Goal: Task Accomplishment & Management: Manage account settings

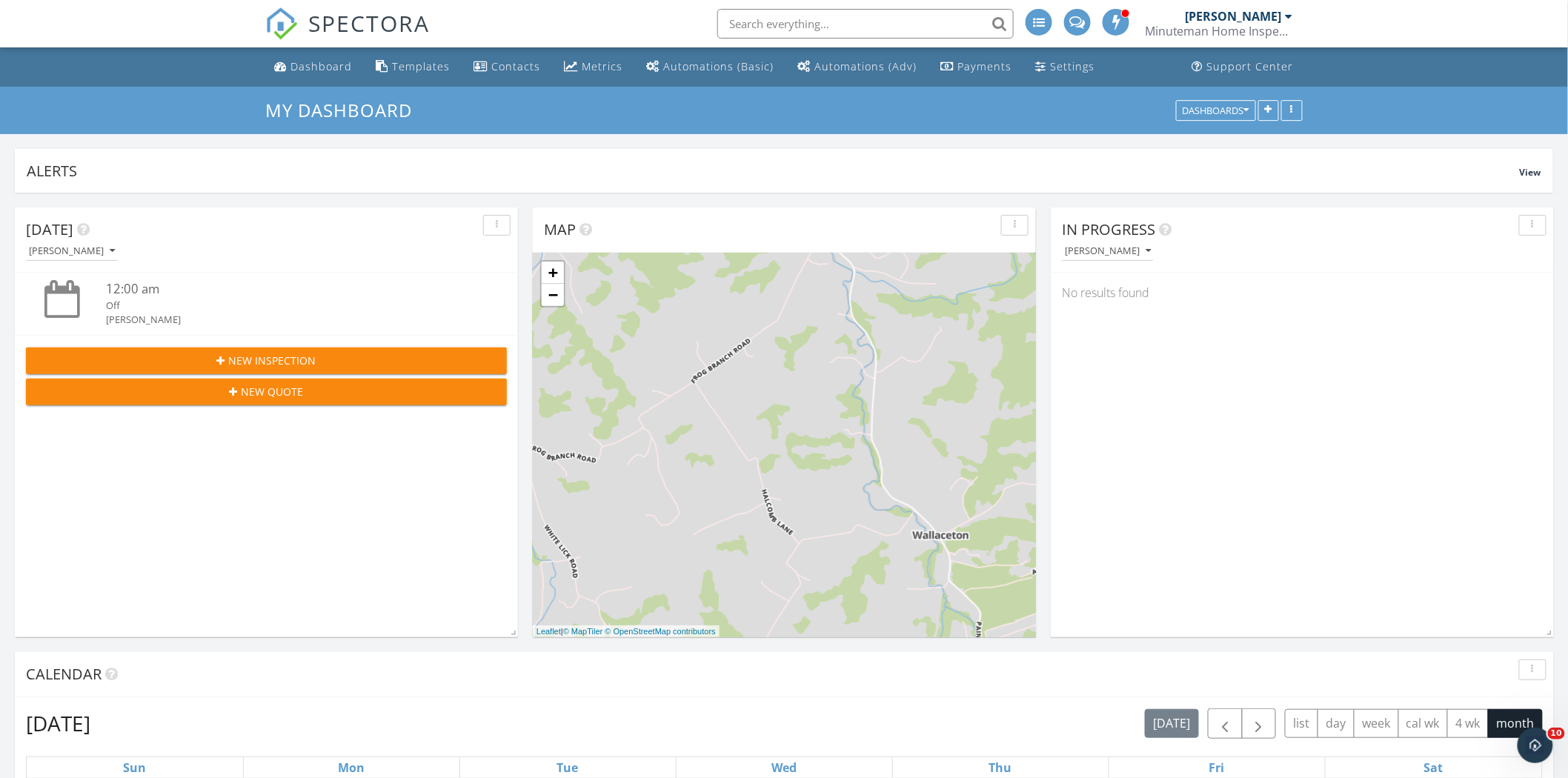
scroll to position [1374, 1595]
click at [317, 65] on div "Dashboard" at bounding box center [320, 66] width 62 height 14
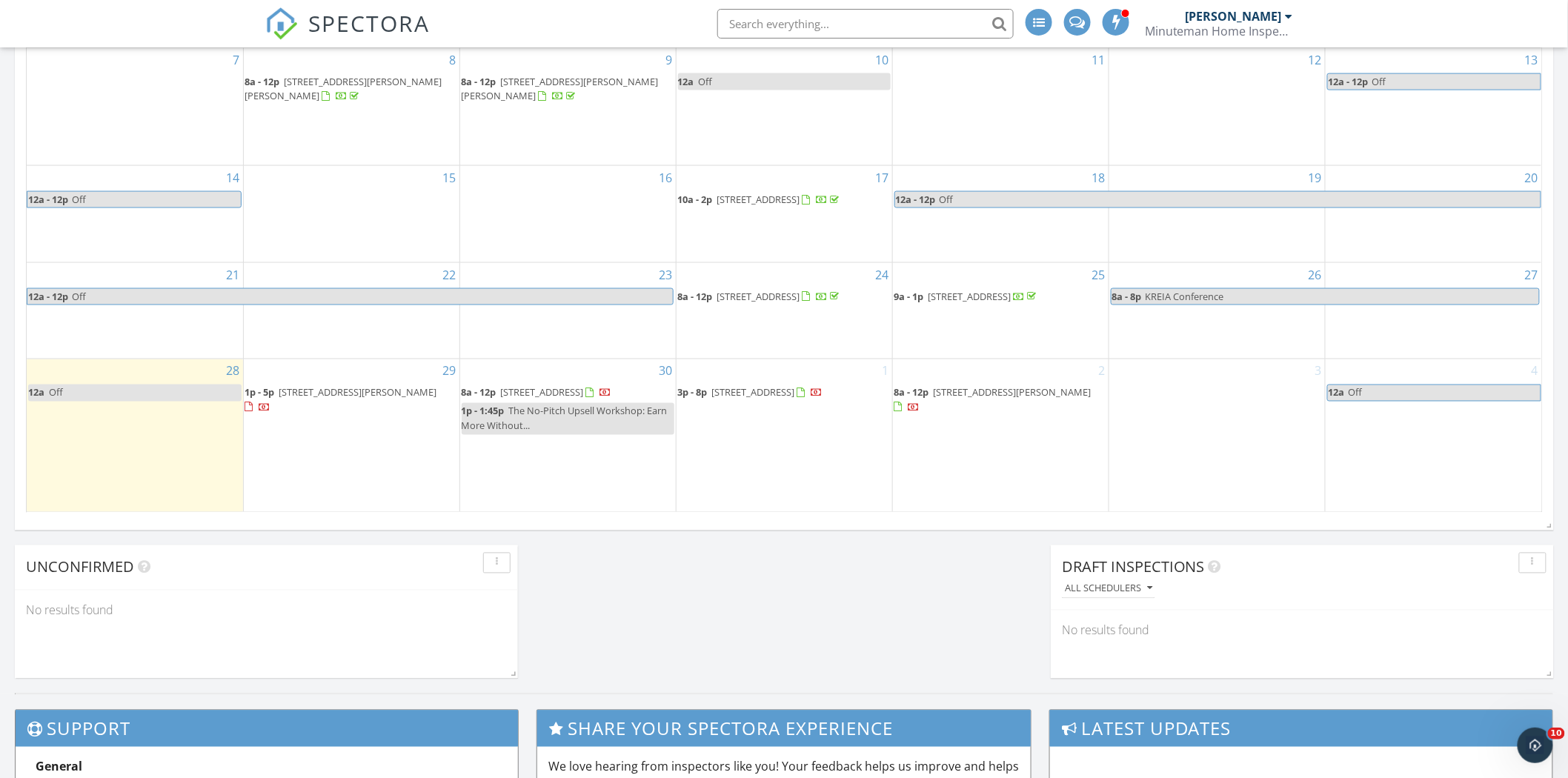
scroll to position [856, 0]
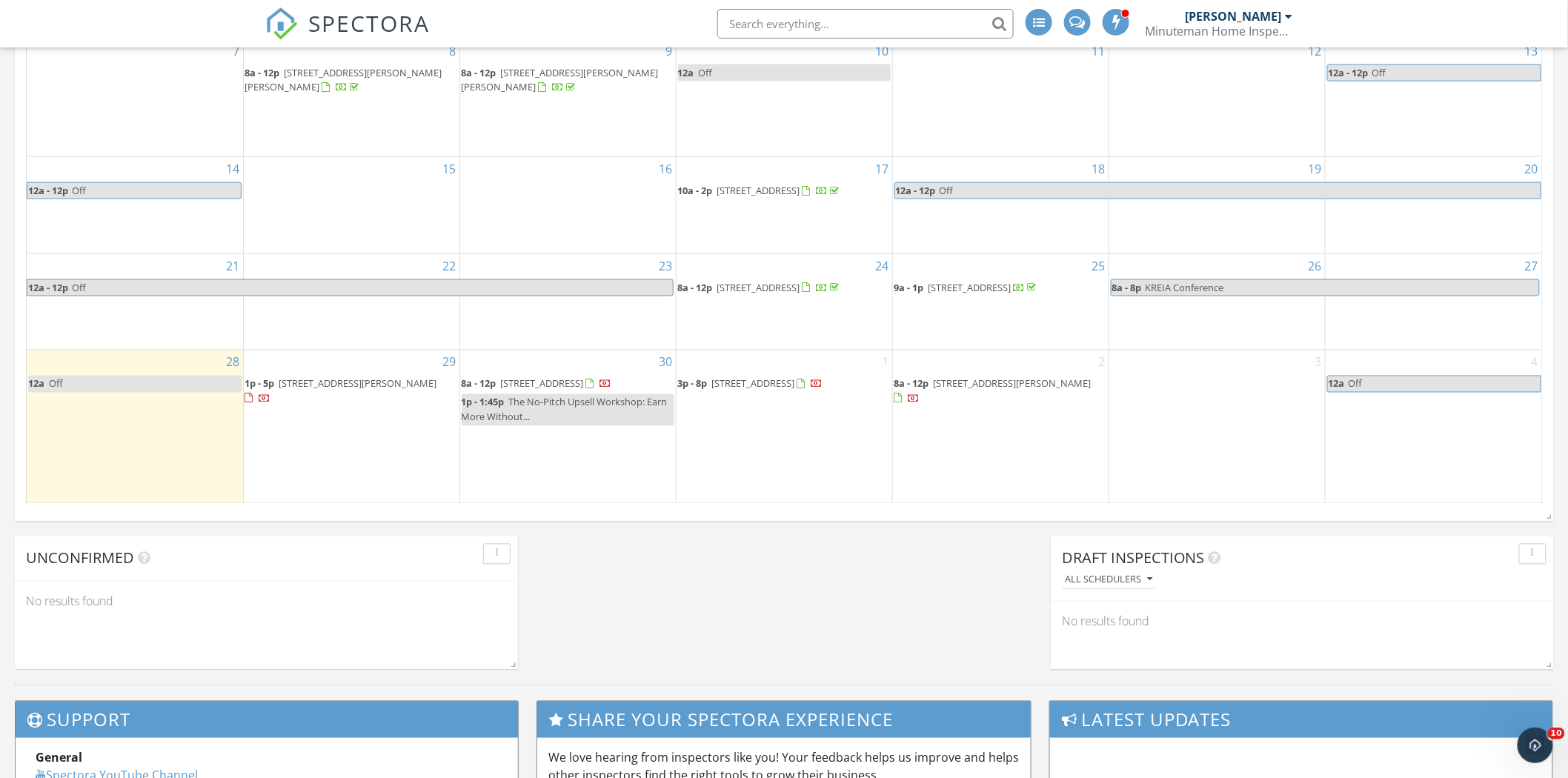
click at [341, 377] on span "[STREET_ADDRESS][PERSON_NAME]" at bounding box center [358, 383] width 158 height 14
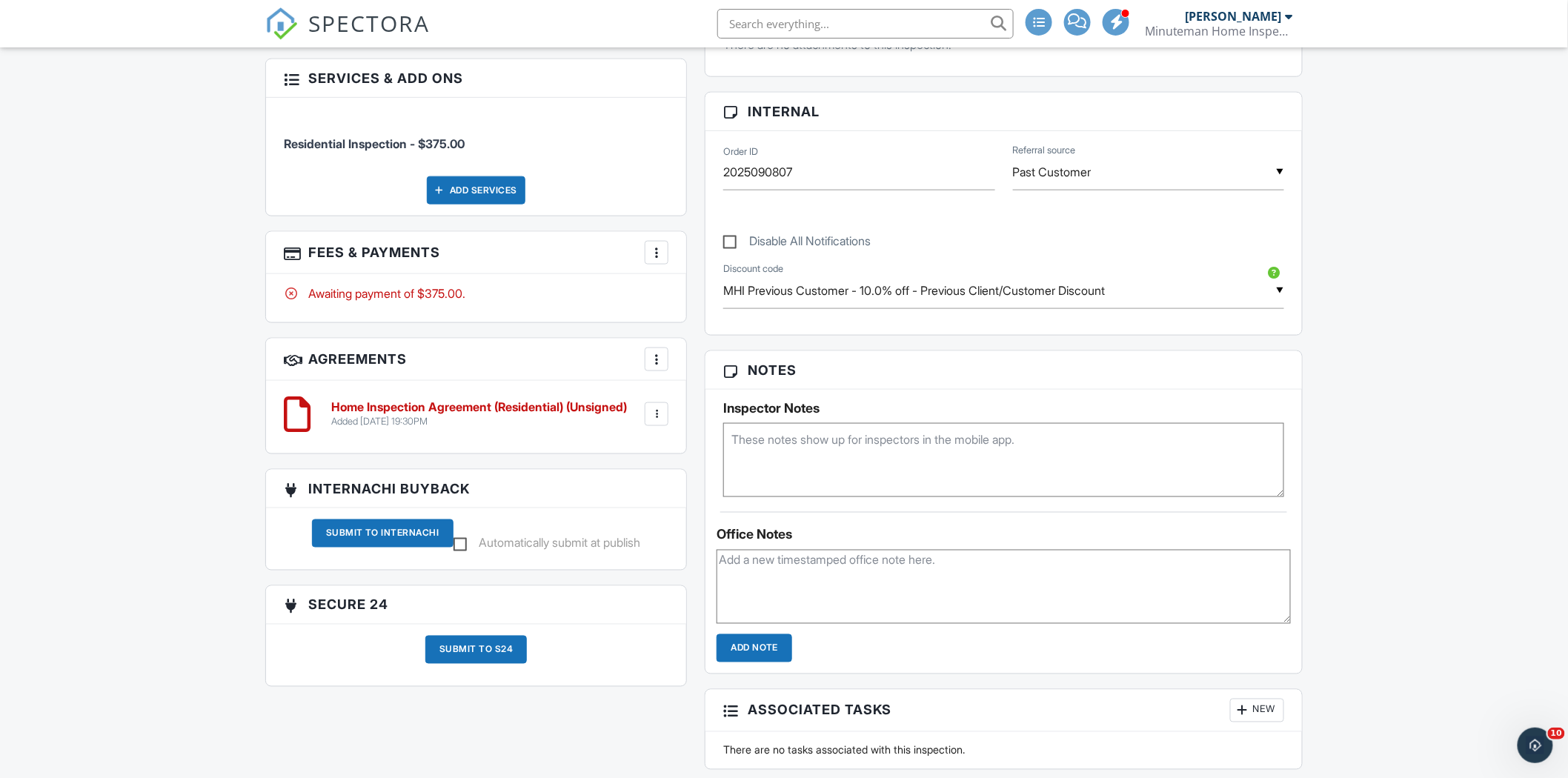
scroll to position [654, 0]
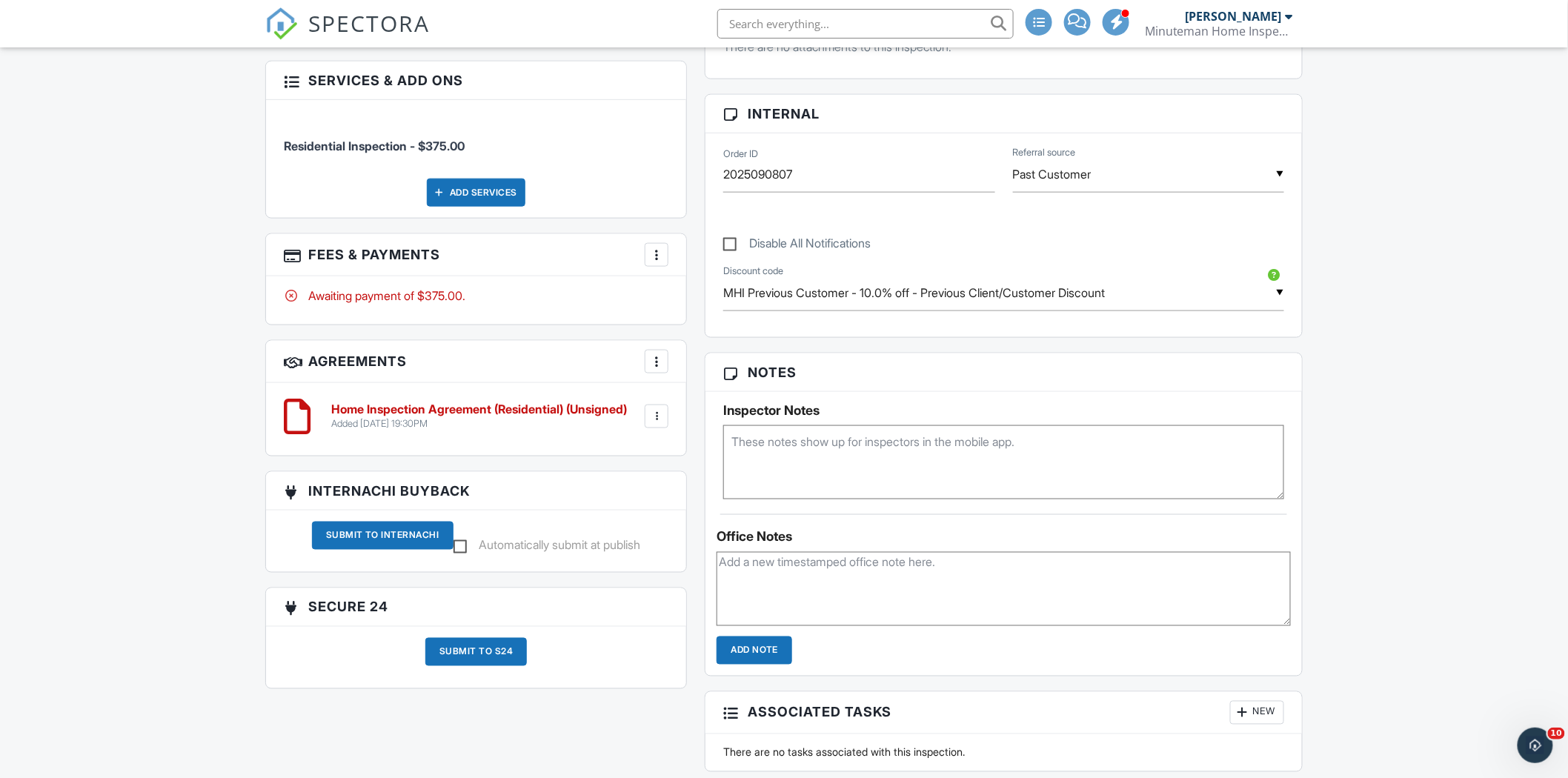
drag, startPoint x: 1575, startPoint y: 111, endPoint x: 1583, endPoint y: 349, distance: 238.1
click at [1568, 349] on html "SPECTORA Terry Roark Minuteman Home Inspections LLC Role: Inspector Change Role…" at bounding box center [784, 373] width 1568 height 2055
click at [657, 418] on div at bounding box center [656, 417] width 15 height 15
click at [624, 569] on li "Download" at bounding box center [618, 568] width 84 height 37
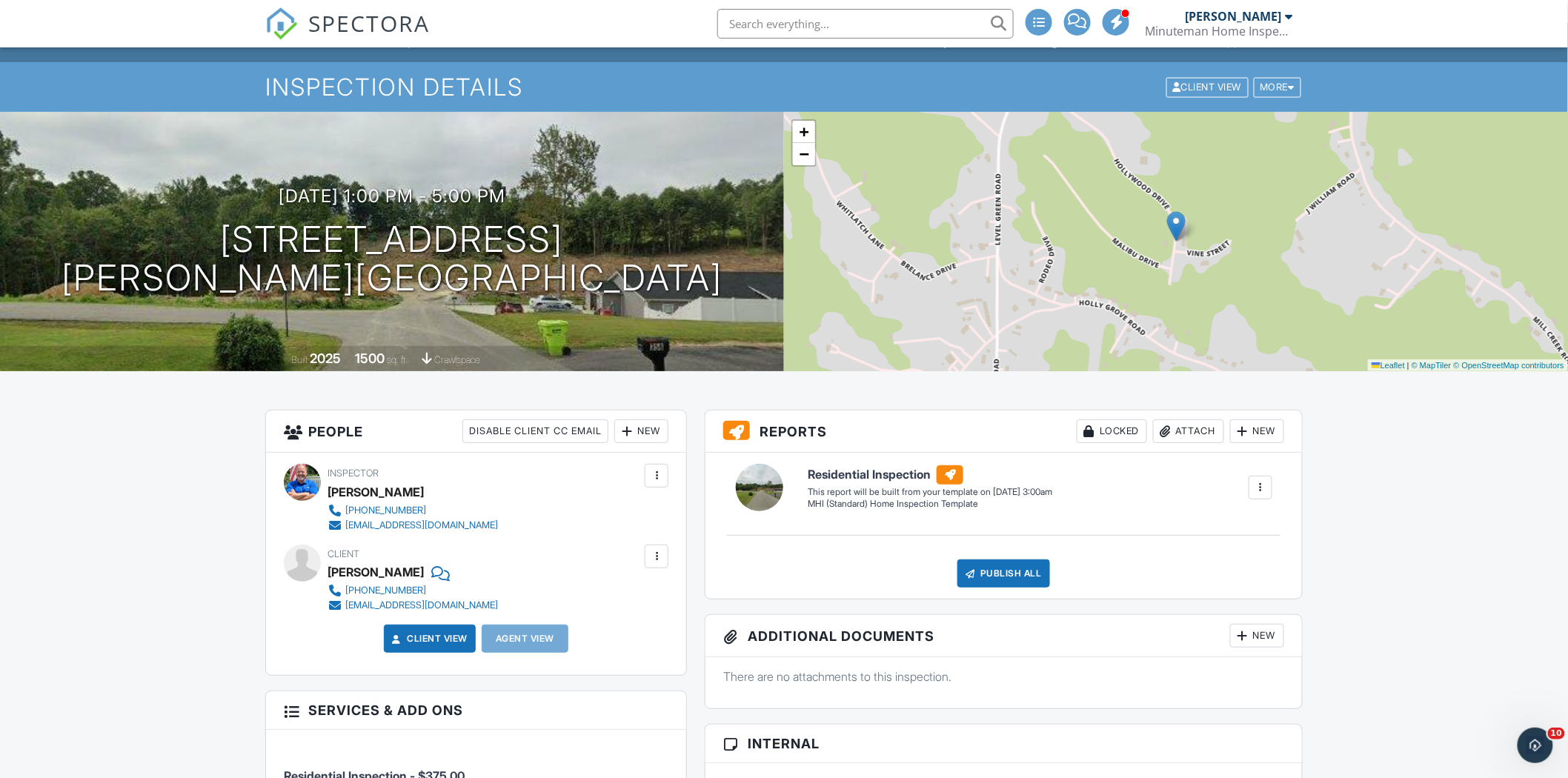
scroll to position [0, 0]
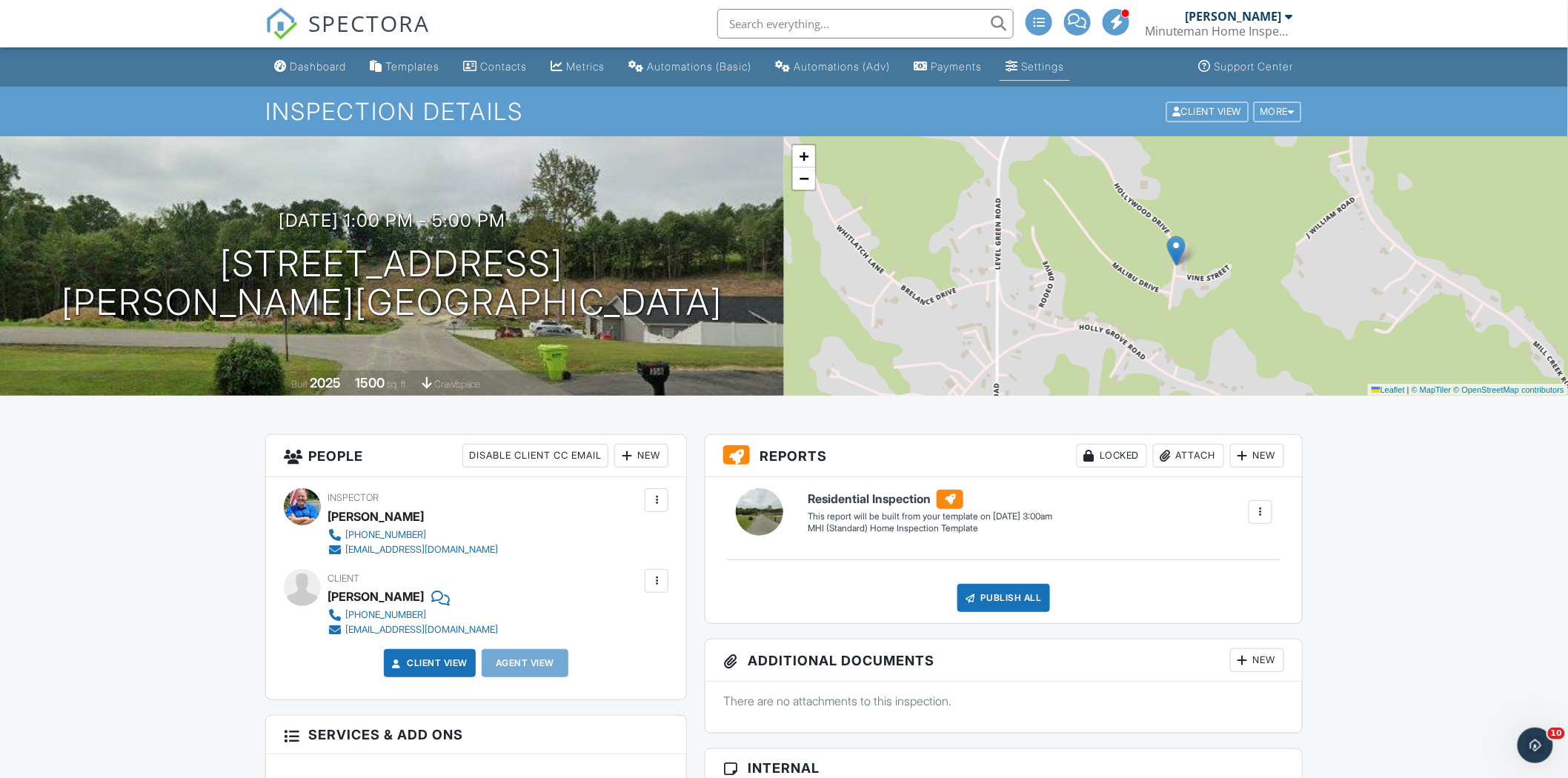
click at [1051, 63] on div "Settings" at bounding box center [1043, 66] width 43 height 13
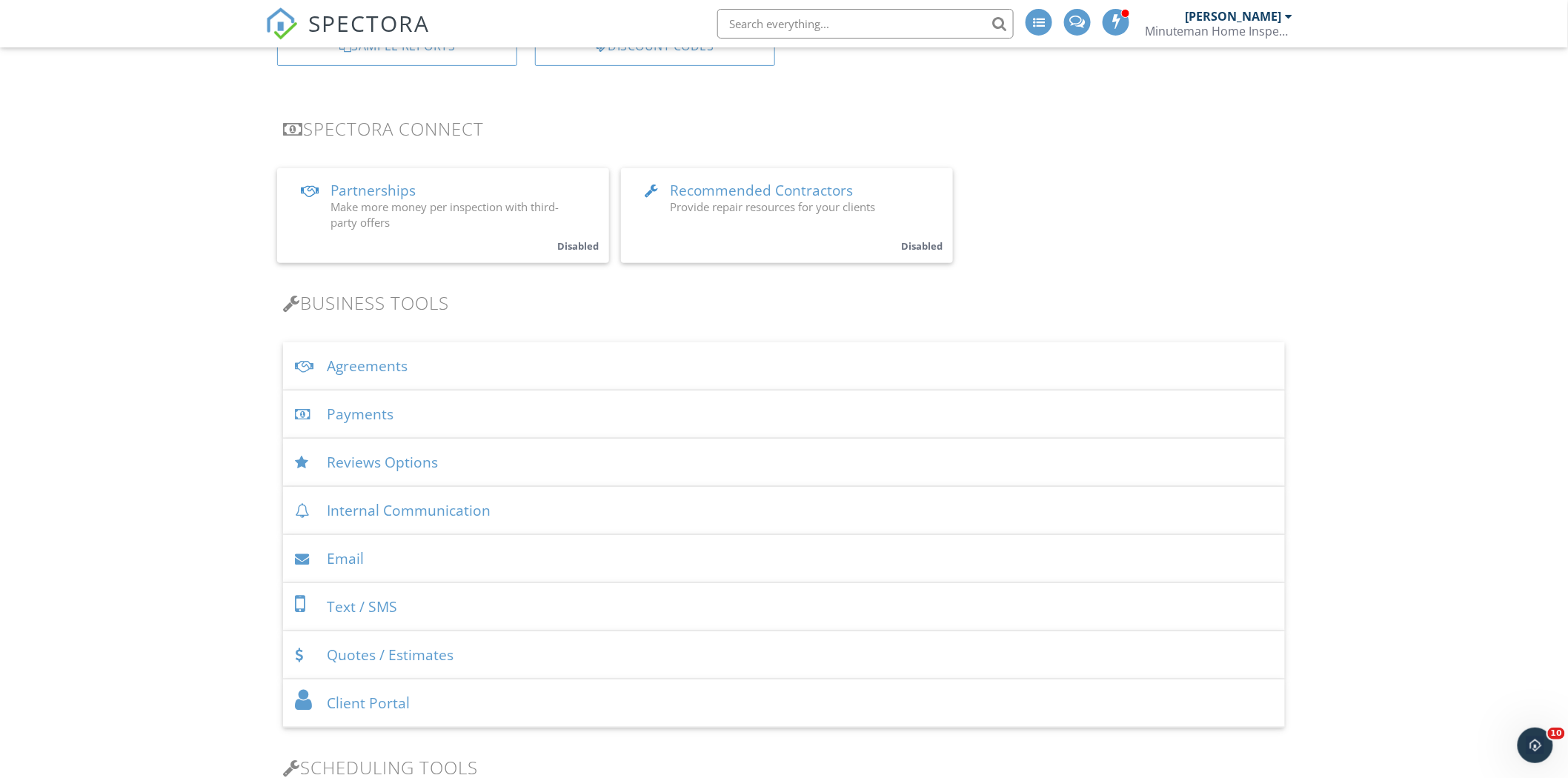
scroll to position [235, 0]
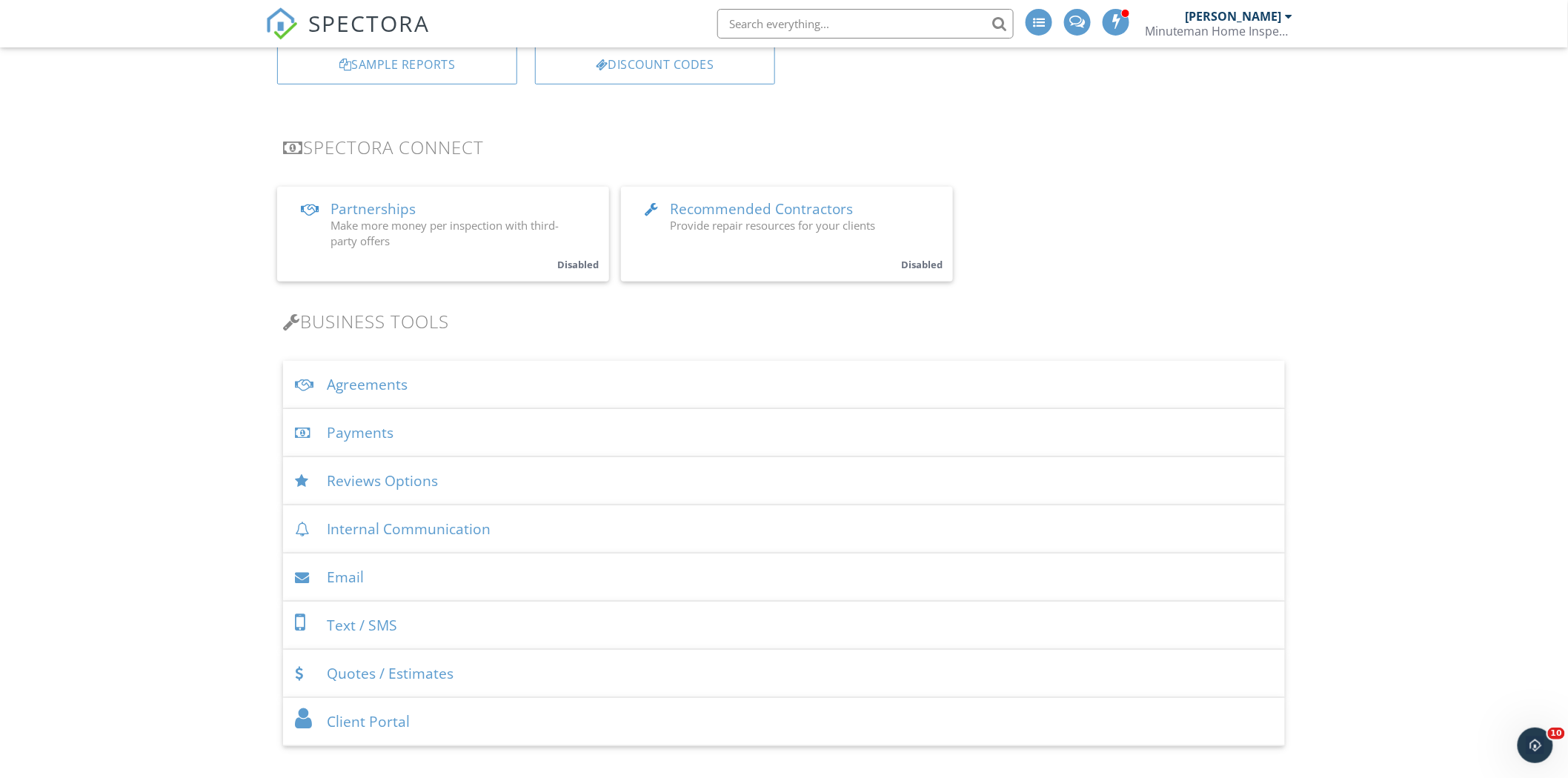
click at [371, 385] on div "Agreements" at bounding box center [784, 384] width 1002 height 48
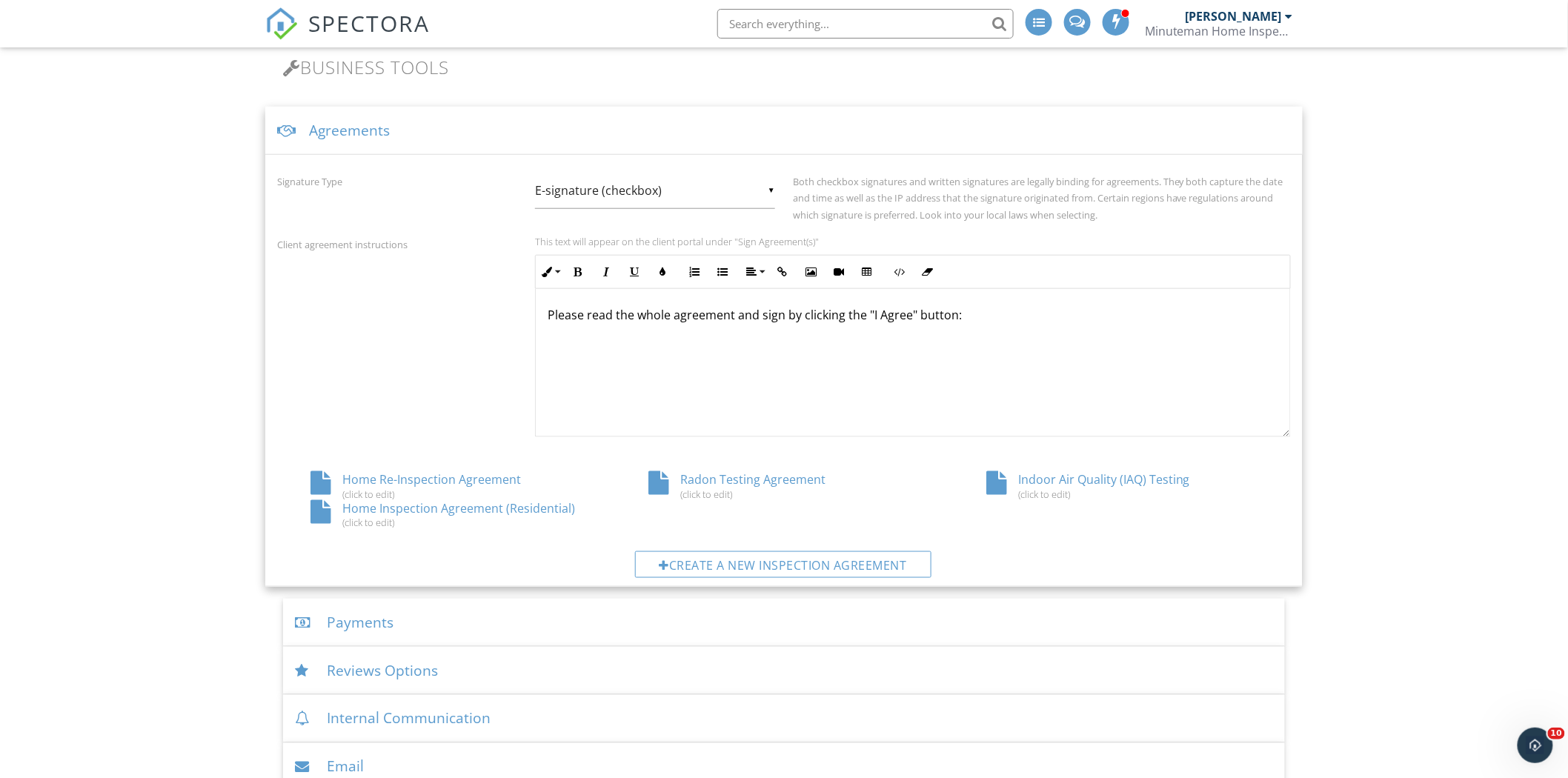
scroll to position [475, 0]
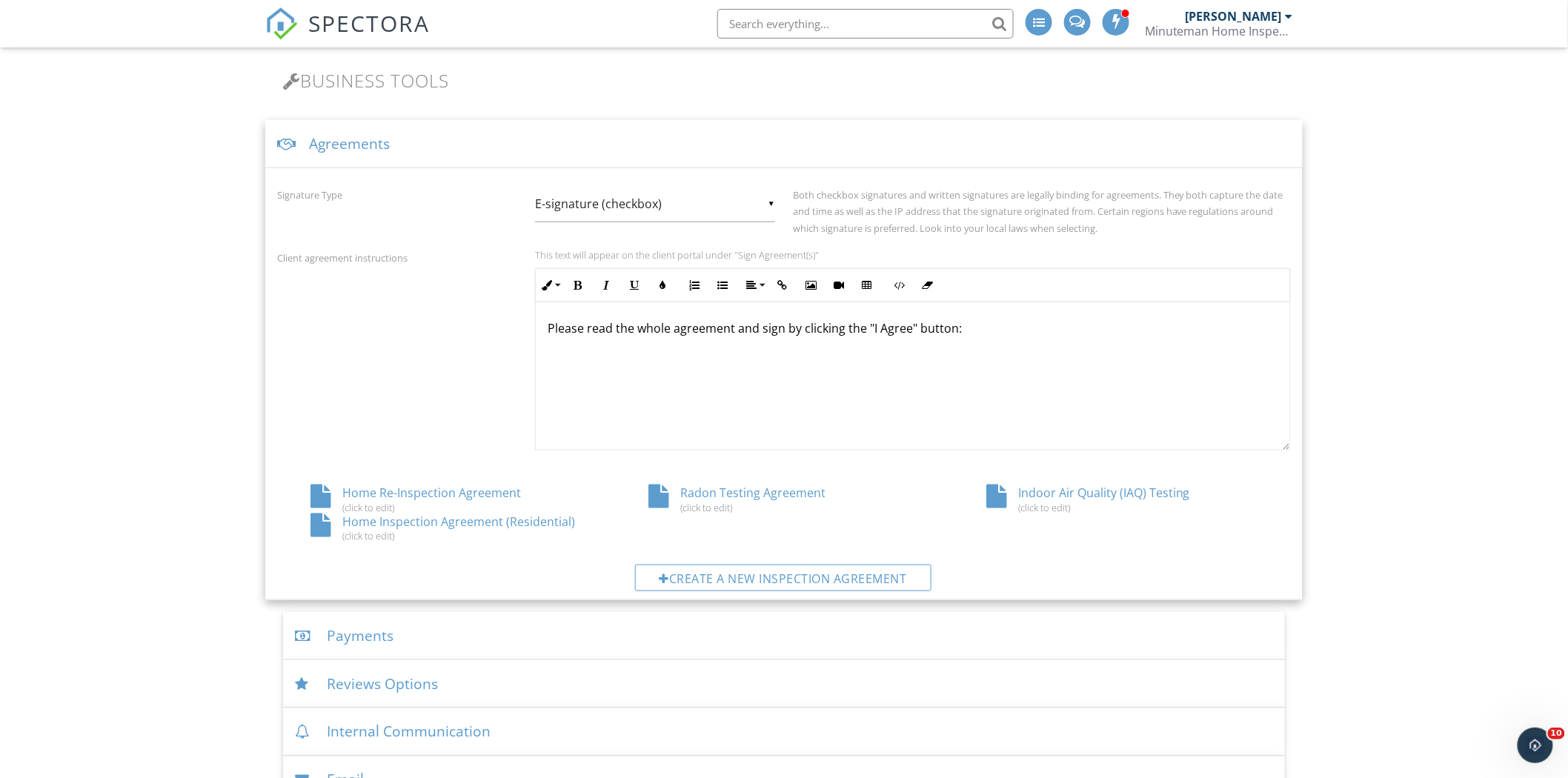
click at [366, 534] on div "(click to edit)" at bounding box center [446, 535] width 272 height 12
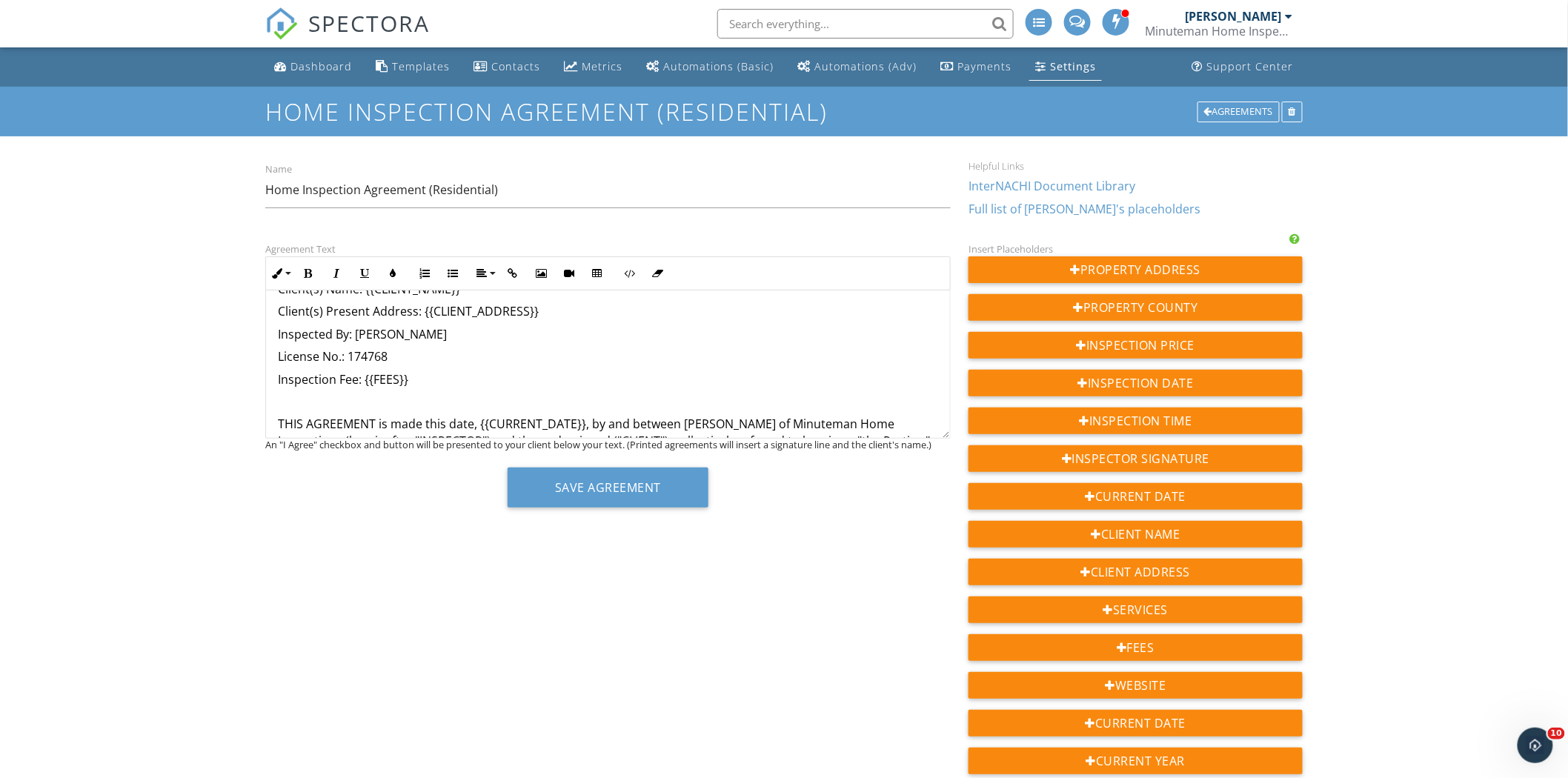
scroll to position [433, 0]
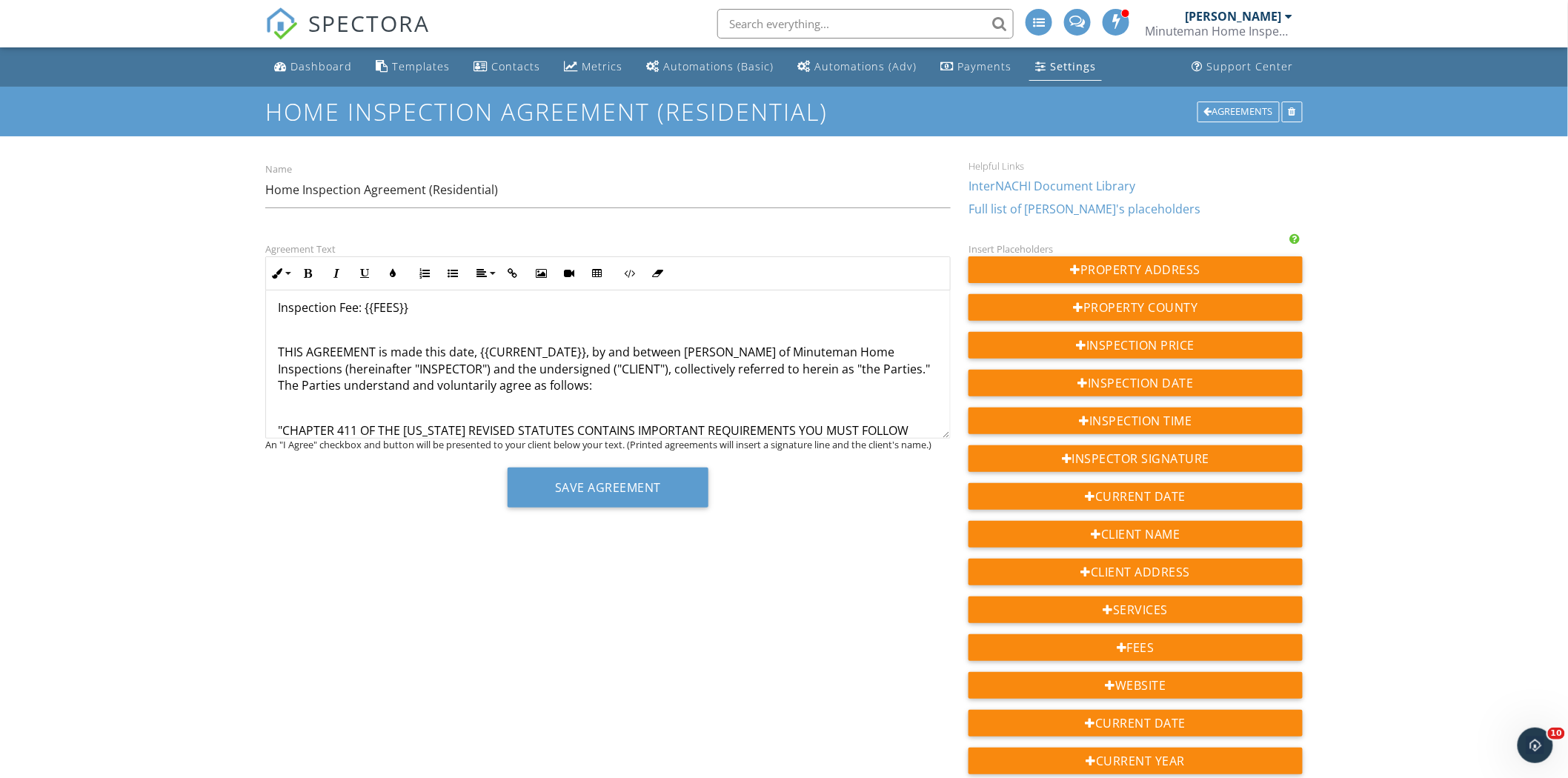
click at [381, 325] on p at bounding box center [608, 329] width 660 height 17
click at [285, 328] on p at bounding box center [608, 329] width 660 height 17
click at [335, 330] on p at bounding box center [608, 329] width 660 height 17
drag, startPoint x: 384, startPoint y: 328, endPoint x: 401, endPoint y: 328, distance: 17.0
click at [386, 328] on p at bounding box center [608, 329] width 660 height 17
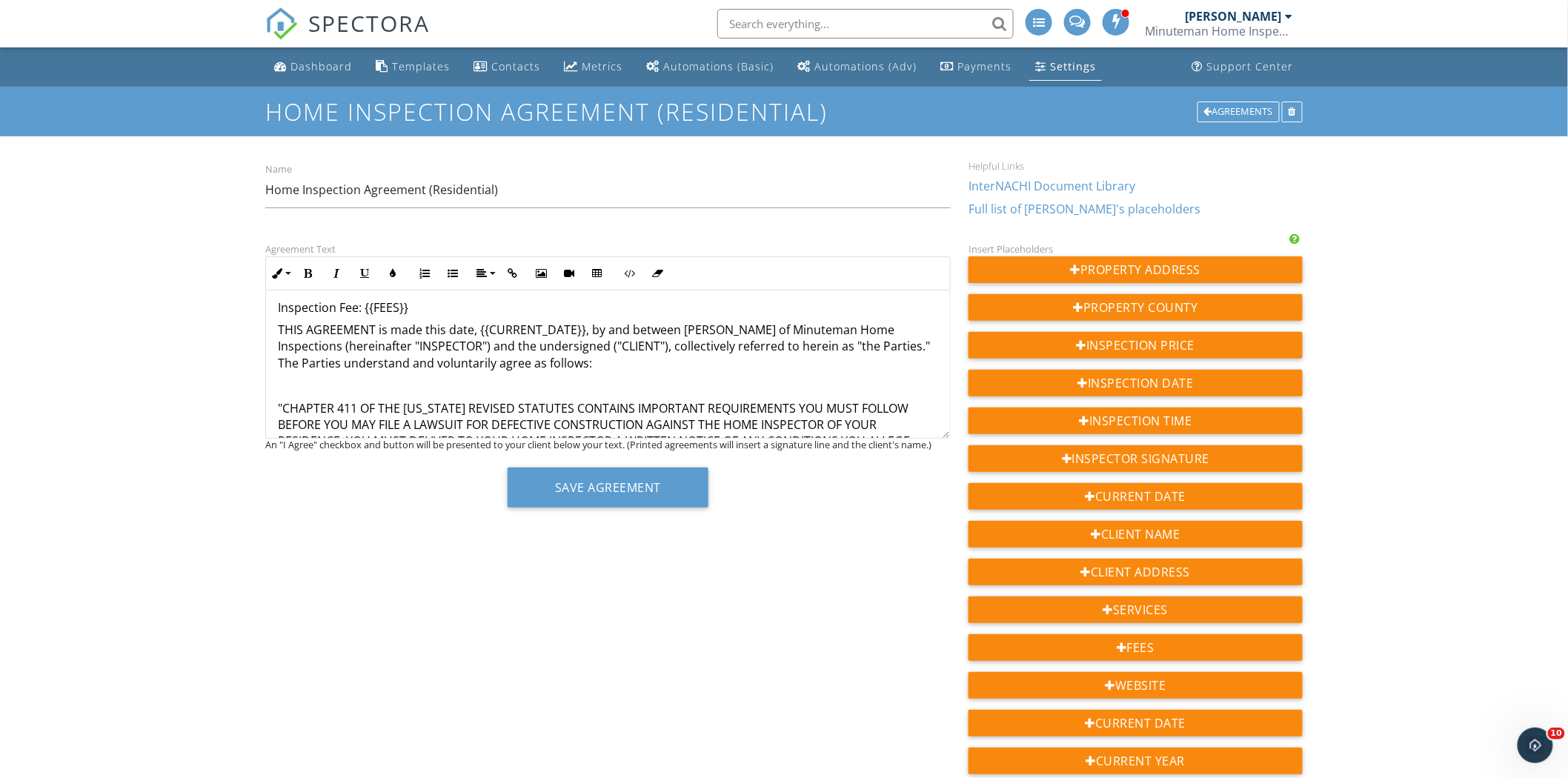
click at [278, 405] on p ""CHAPTER 411 OF THE KENTUCKY REVISED STATUTES CONTAINS IMPORTANT REQUIREMENTS Y…" at bounding box center [608, 458] width 660 height 117
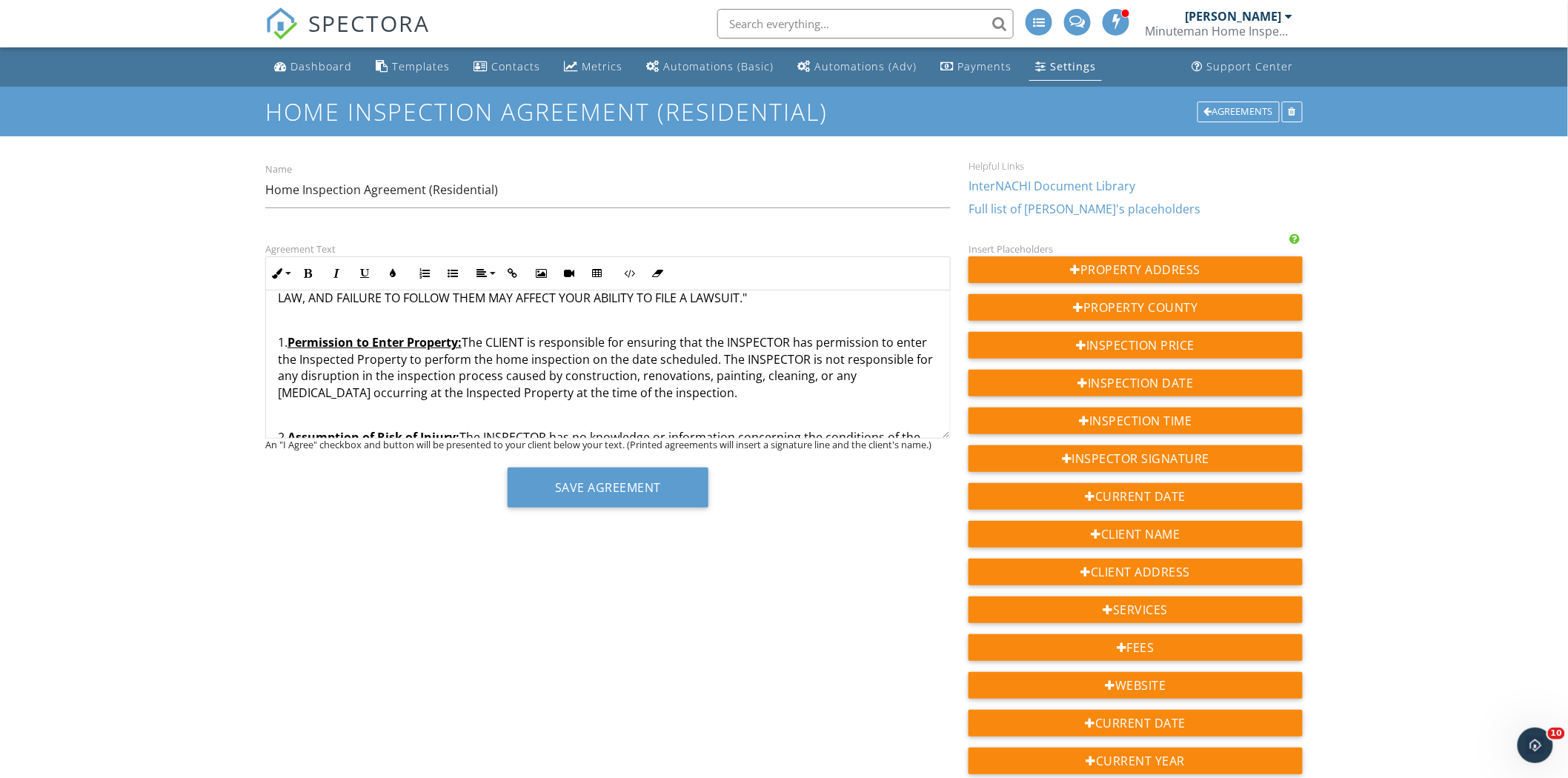
scroll to position [630, 0]
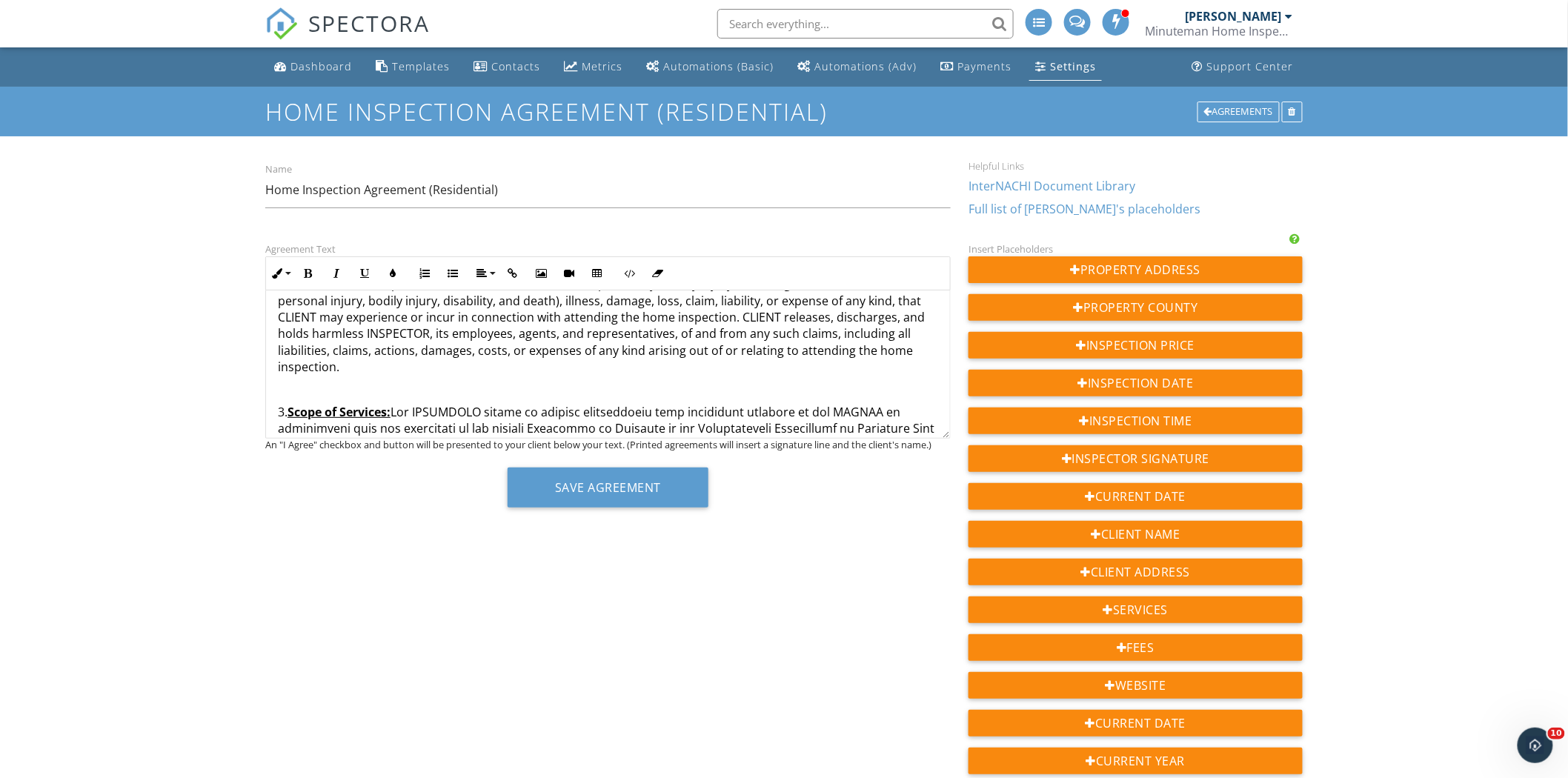
scroll to position [795, 0]
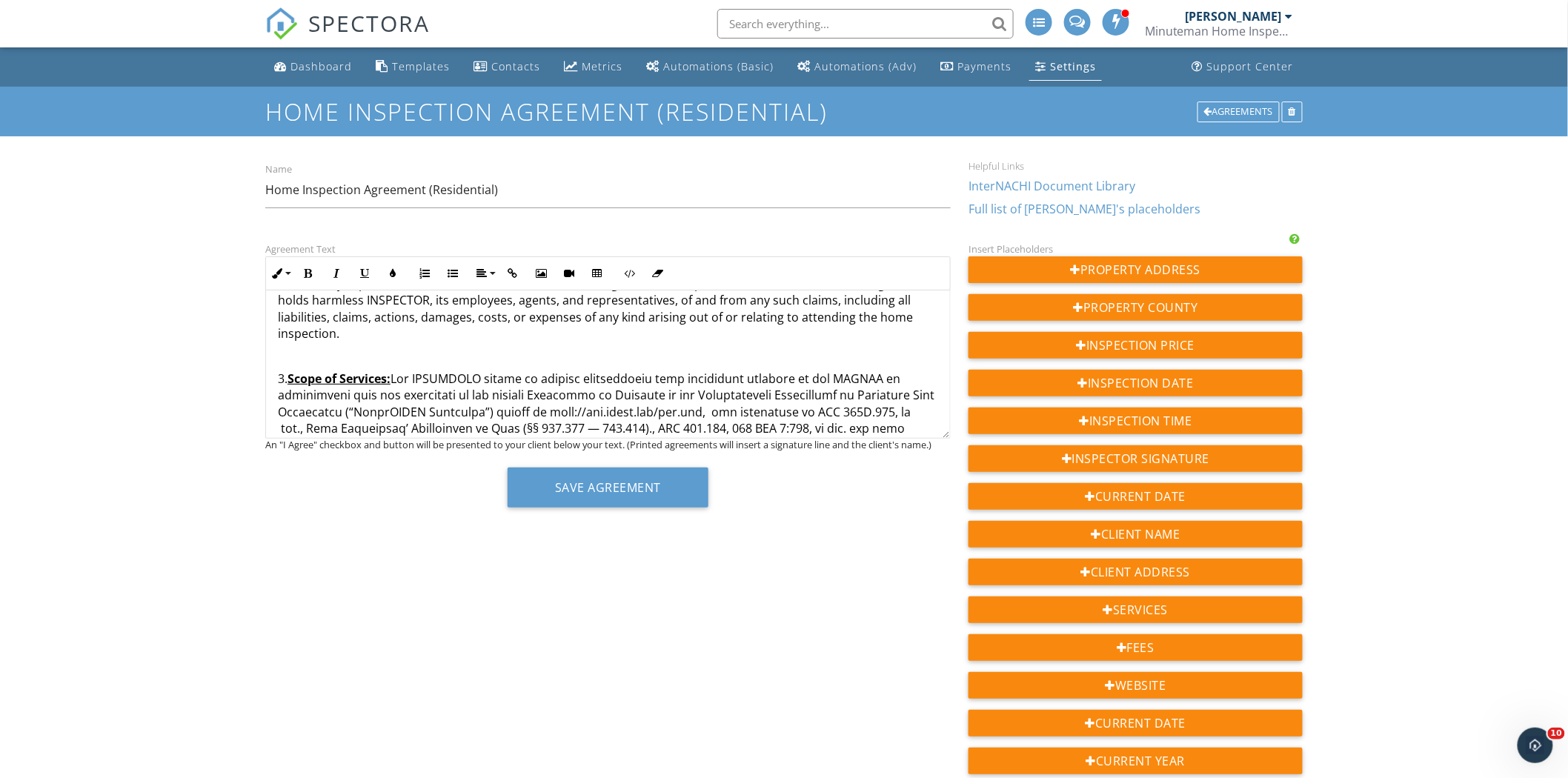
click at [279, 373] on p "3. Scope of Services:" at bounding box center [608, 512] width 660 height 283
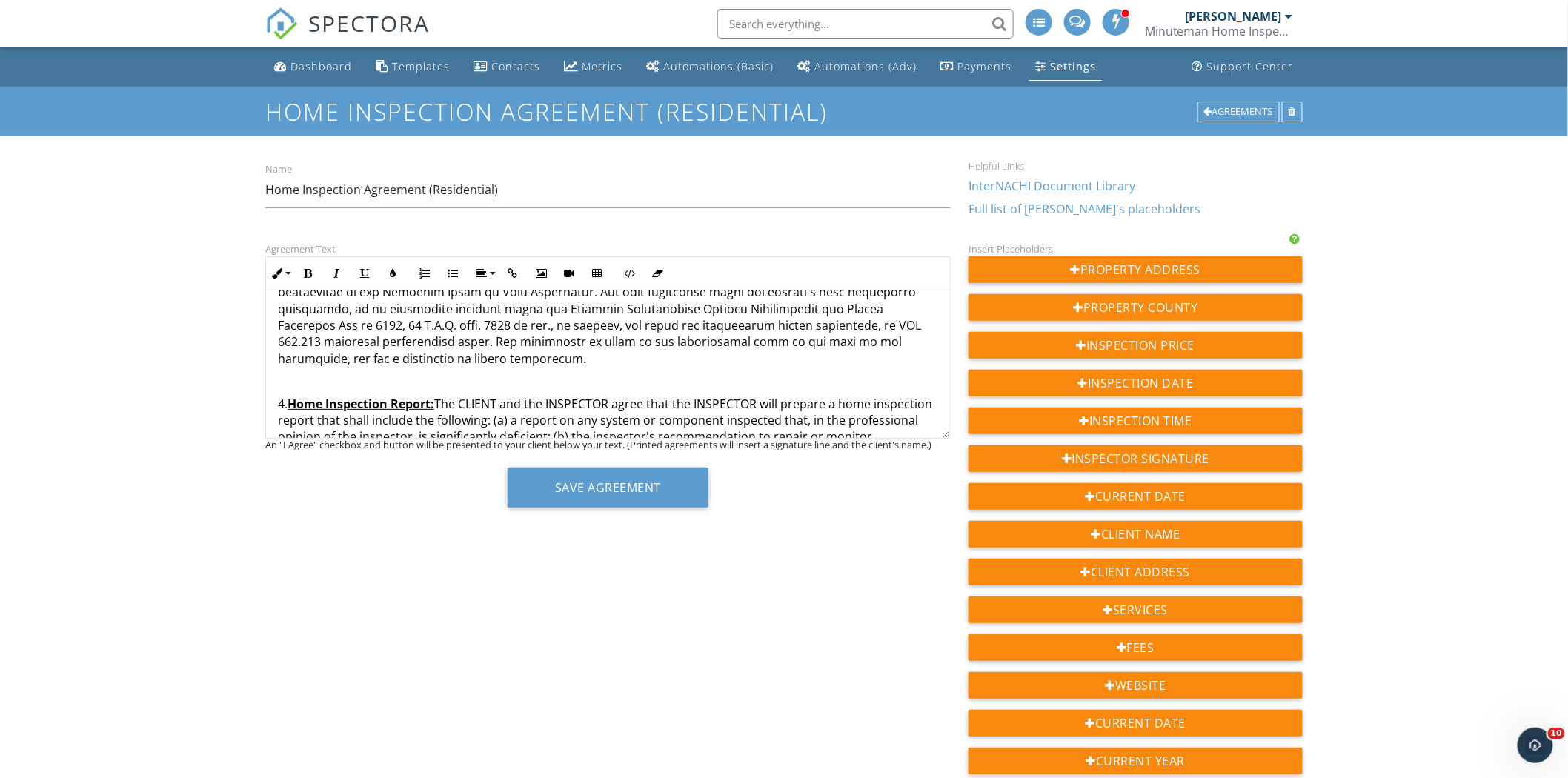
scroll to position [1091, 0]
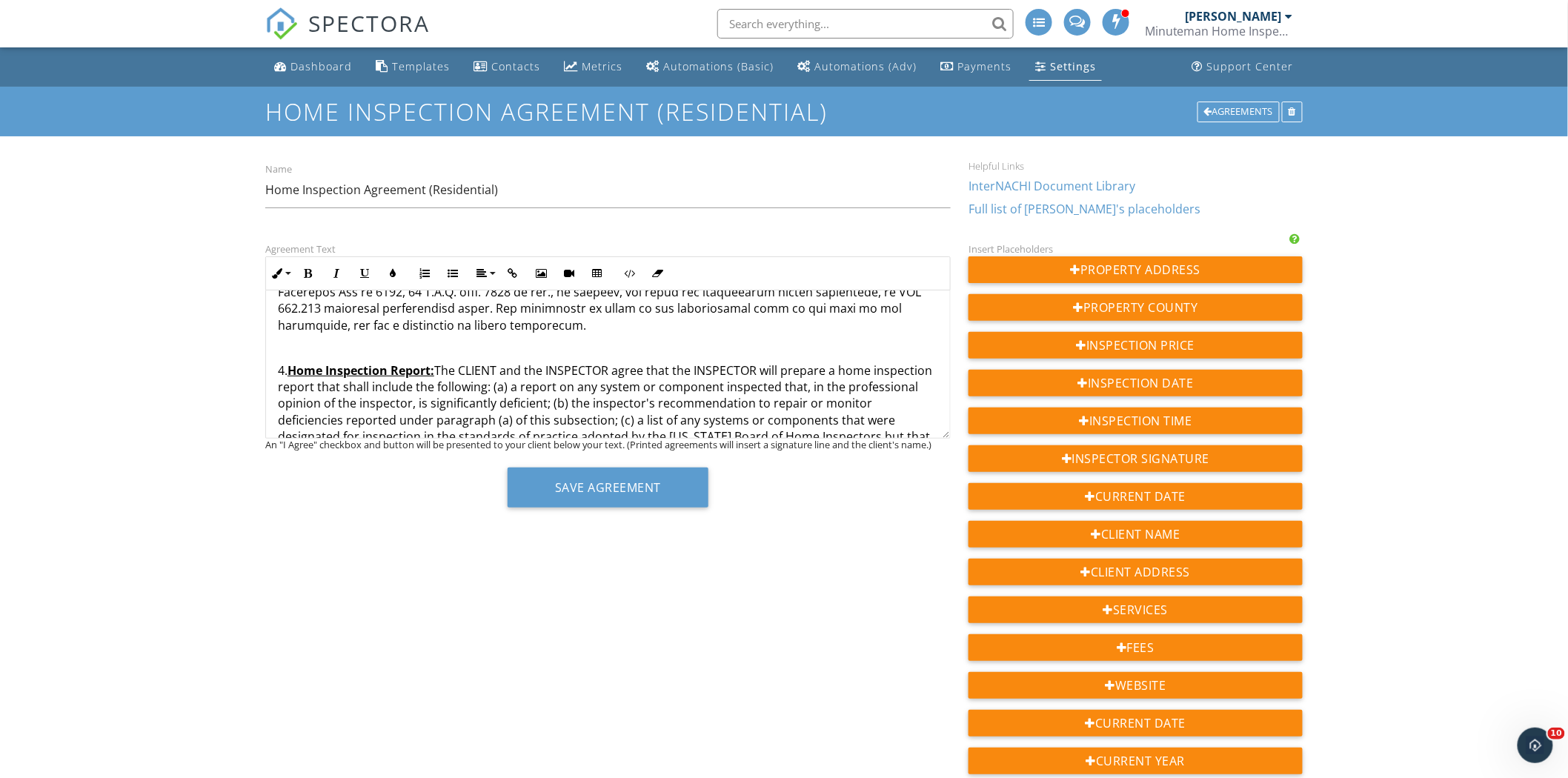
click at [278, 367] on p "4. Home Inspection Report: The CLIENT and the INSPECTOR agree that the INSPECTO…" at bounding box center [608, 420] width 660 height 117
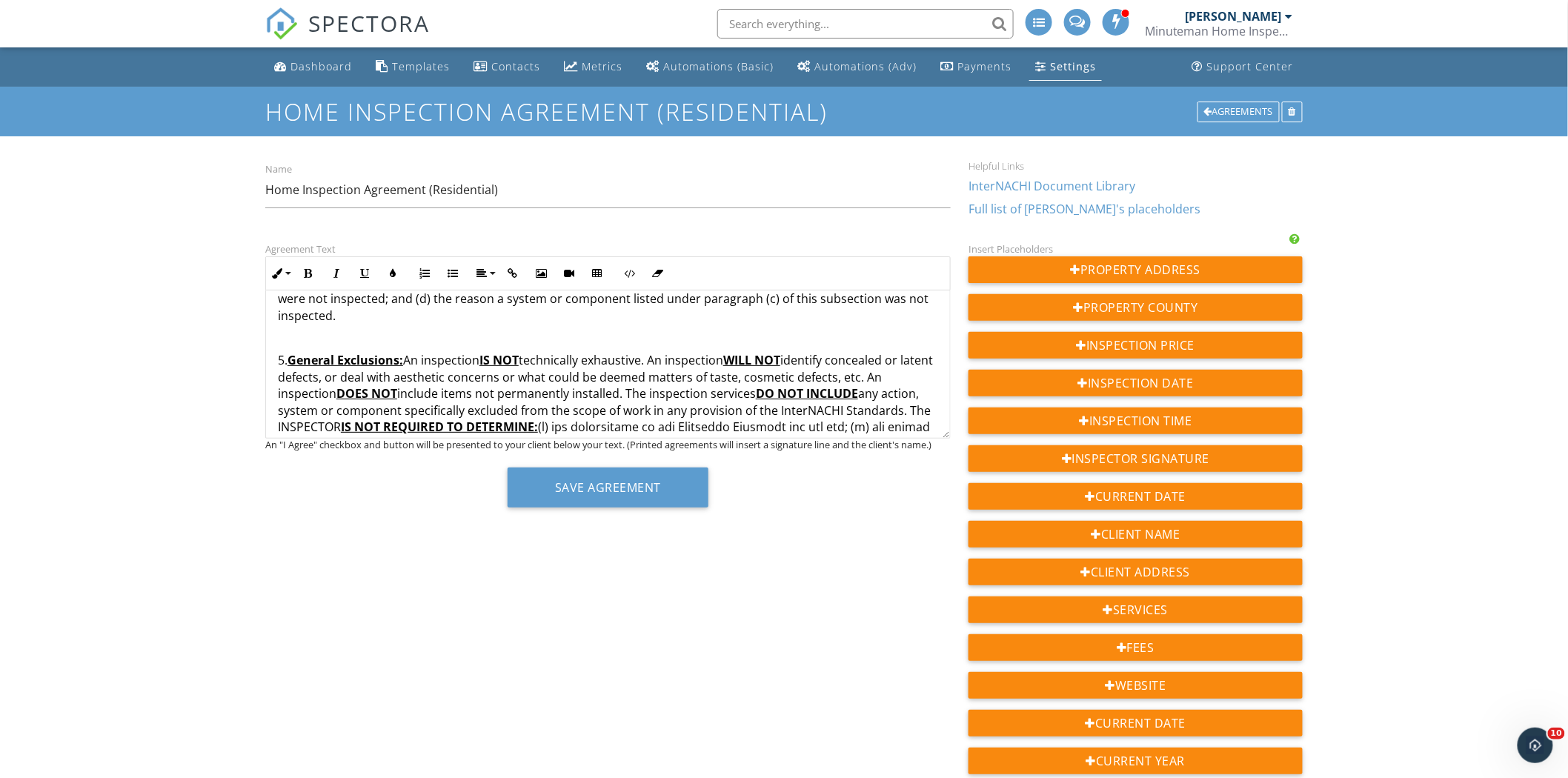
scroll to position [1256, 0]
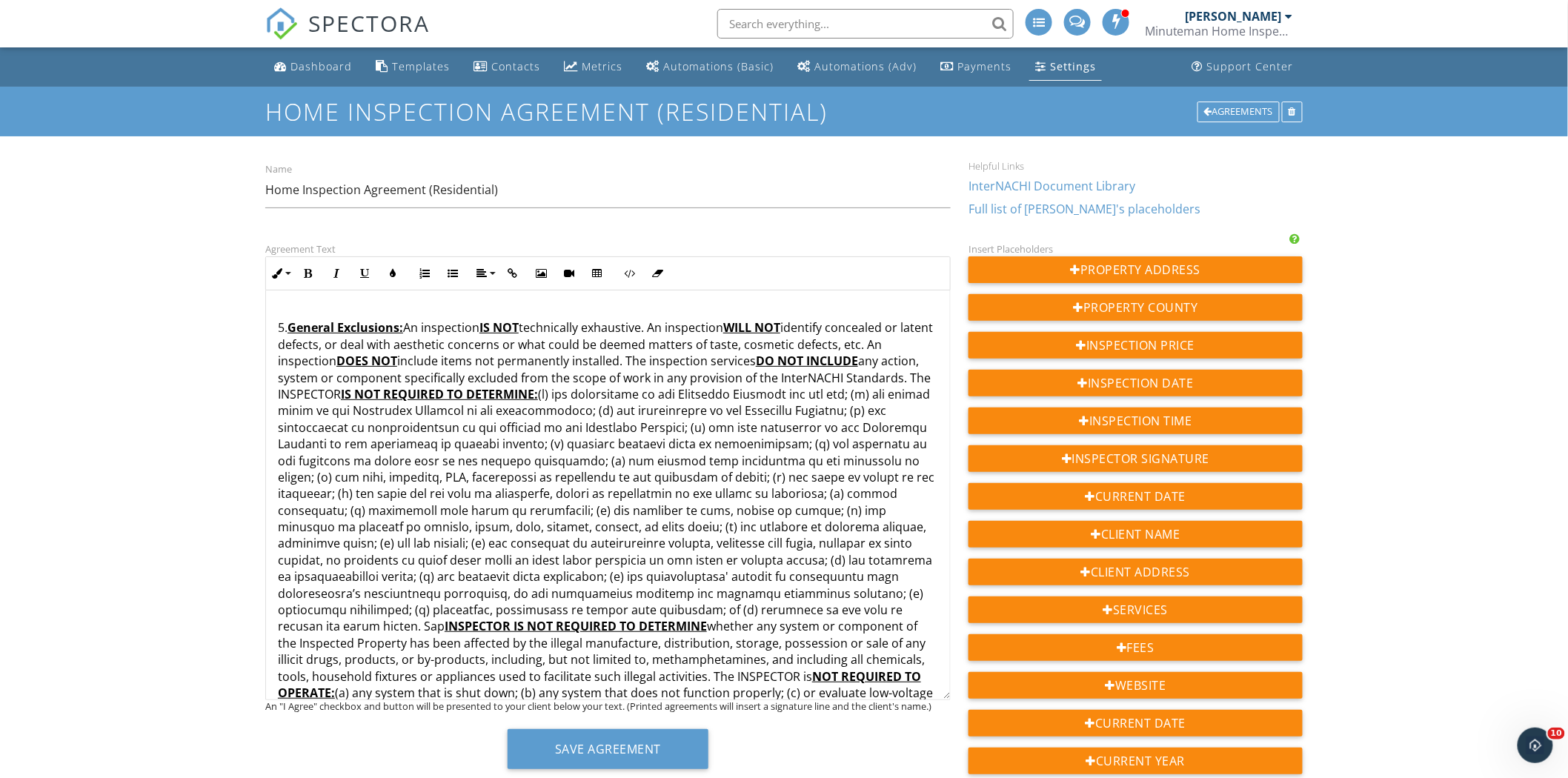
drag, startPoint x: 947, startPoint y: 435, endPoint x: 945, endPoint y: 539, distance: 104.0
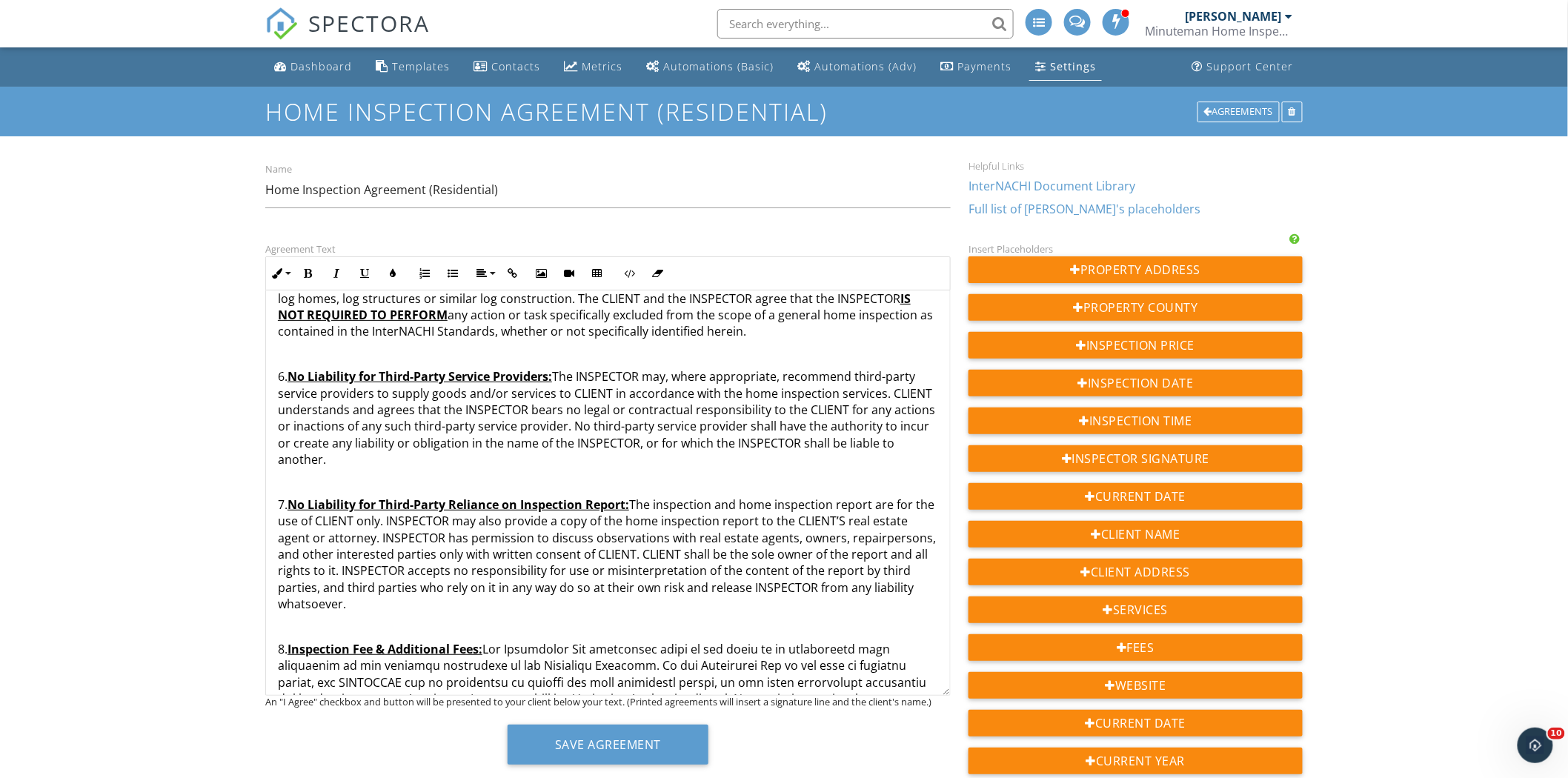
scroll to position [2045, 0]
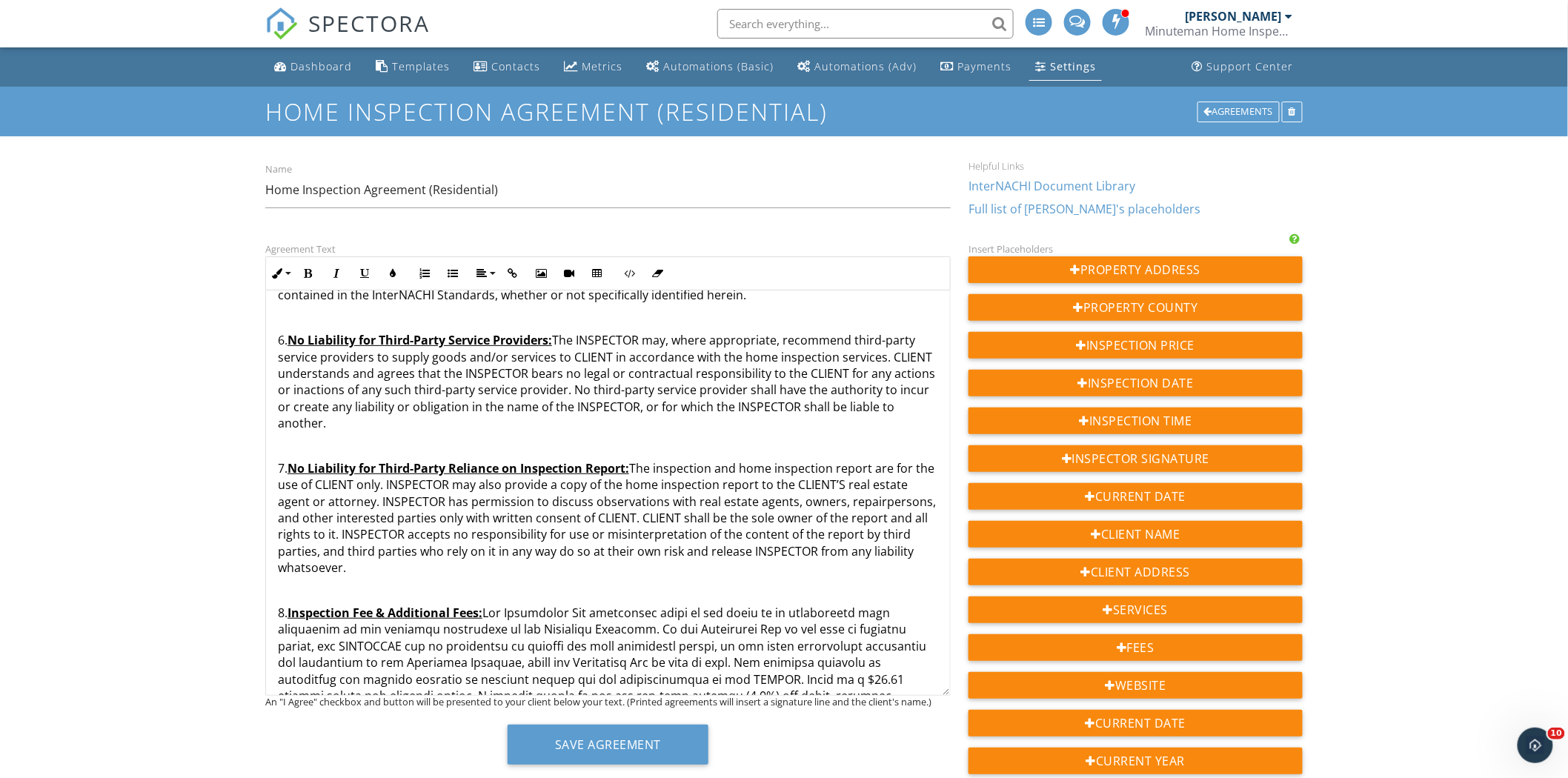
click at [278, 339] on p "6. No Liability for Third-Party Service Providers: The INSPECTOR may, where app…" at bounding box center [608, 382] width 660 height 99
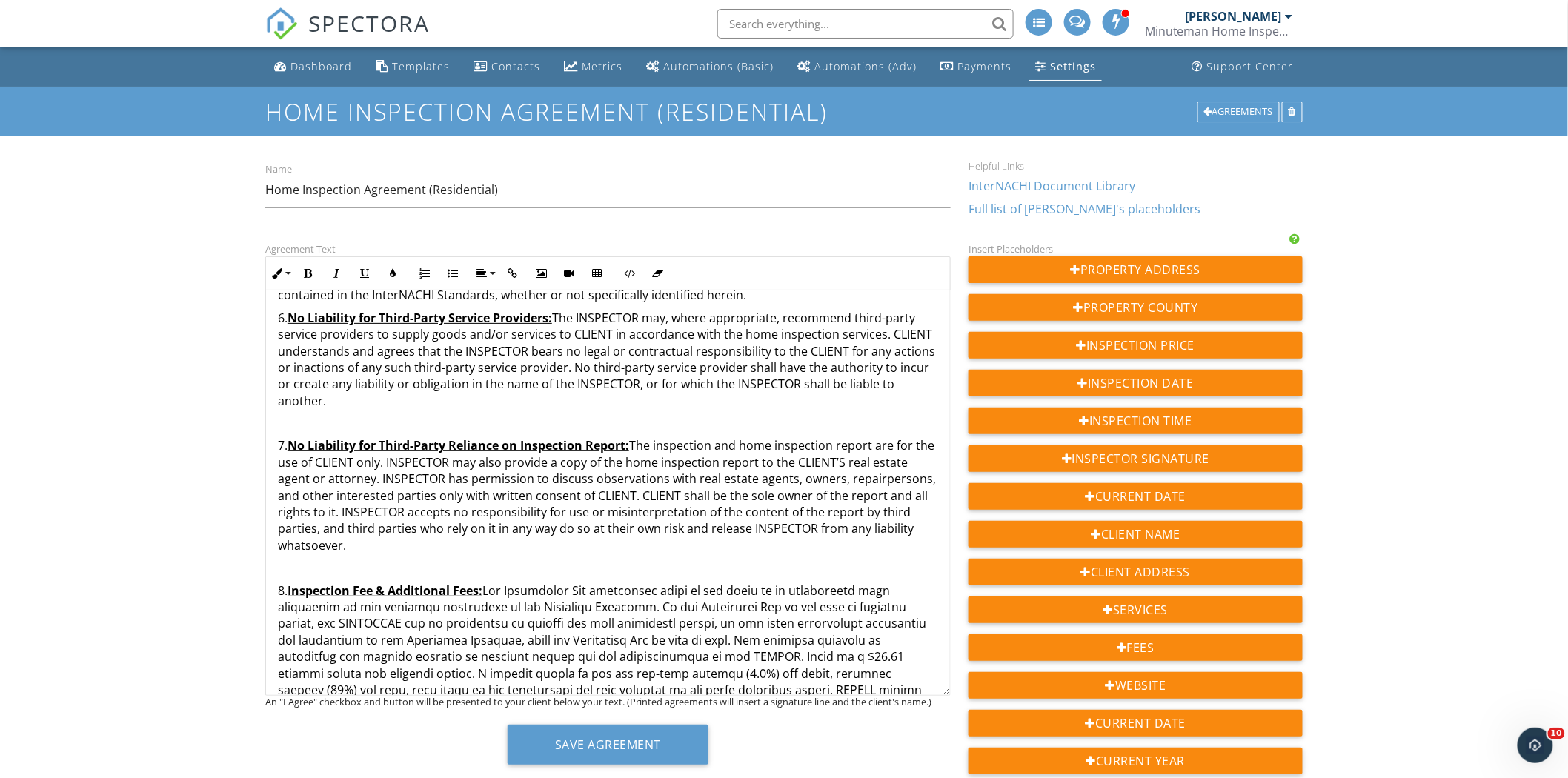
click at [279, 446] on p "7. No Liability for Third-Party Reliance on Inspection Report: The inspection a…" at bounding box center [608, 495] width 660 height 117
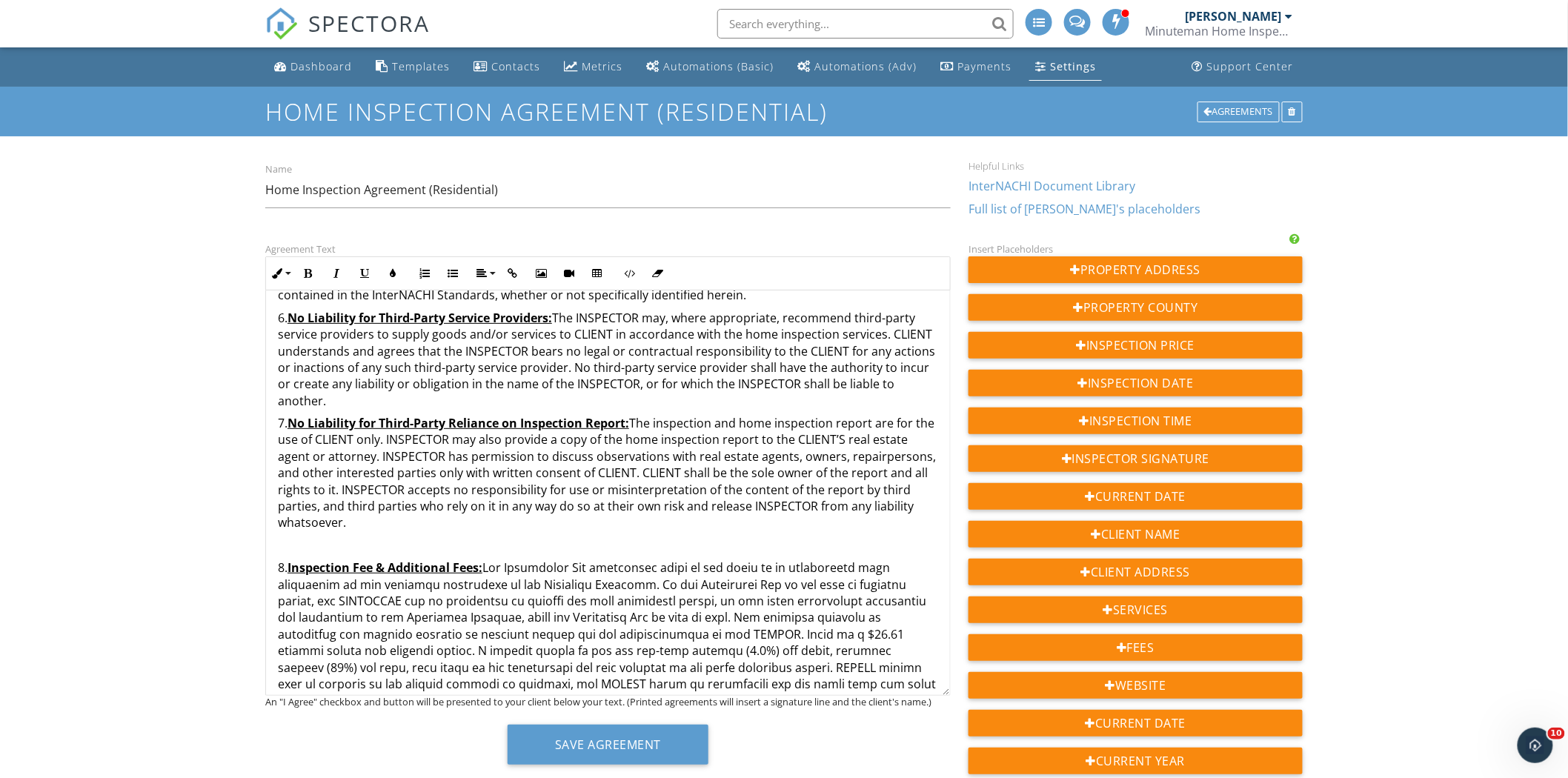
click at [278, 561] on p "8. Inspection Fee & Additional Fees:" at bounding box center [608, 650] width 660 height 183
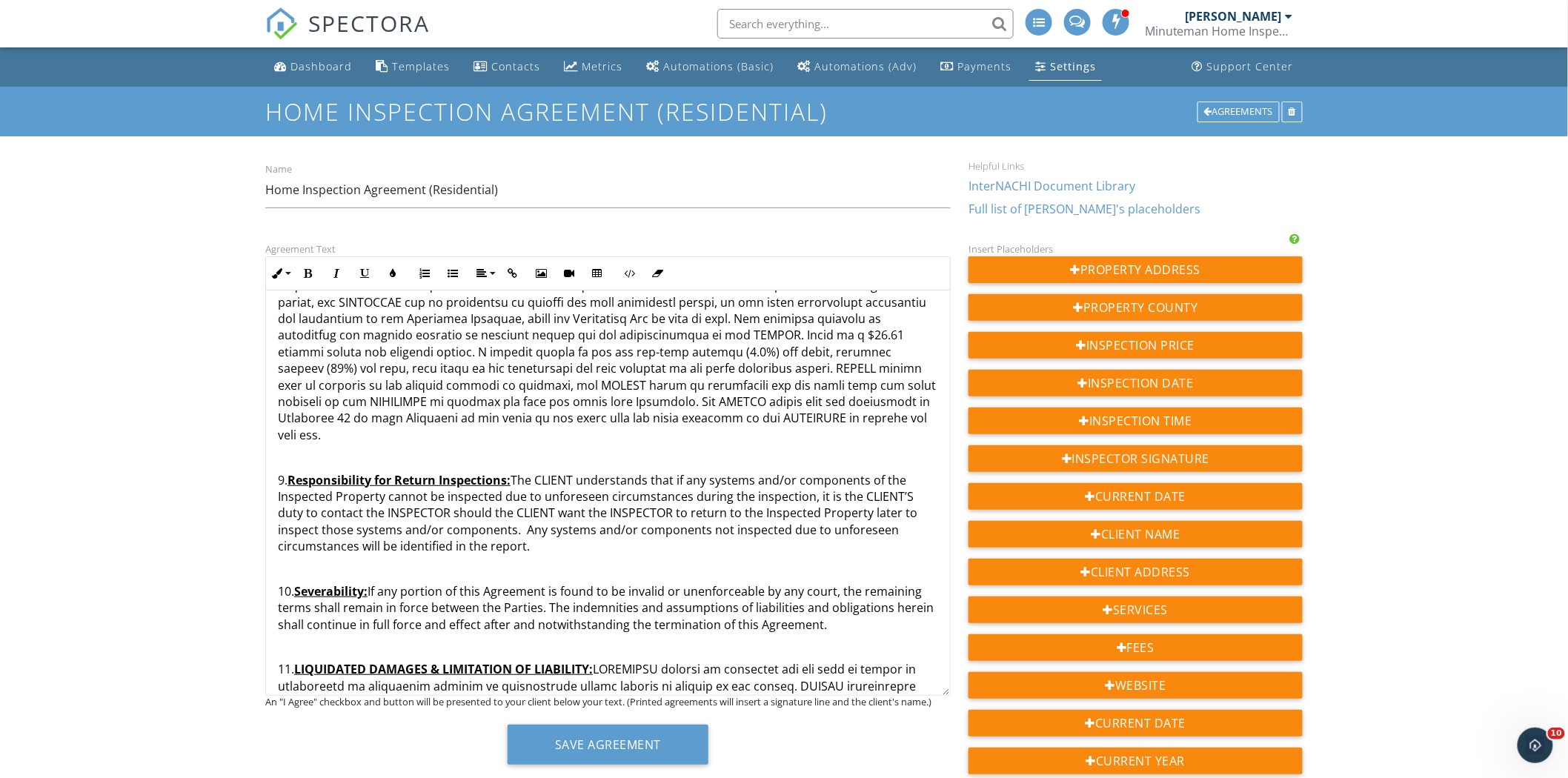
scroll to position [2358, 0]
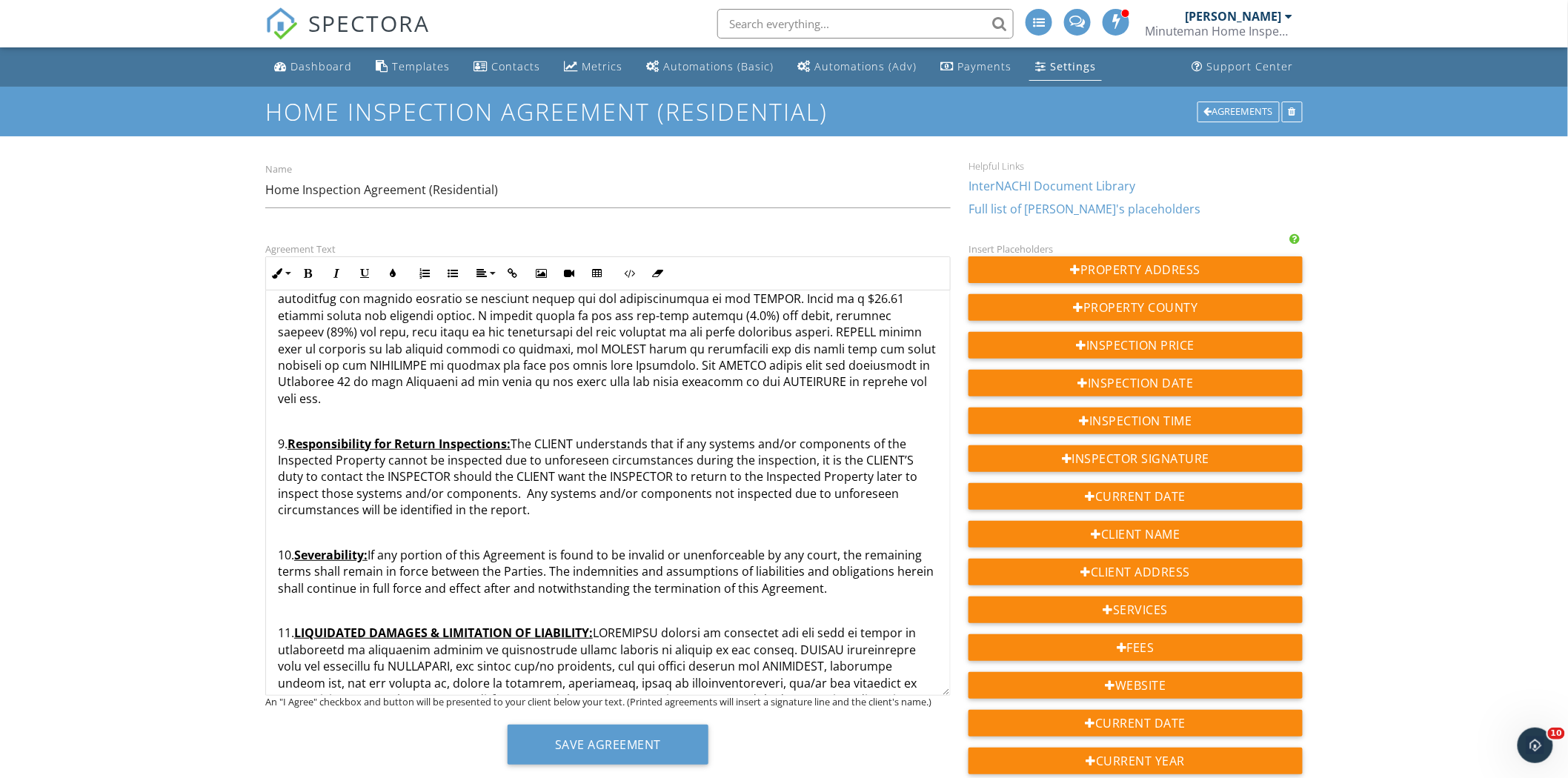
click at [279, 436] on p "9. Responsibility for Return Inspections: The CLIENT understands that if any sy…" at bounding box center [608, 477] width 660 height 83
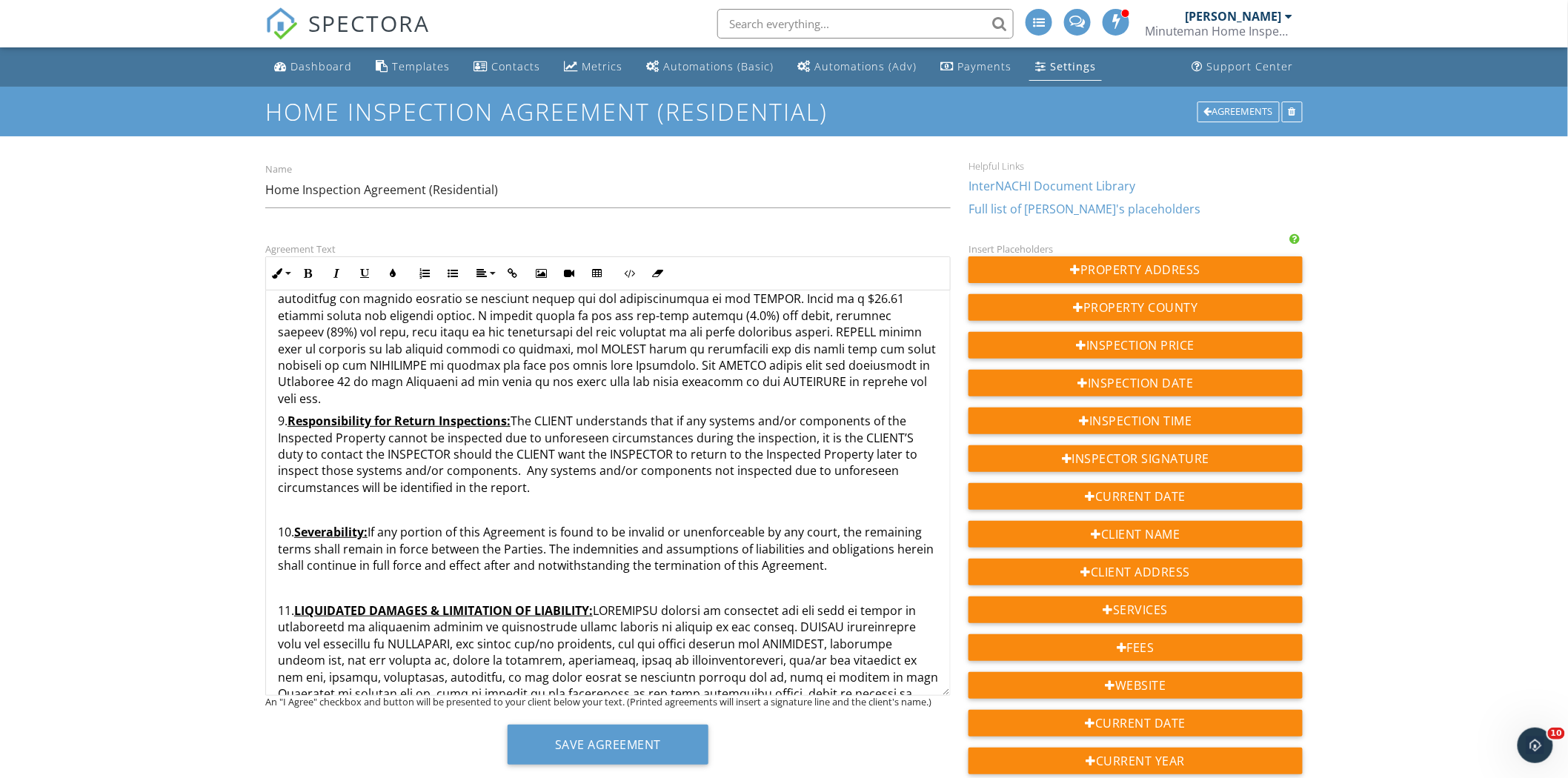
click at [279, 524] on p "10. Severability: If any portion of this Agreement is found to be invalid or un…" at bounding box center [608, 549] width 660 height 50
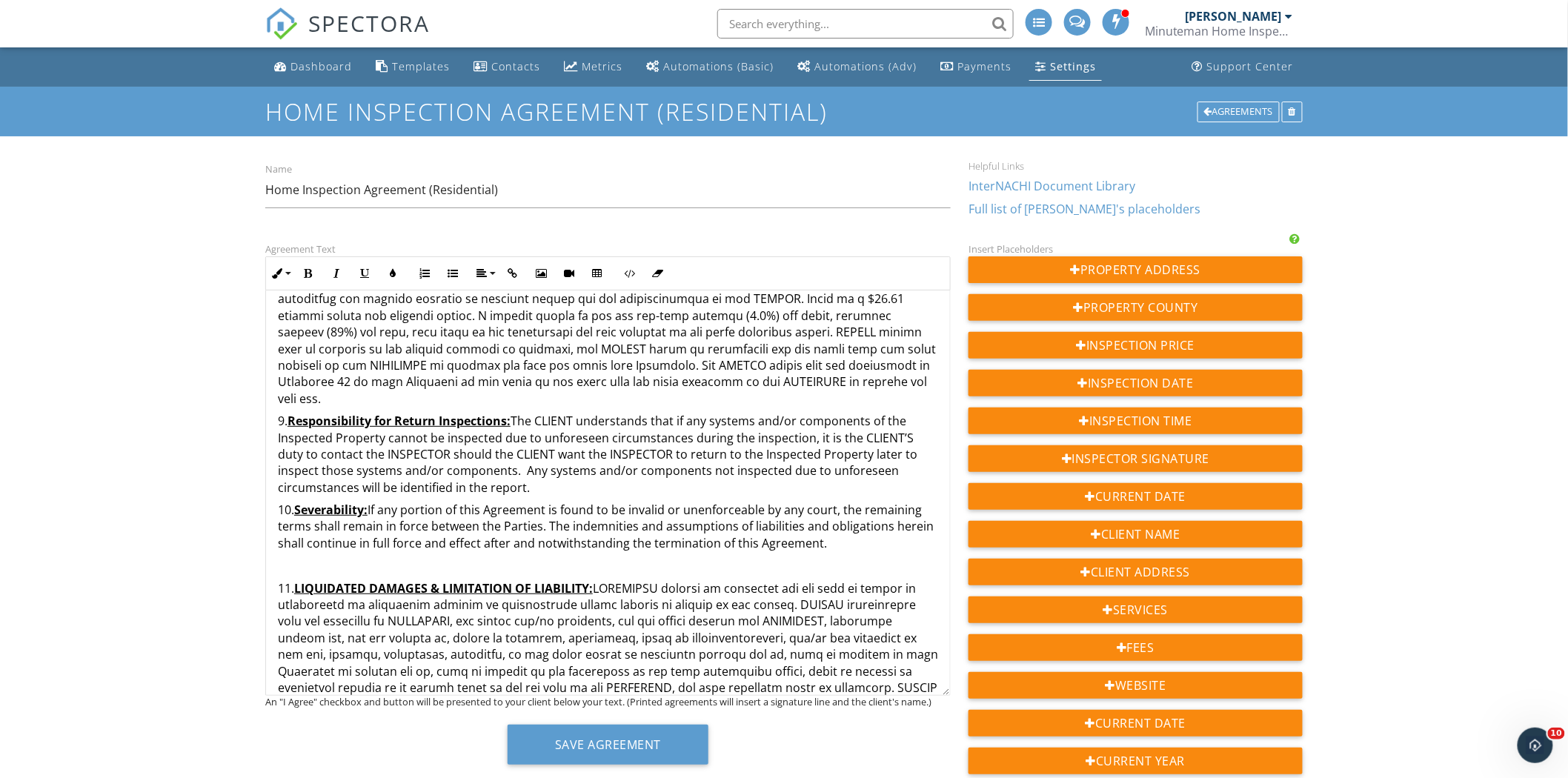
click at [279, 580] on p "11. LIQUIDATED DAMAGES & LIMITATION OF LIABILITY:" at bounding box center [608, 687] width 660 height 216
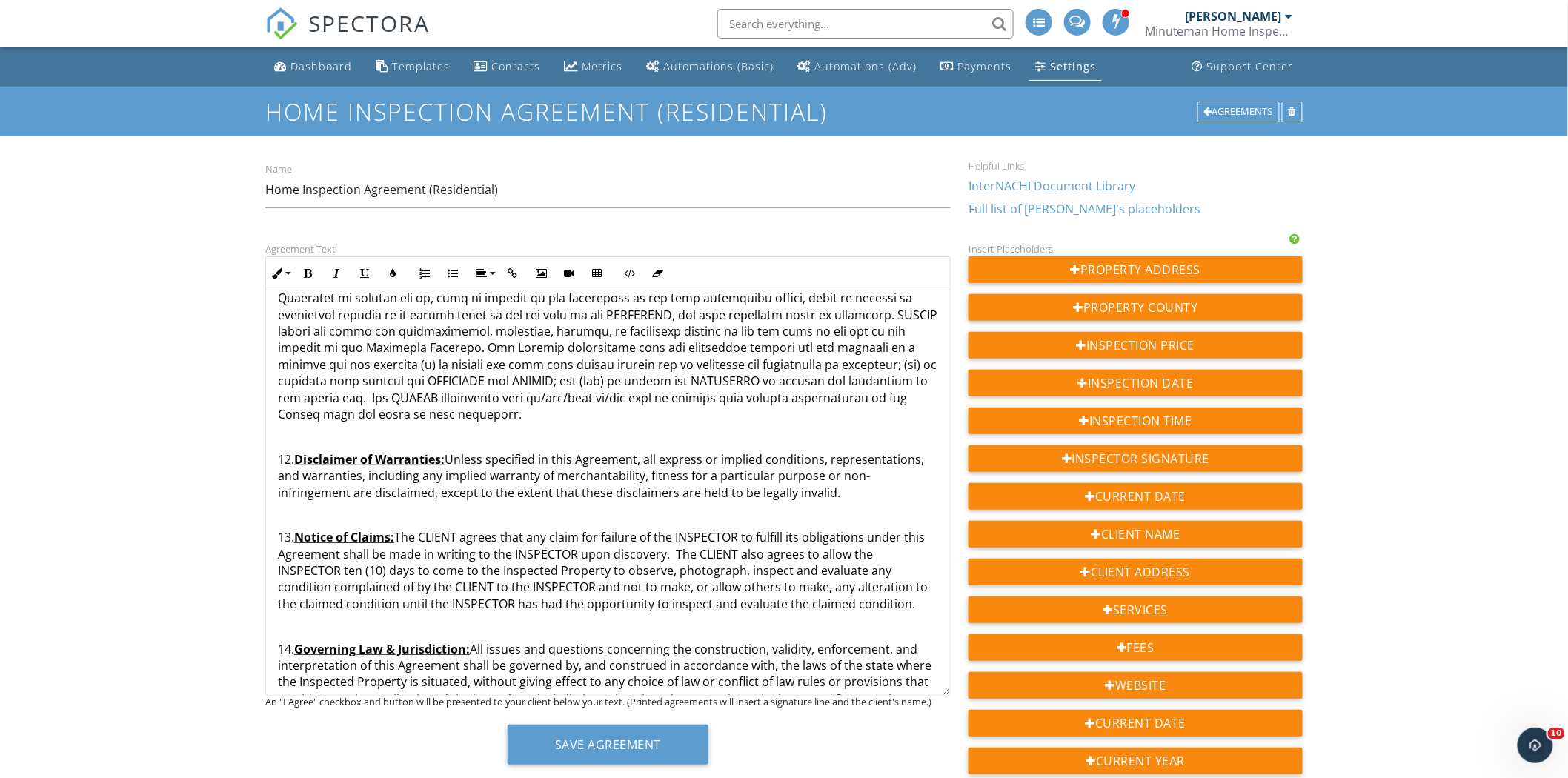
scroll to position [2752, 0]
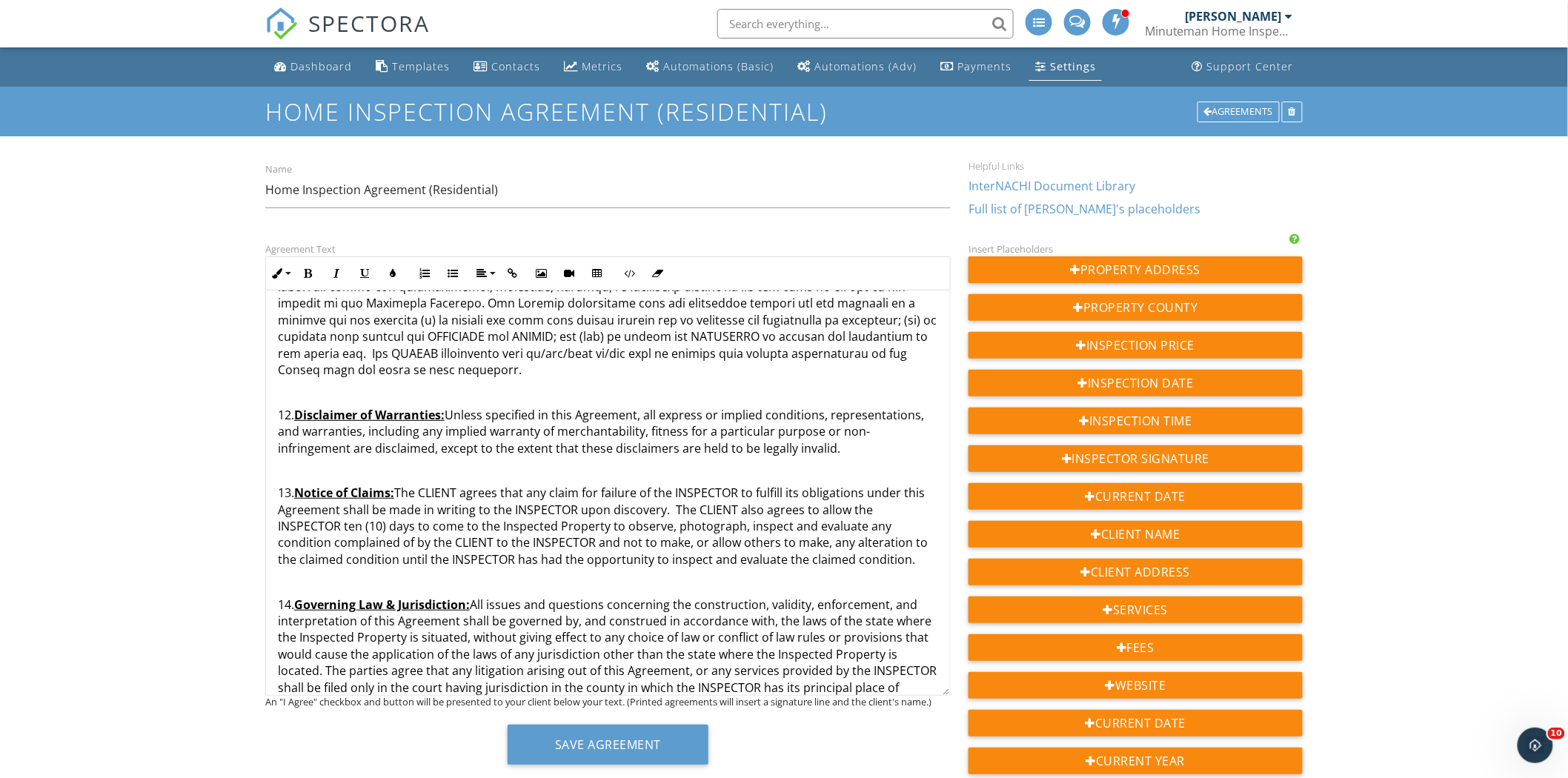
click at [278, 406] on p "12. Disclaimer of Warranties: Unless specified in this Agreement, all express o…" at bounding box center [608, 431] width 660 height 50
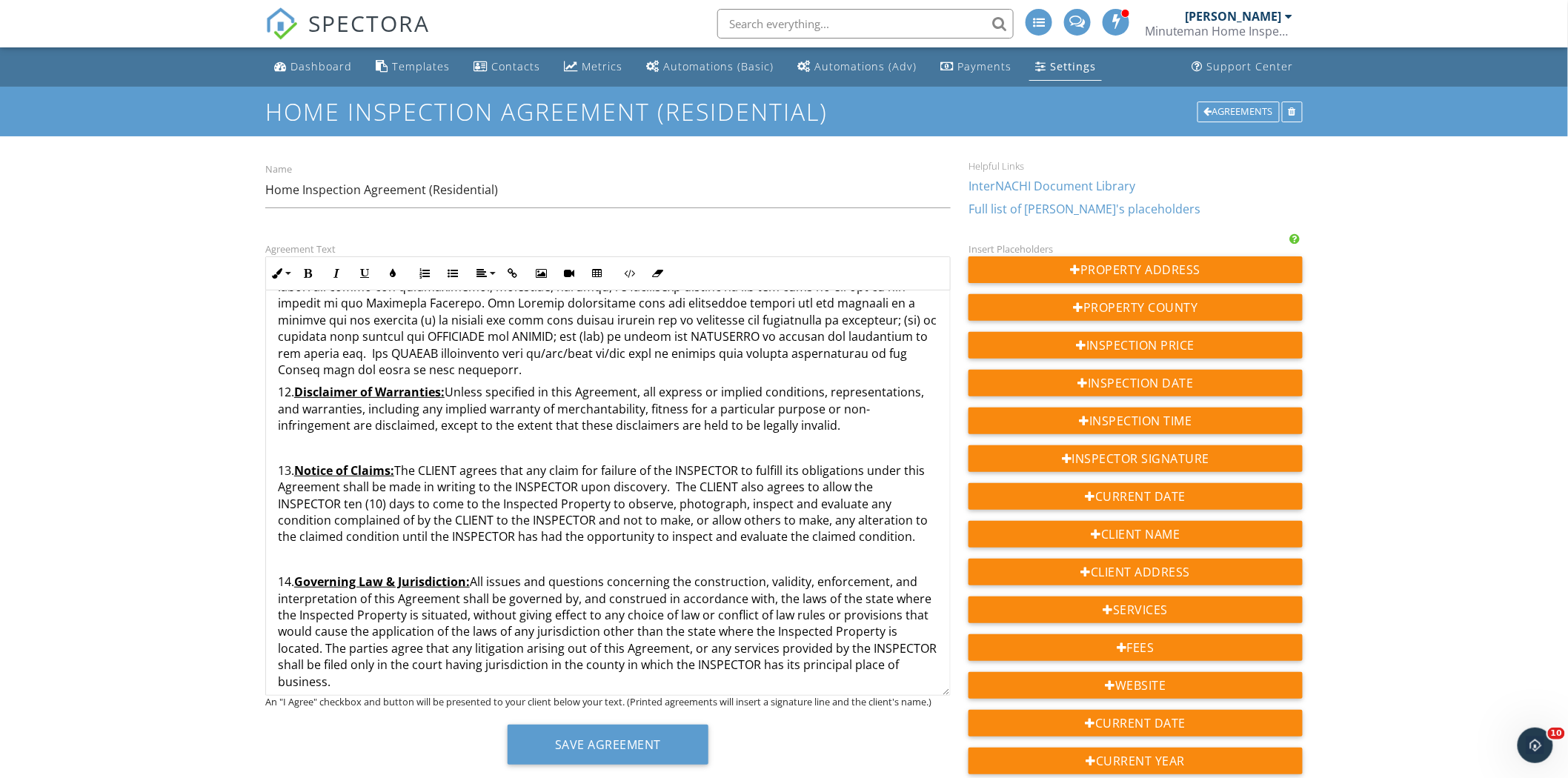
click at [279, 462] on p "13. Notice of Claims: The CLIENT agrees that any claim for failure of the INSPE…" at bounding box center [608, 504] width 660 height 83
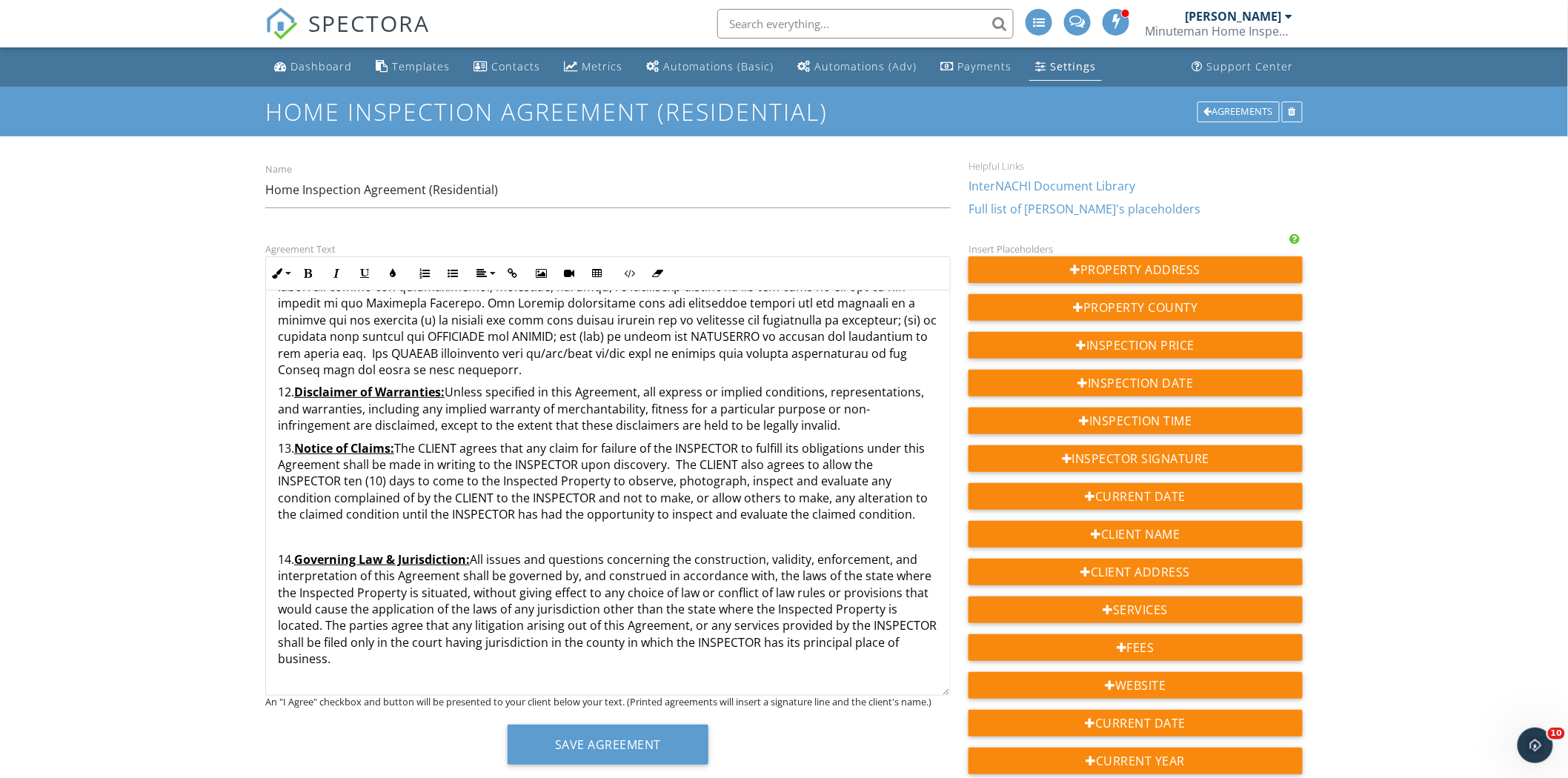
click at [279, 551] on p "14. Governing Law & Jurisdiction: All issues and questions concerning the const…" at bounding box center [608, 609] width 660 height 117
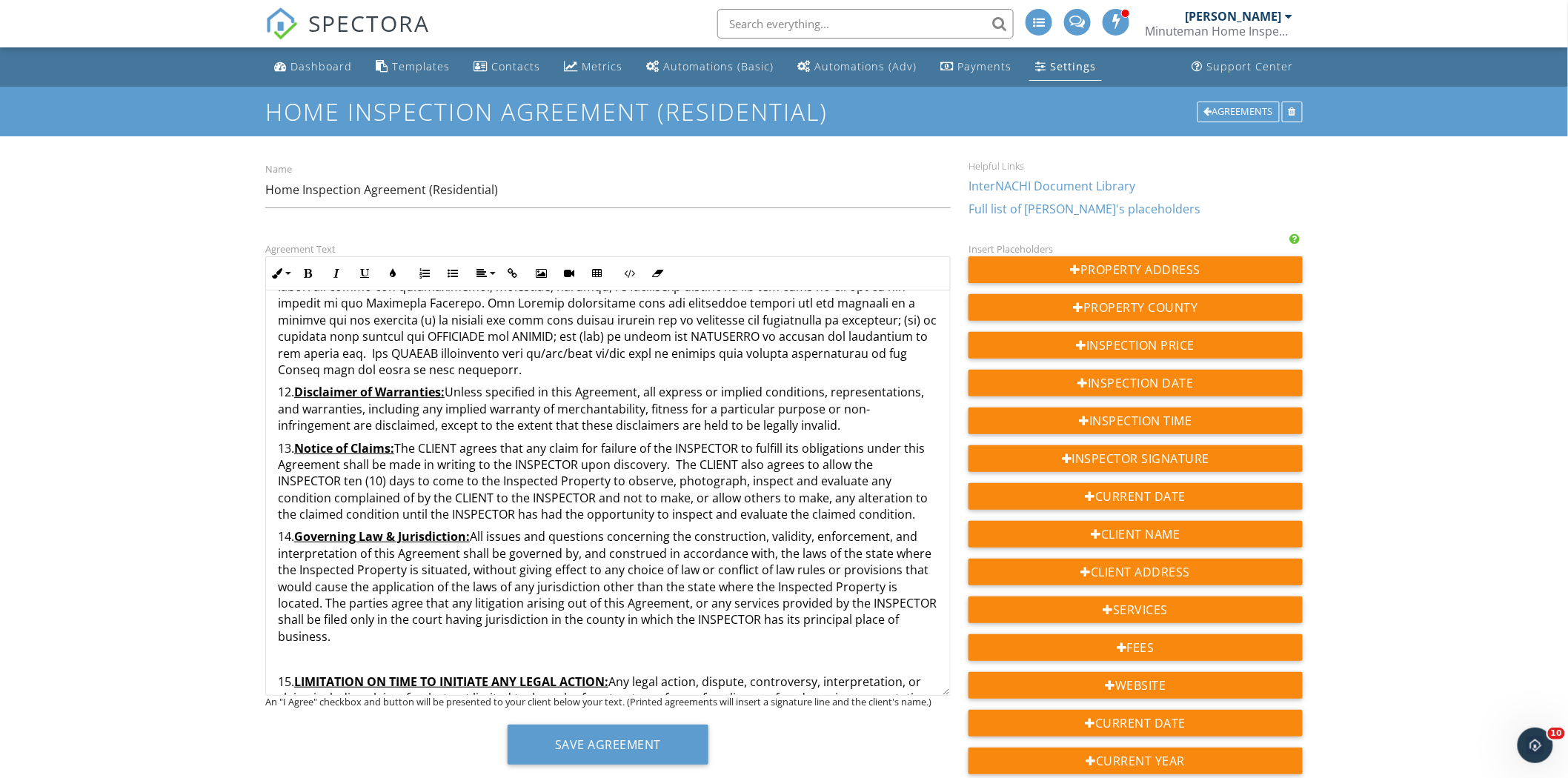
click at [278, 673] on p "15. LIMITATION ON TIME TO INITIATE ANY LEGAL ACTION: Any legal action, dispute,…" at bounding box center [608, 748] width 660 height 150
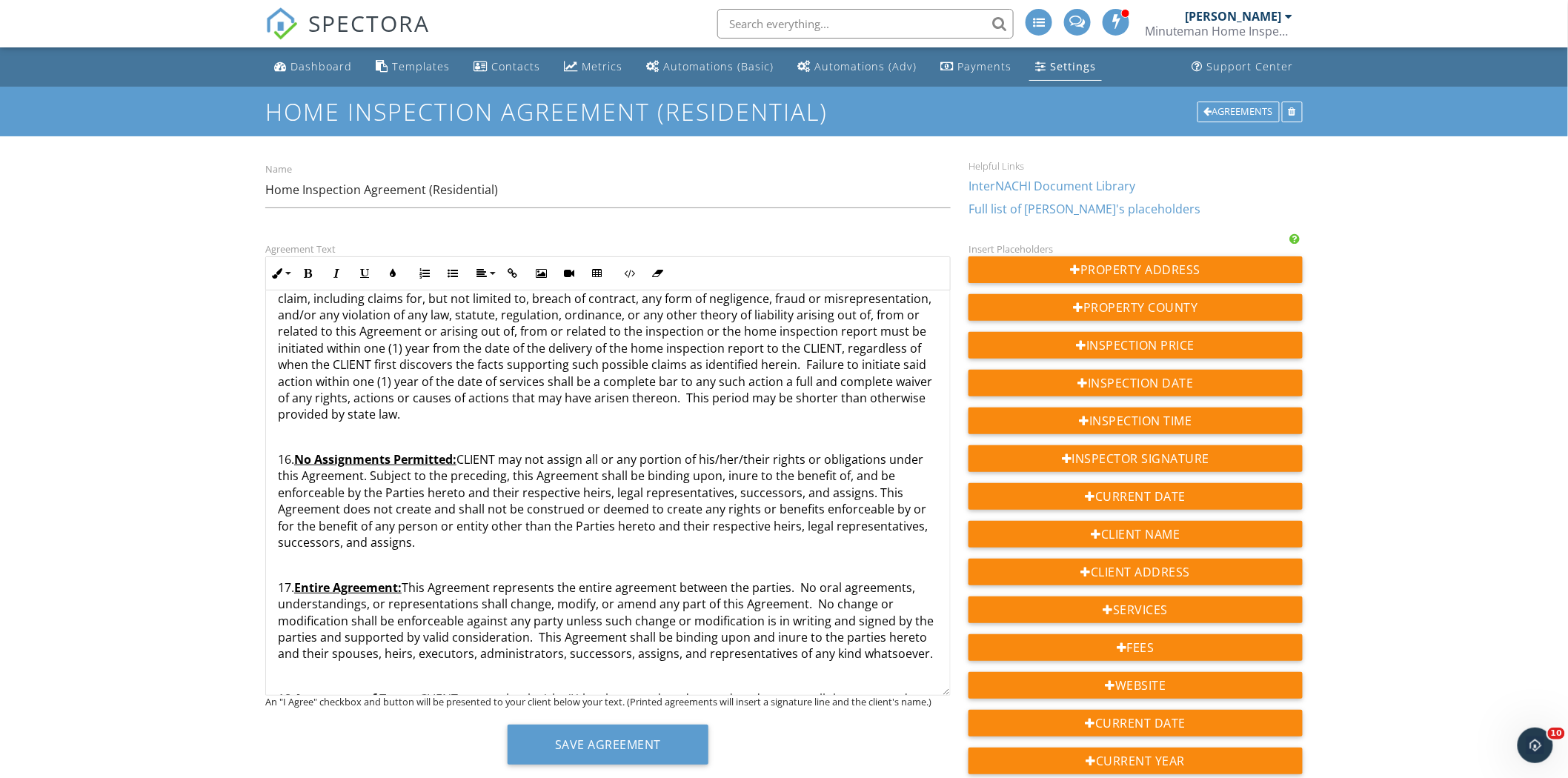
scroll to position [3147, 0]
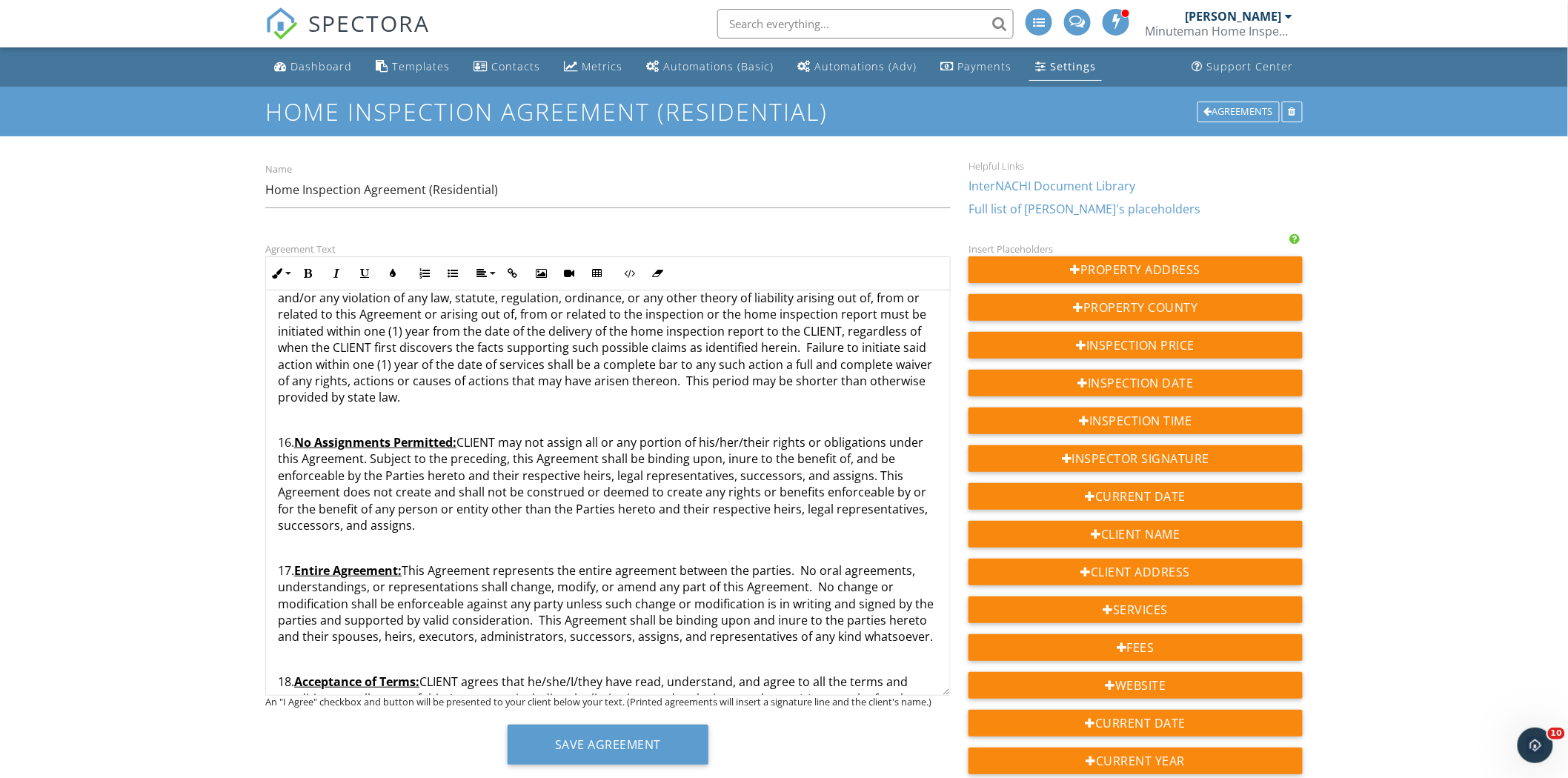
click at [279, 434] on p "16. No Assignments Permitted: CLIENT may not assign all or any portion of his/h…" at bounding box center [608, 483] width 660 height 99
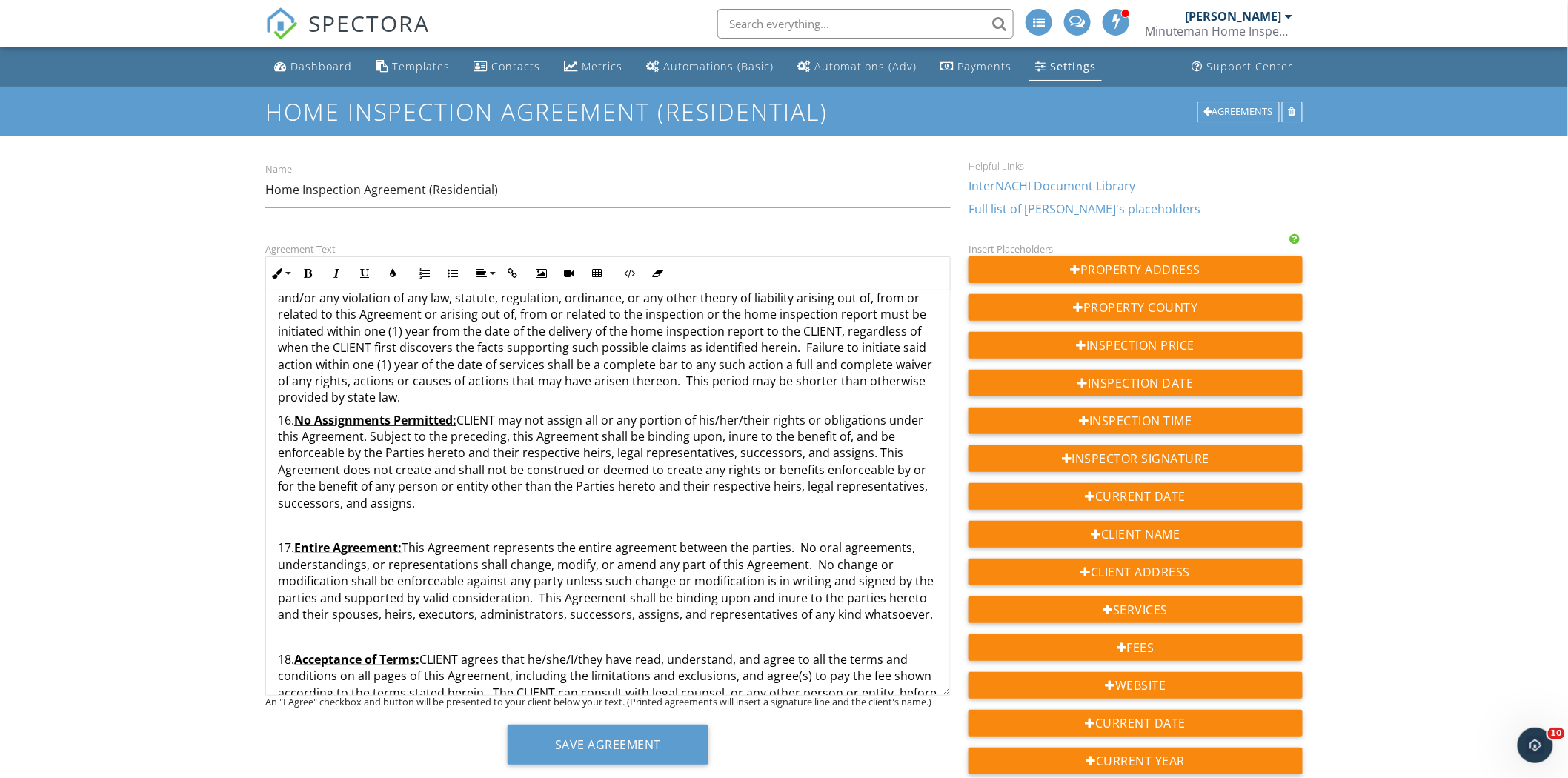
click at [278, 539] on p "17. Entire Agreement: This Agreement represents the entire agreement between th…" at bounding box center [608, 581] width 660 height 83
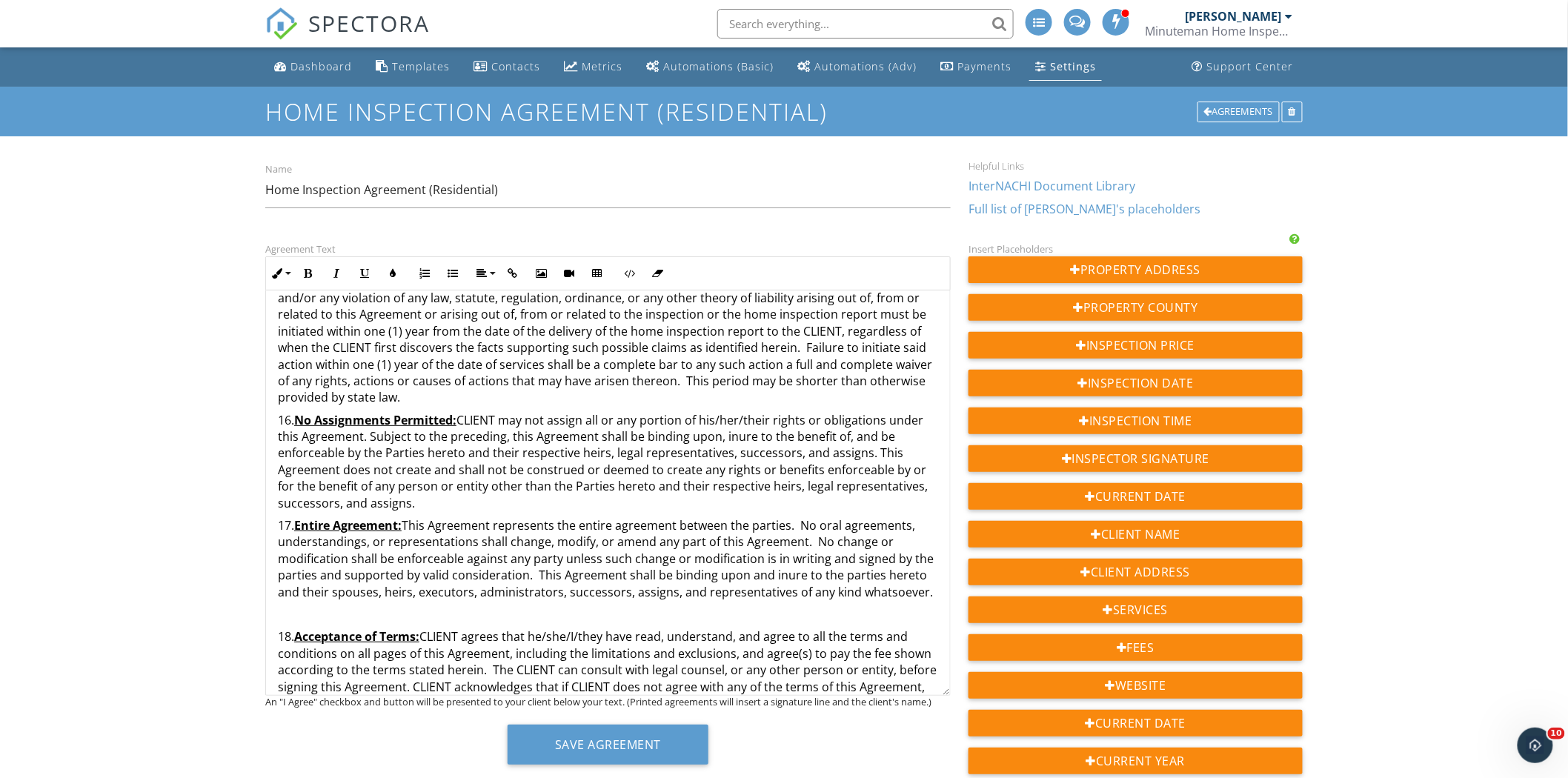
click at [278, 628] on p "18. Acceptance of Terms: CLIENT agrees that he/she/I/they have read, understand…" at bounding box center [608, 670] width 660 height 83
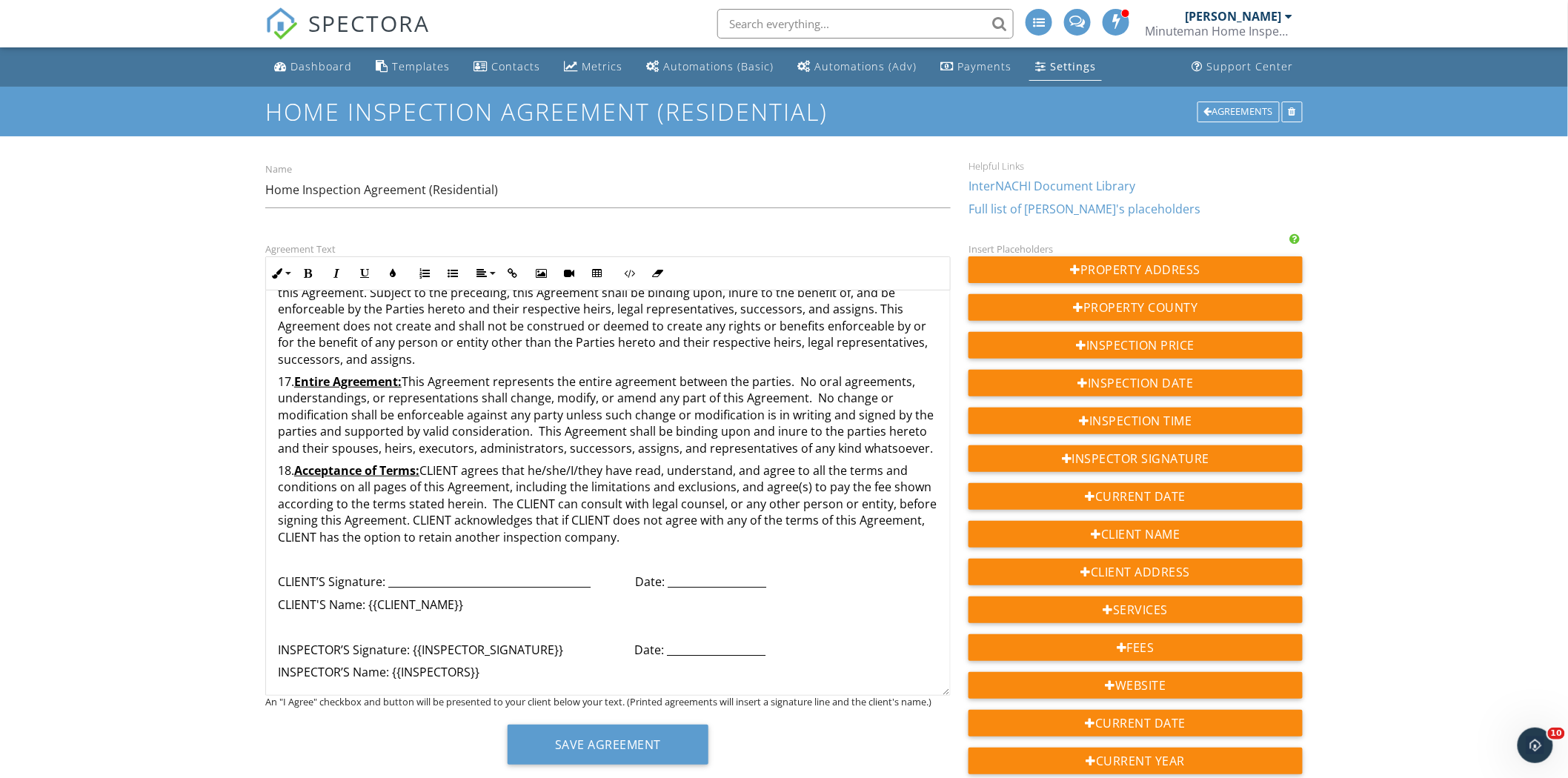
scroll to position [3300, 0]
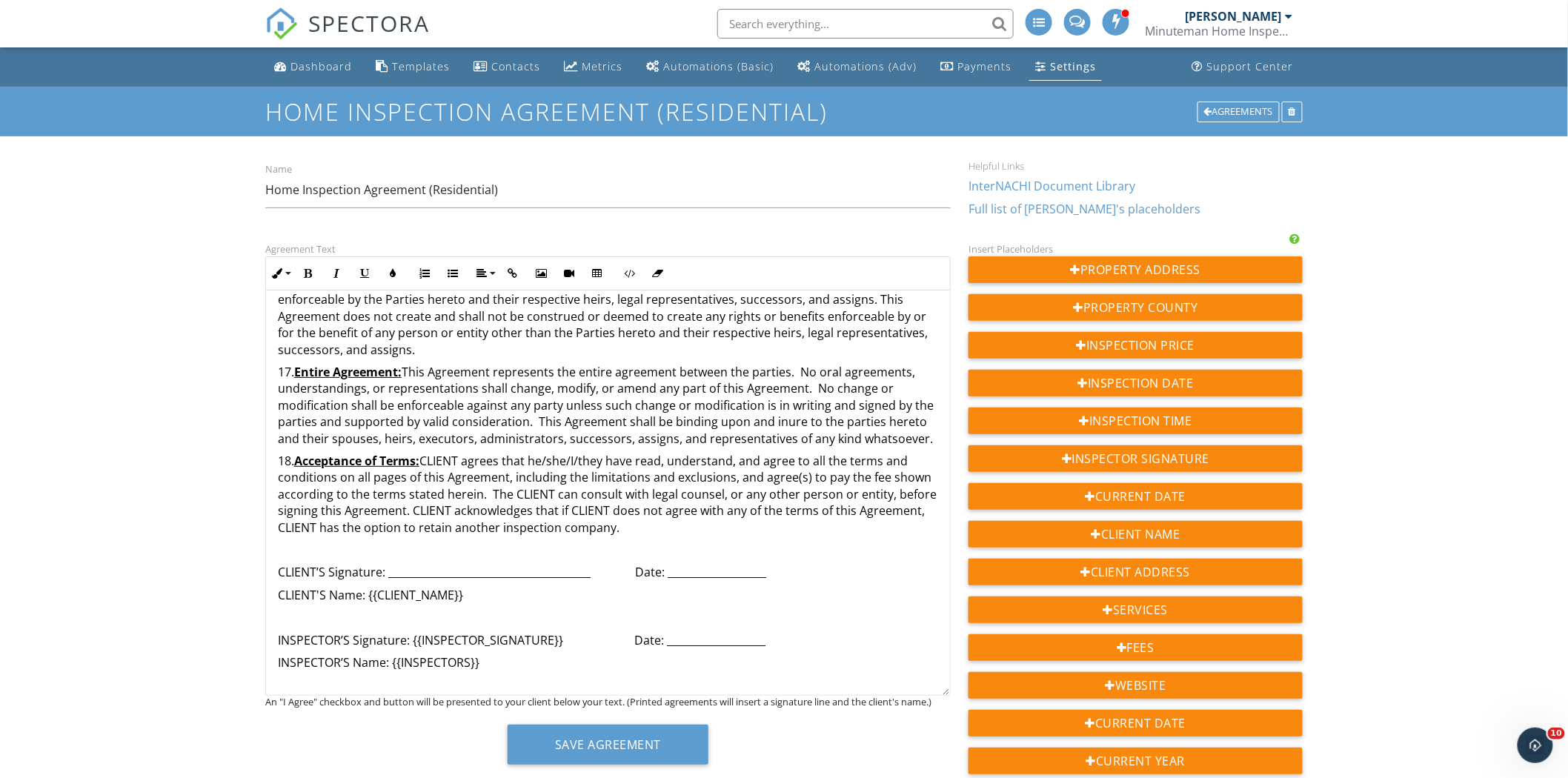
click at [278, 563] on p "CLIENT’S Signature: _______________________________________ Date: _____________…" at bounding box center [608, 572] width 660 height 17
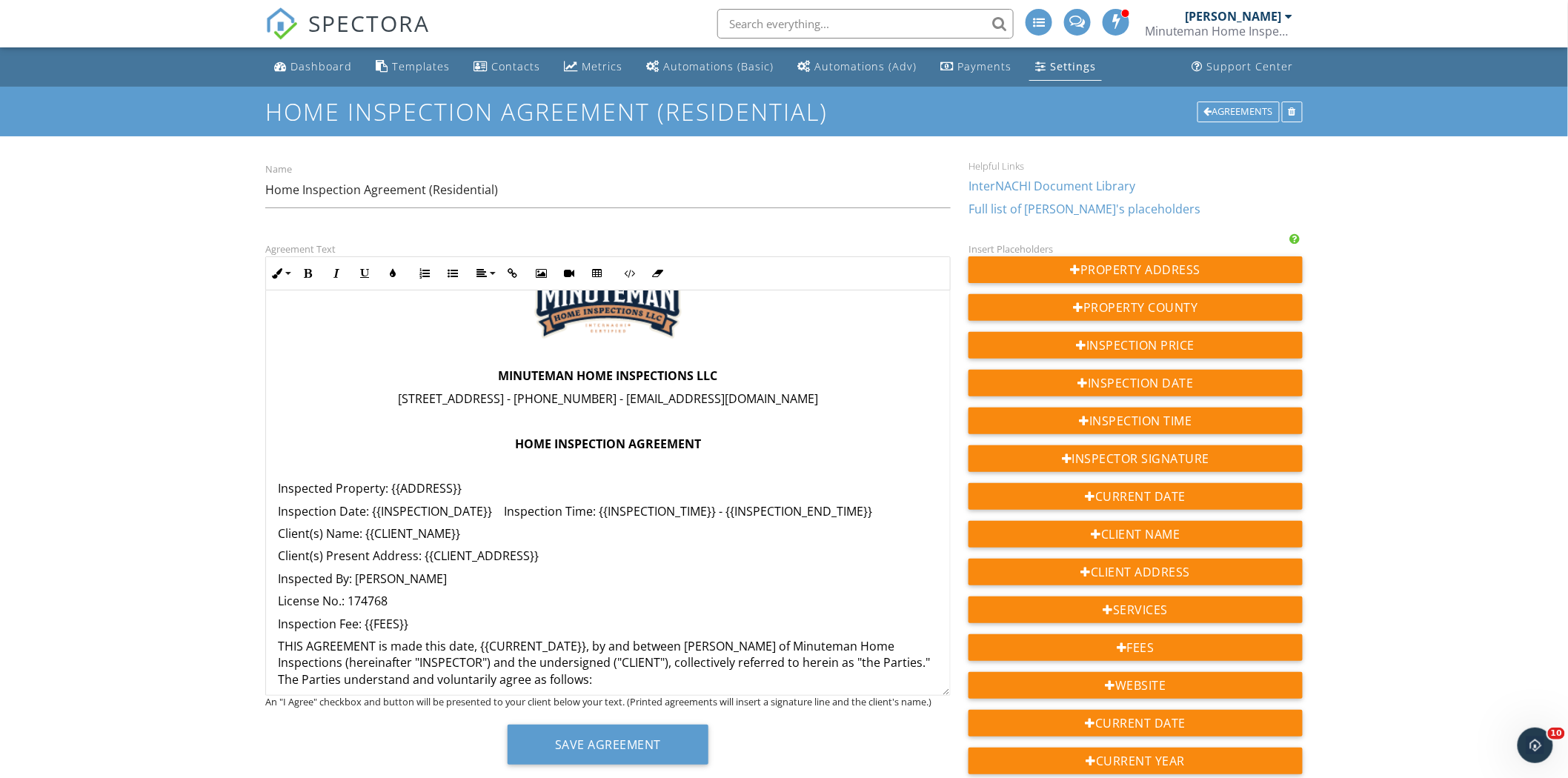
scroll to position [0, 0]
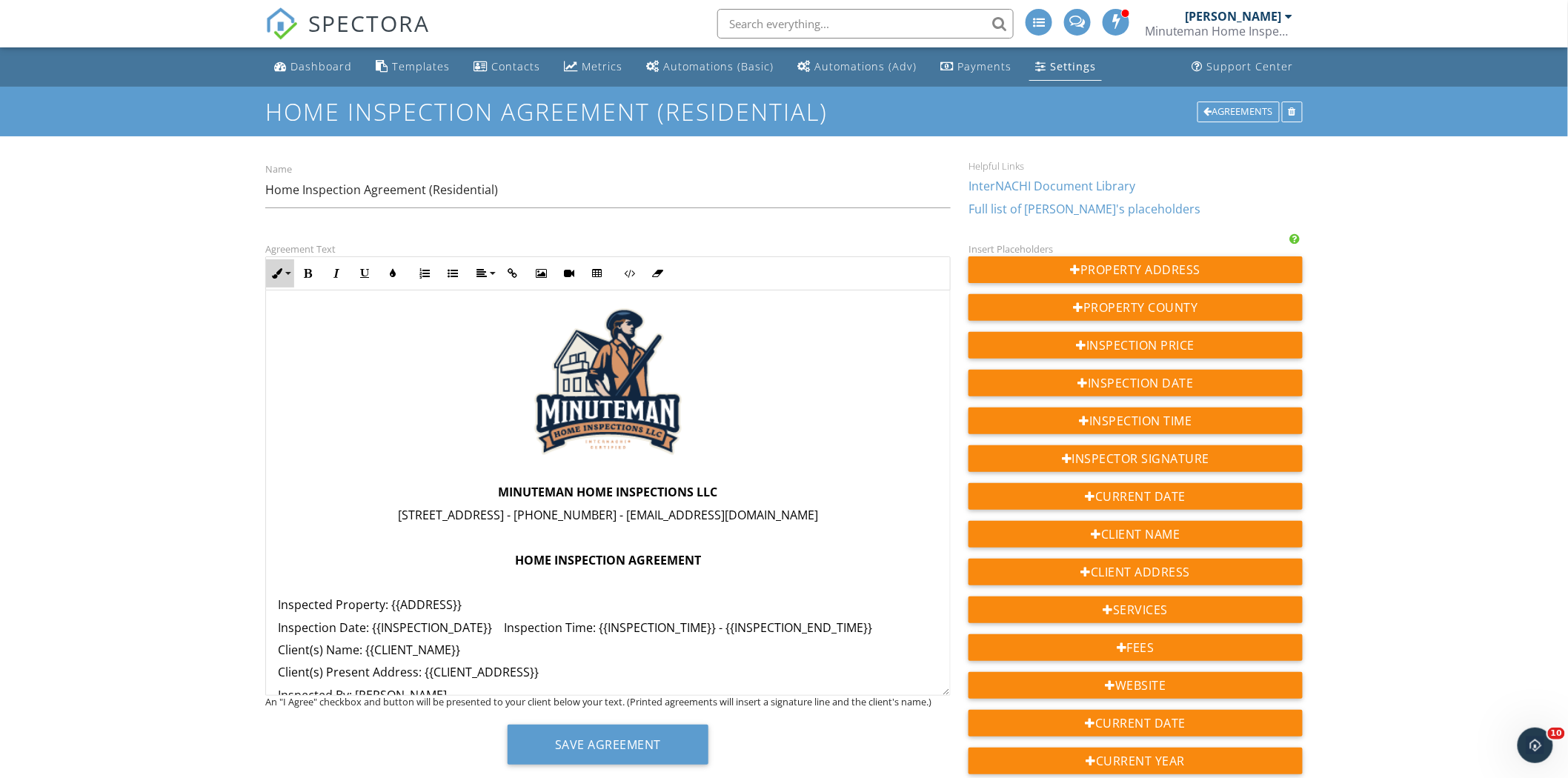
click at [287, 270] on button "Inline Style" at bounding box center [280, 273] width 28 height 28
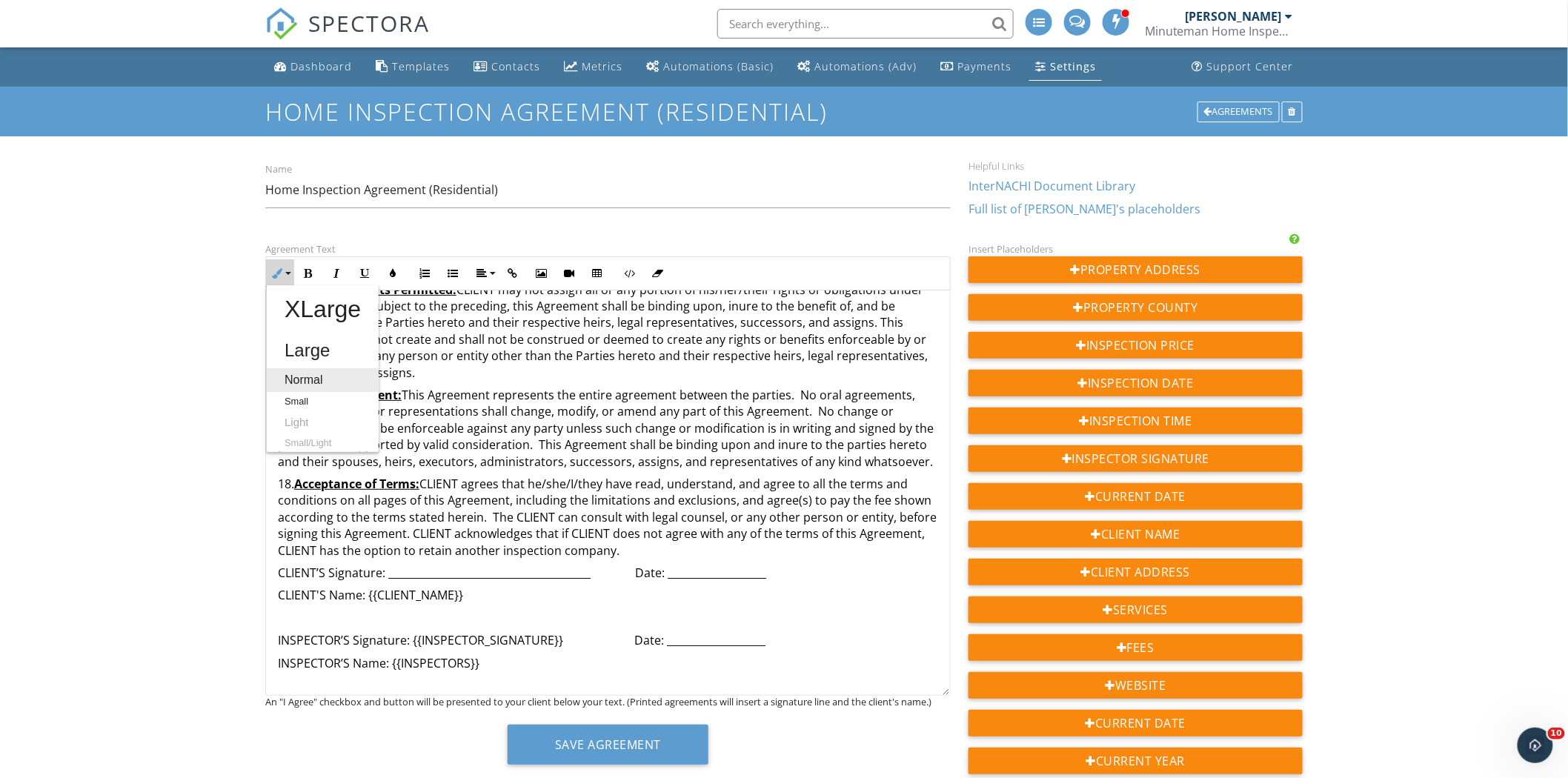
click at [297, 374] on link "Normal" at bounding box center [323, 380] width 112 height 24
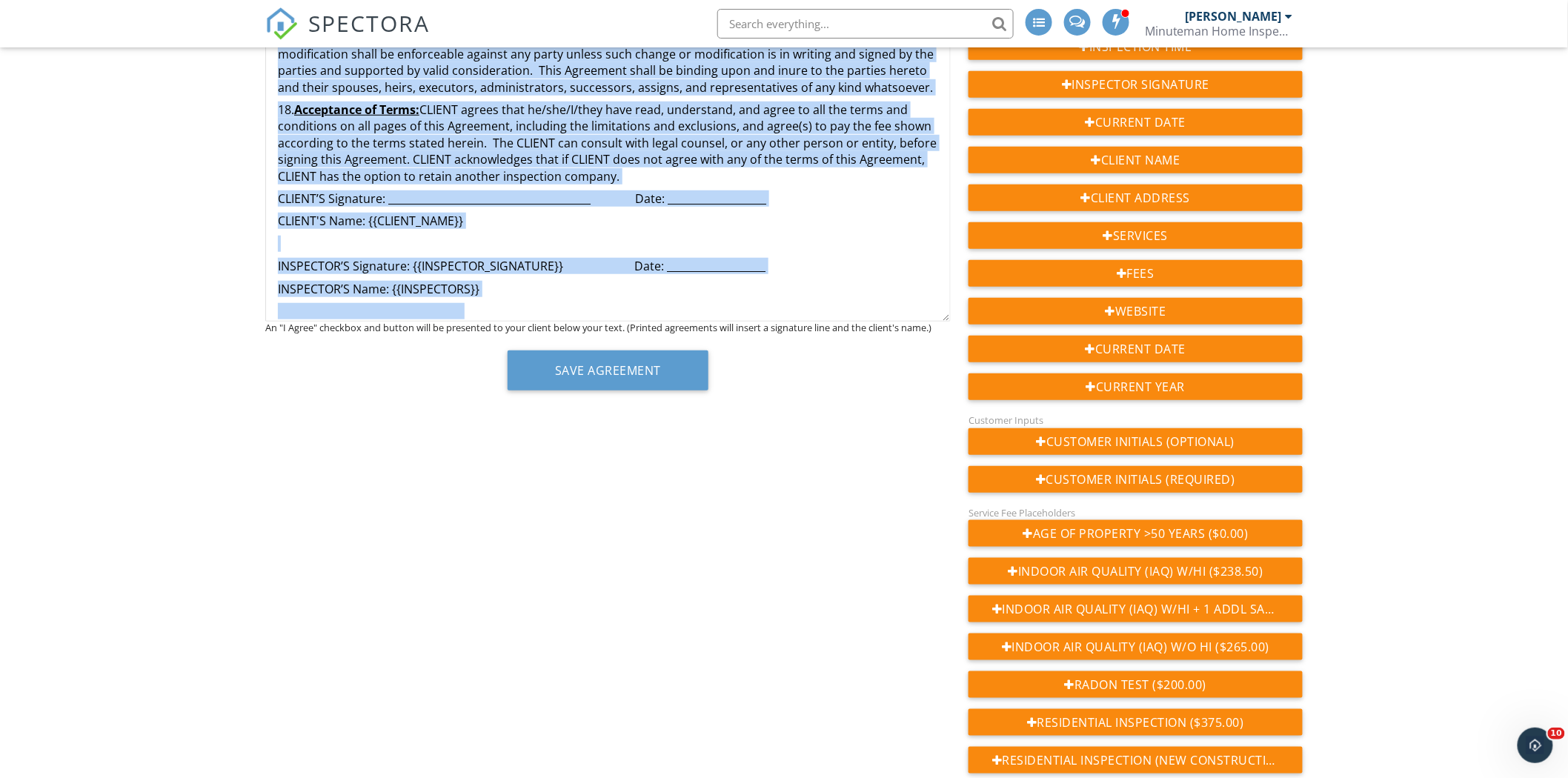
drag, startPoint x: 472, startPoint y: 486, endPoint x: 906, endPoint y: 771, distance: 519.2
click at [906, 771] on div "Agreement Text Inline Style XLarge Large Normal Small Light Small/Light Bold It…" at bounding box center [784, 631] width 1056 height 1530
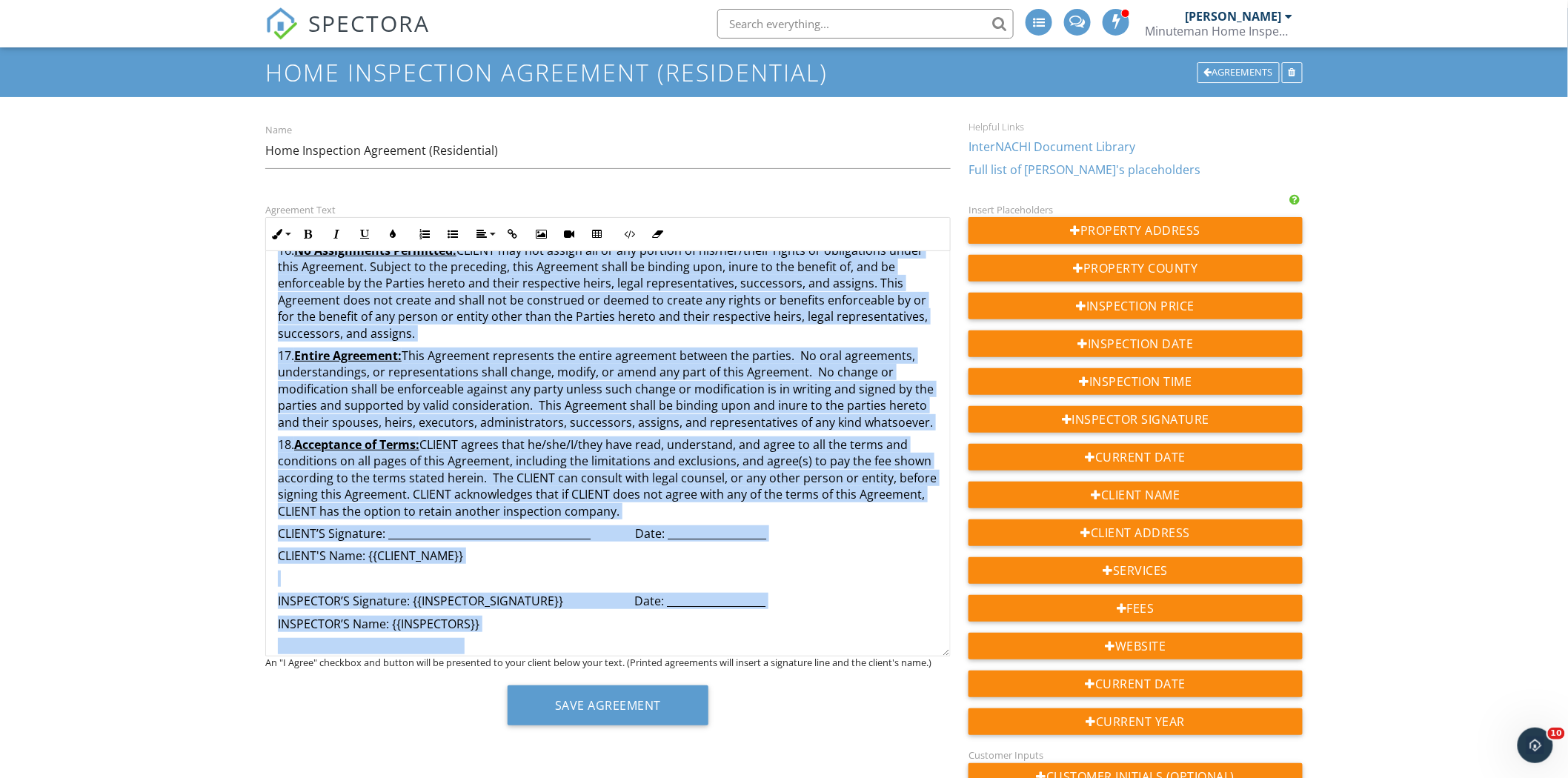
scroll to position [0, 0]
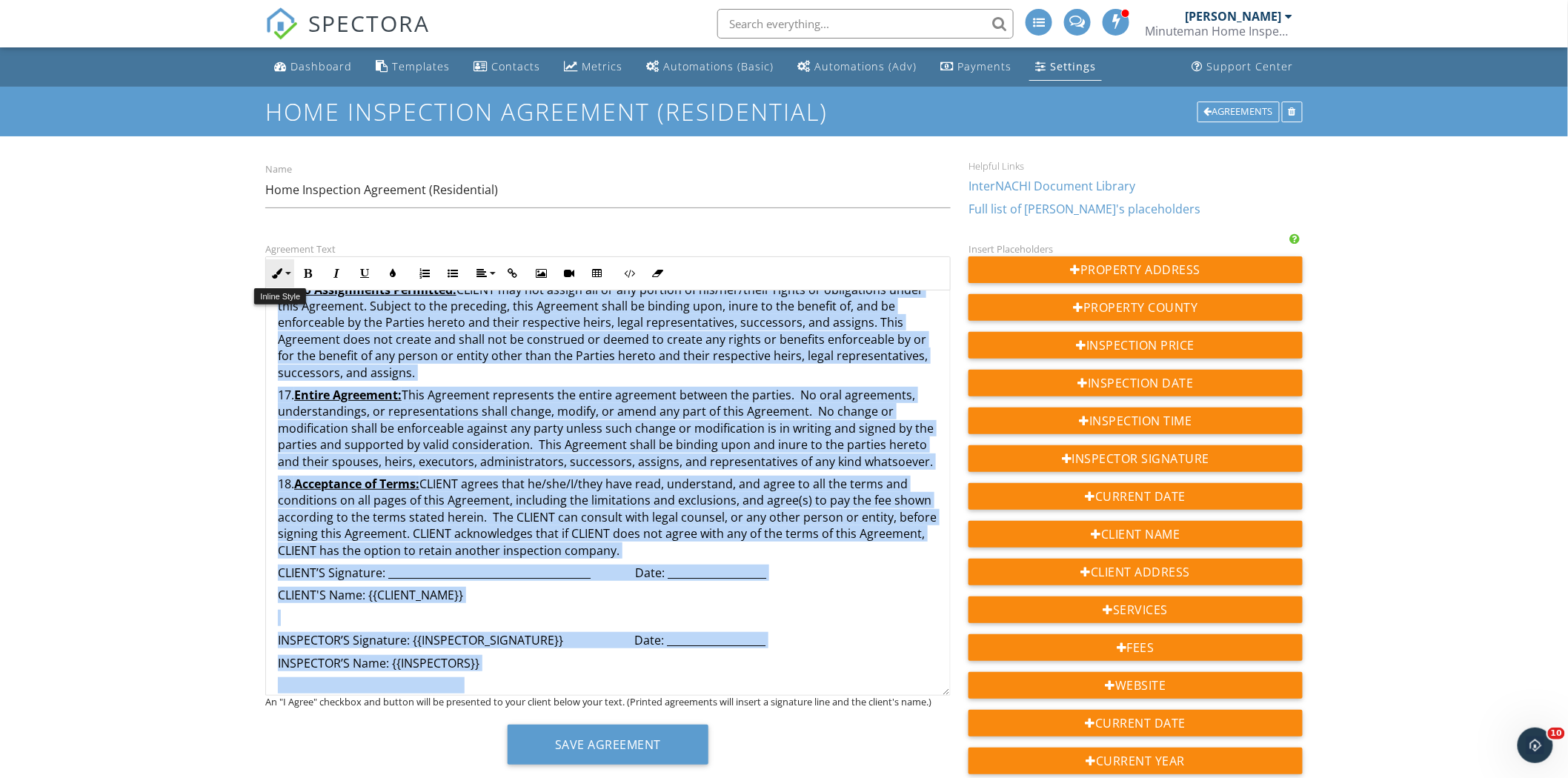
click at [289, 277] on button "Inline Style" at bounding box center [280, 273] width 28 height 28
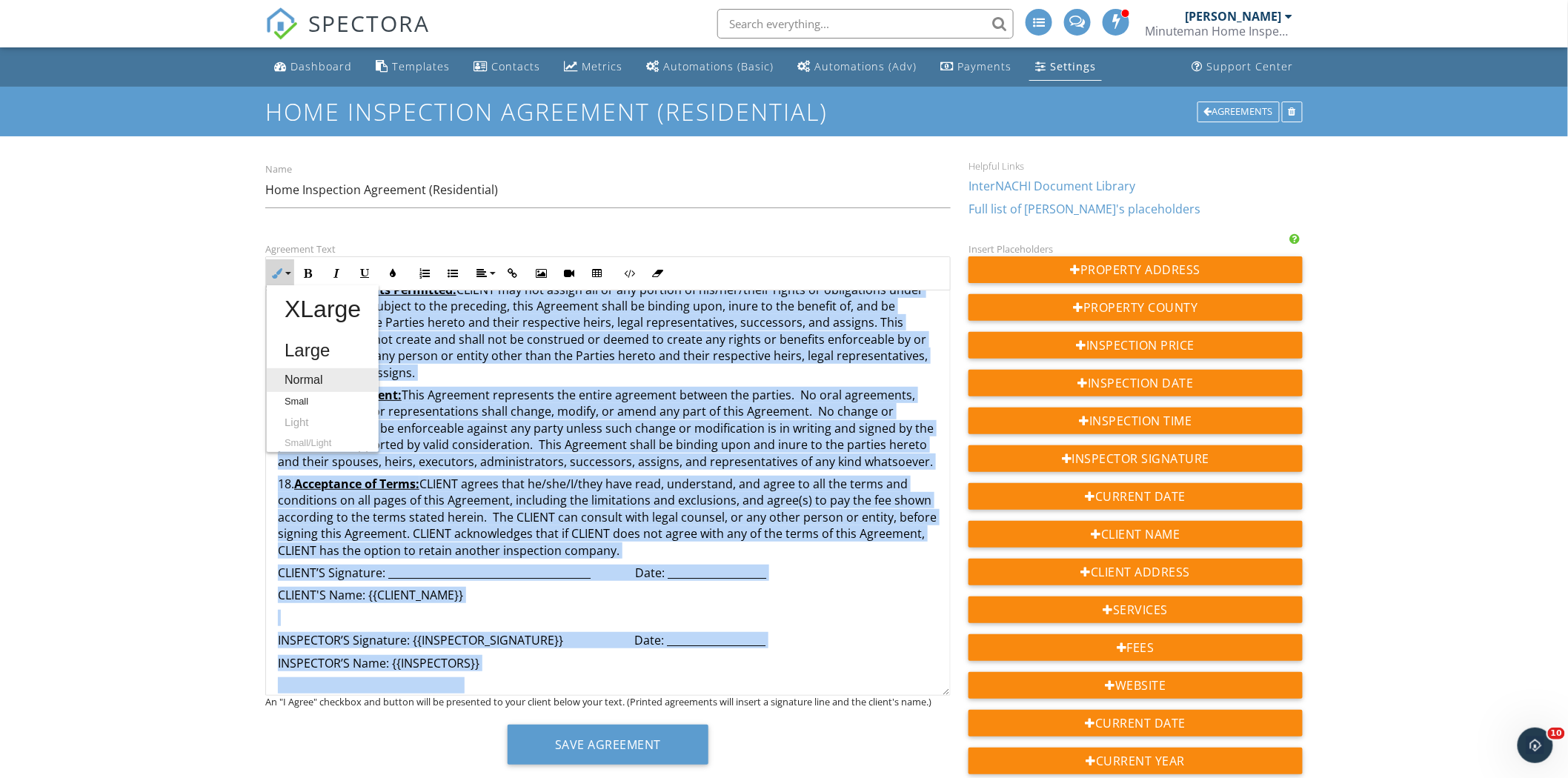
click at [305, 375] on link "Normal" at bounding box center [323, 380] width 112 height 24
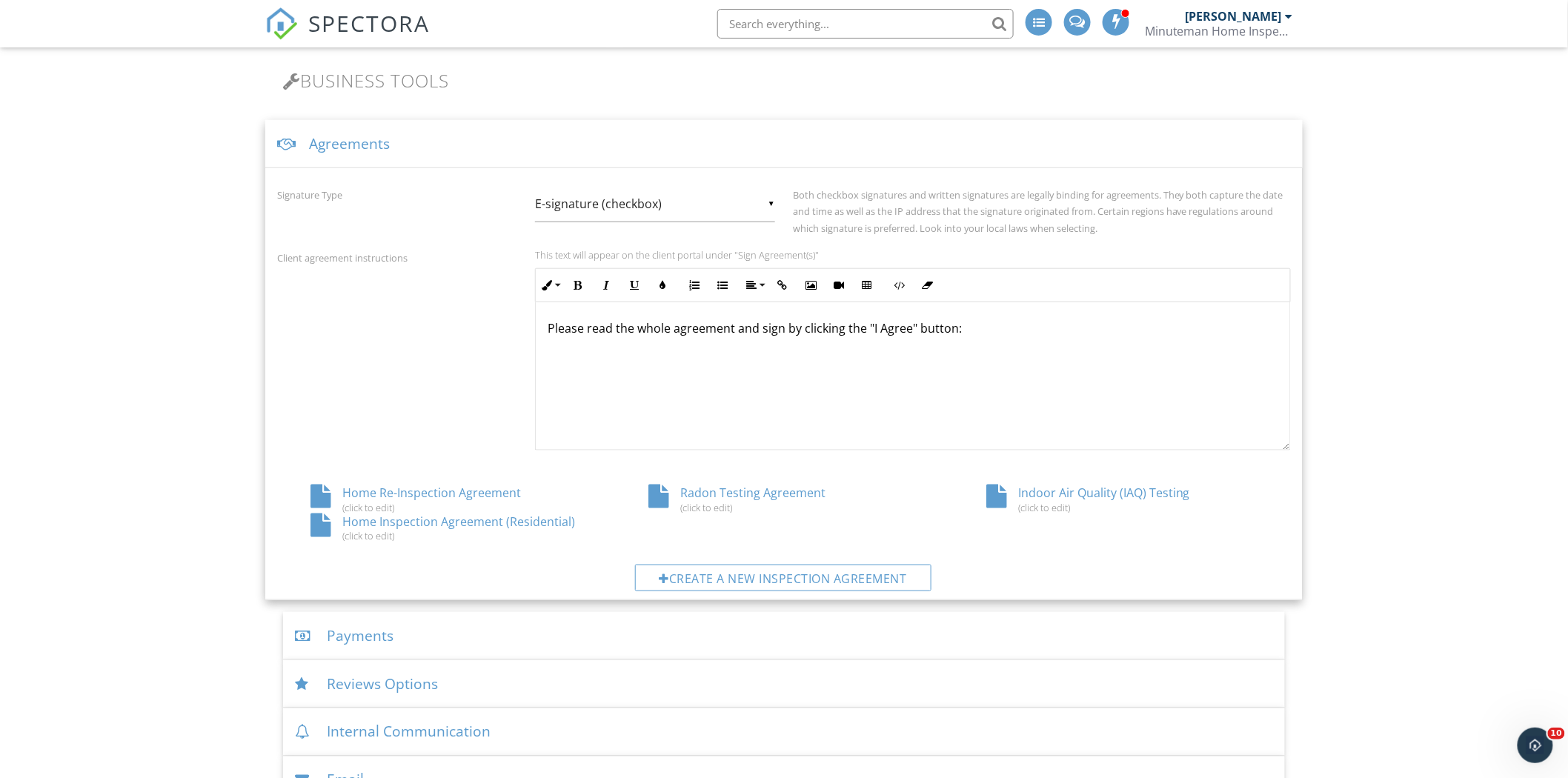
click at [386, 537] on div "(click to edit)" at bounding box center [446, 535] width 272 height 12
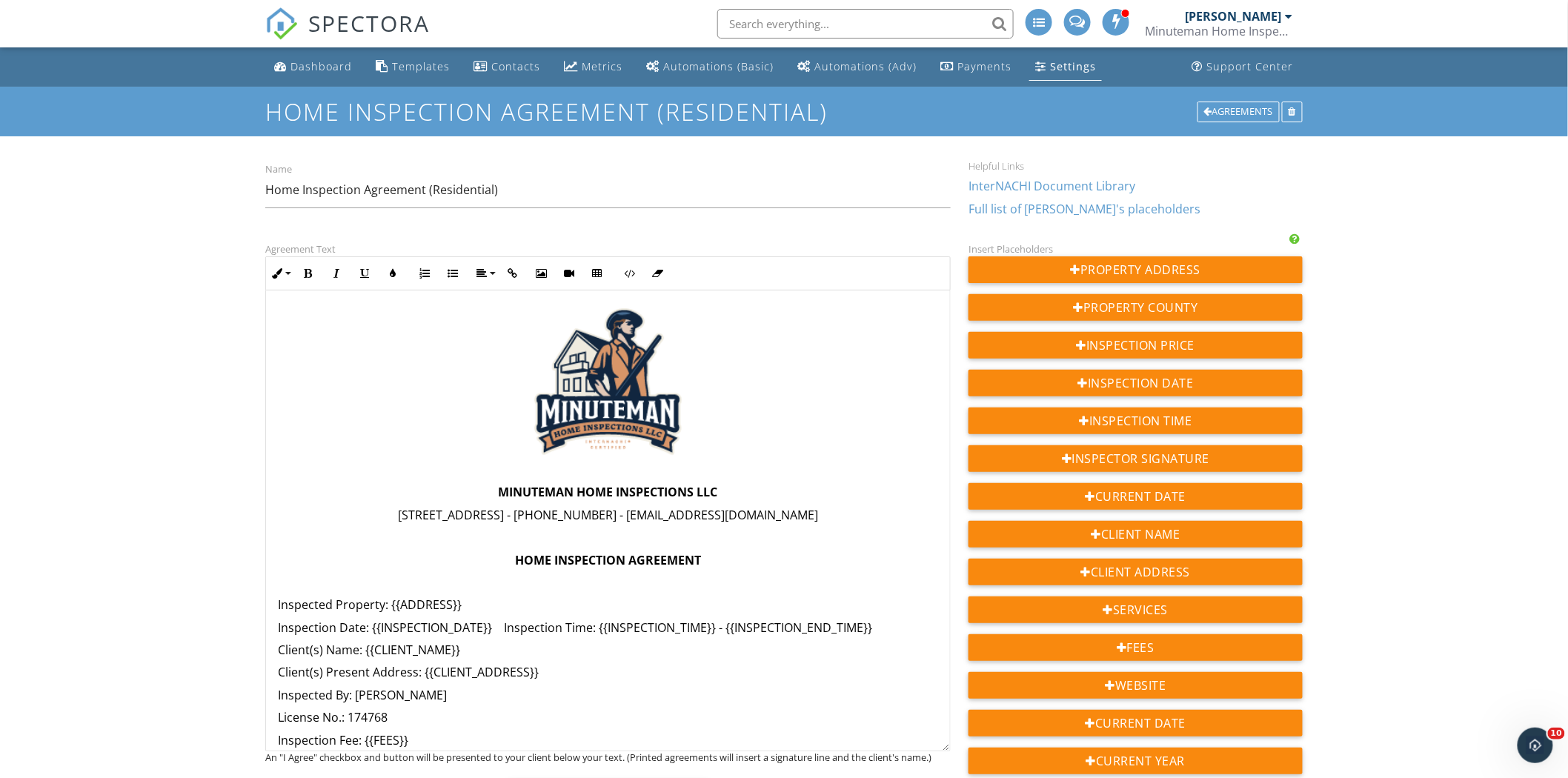
drag, startPoint x: 948, startPoint y: 437, endPoint x: 952, endPoint y: 750, distance: 313.0
click at [952, 750] on div "Agreement Text Inline Style XLarge Large Normal Small Light Small/Light Bold It…" at bounding box center [608, 536] width 703 height 591
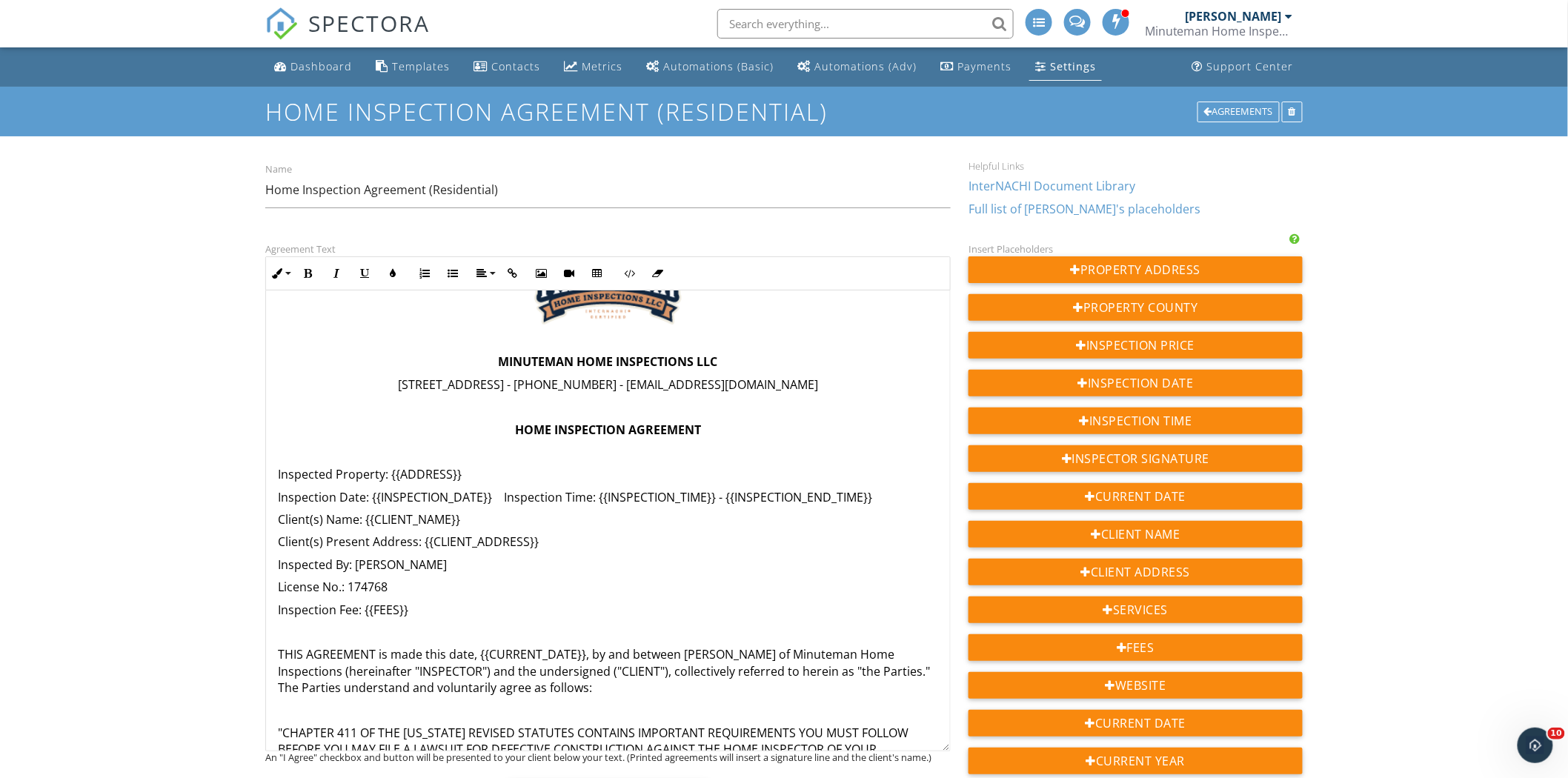
scroll to position [139, 0]
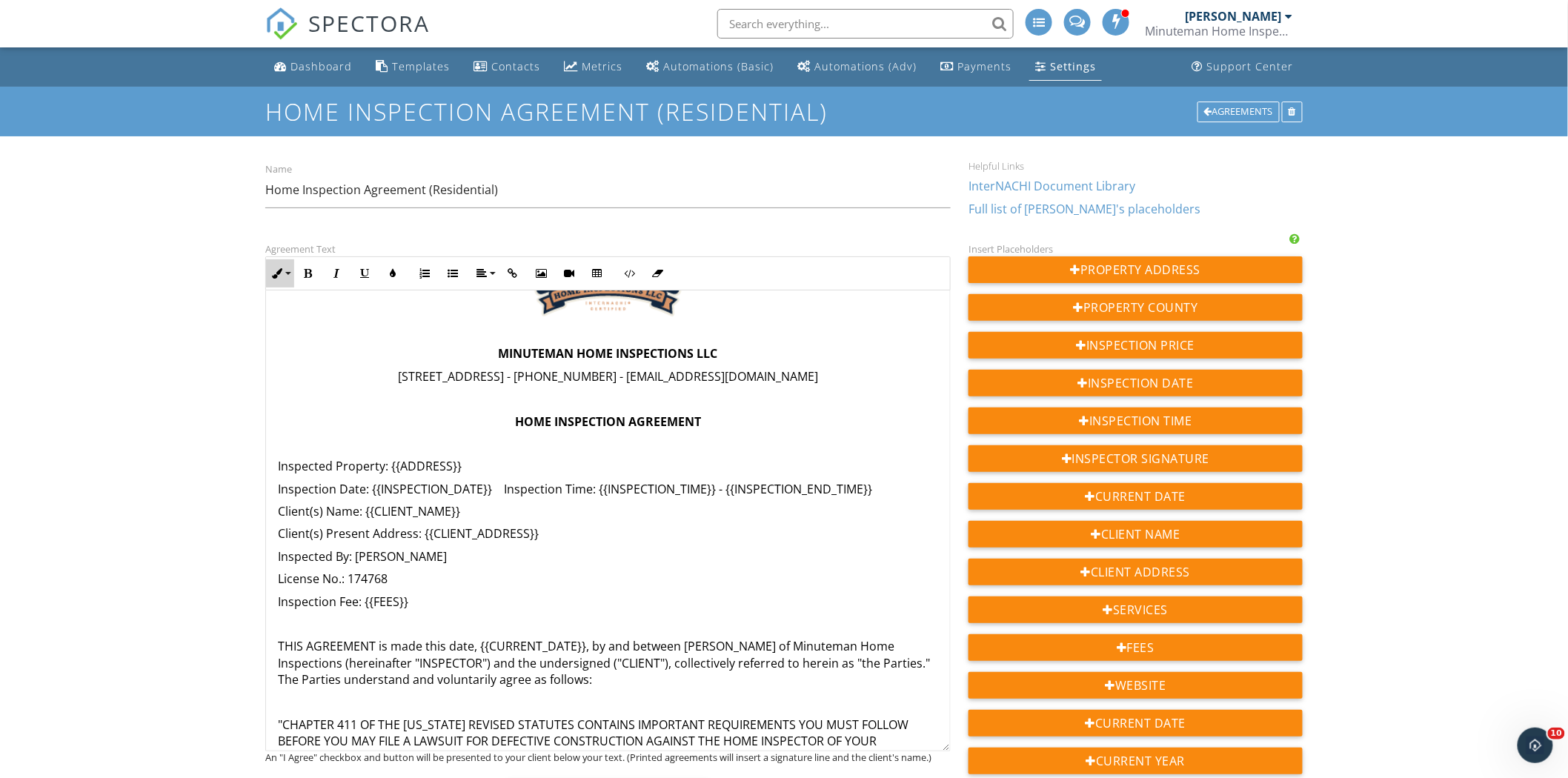
click at [286, 278] on button "Inline Style" at bounding box center [280, 273] width 28 height 28
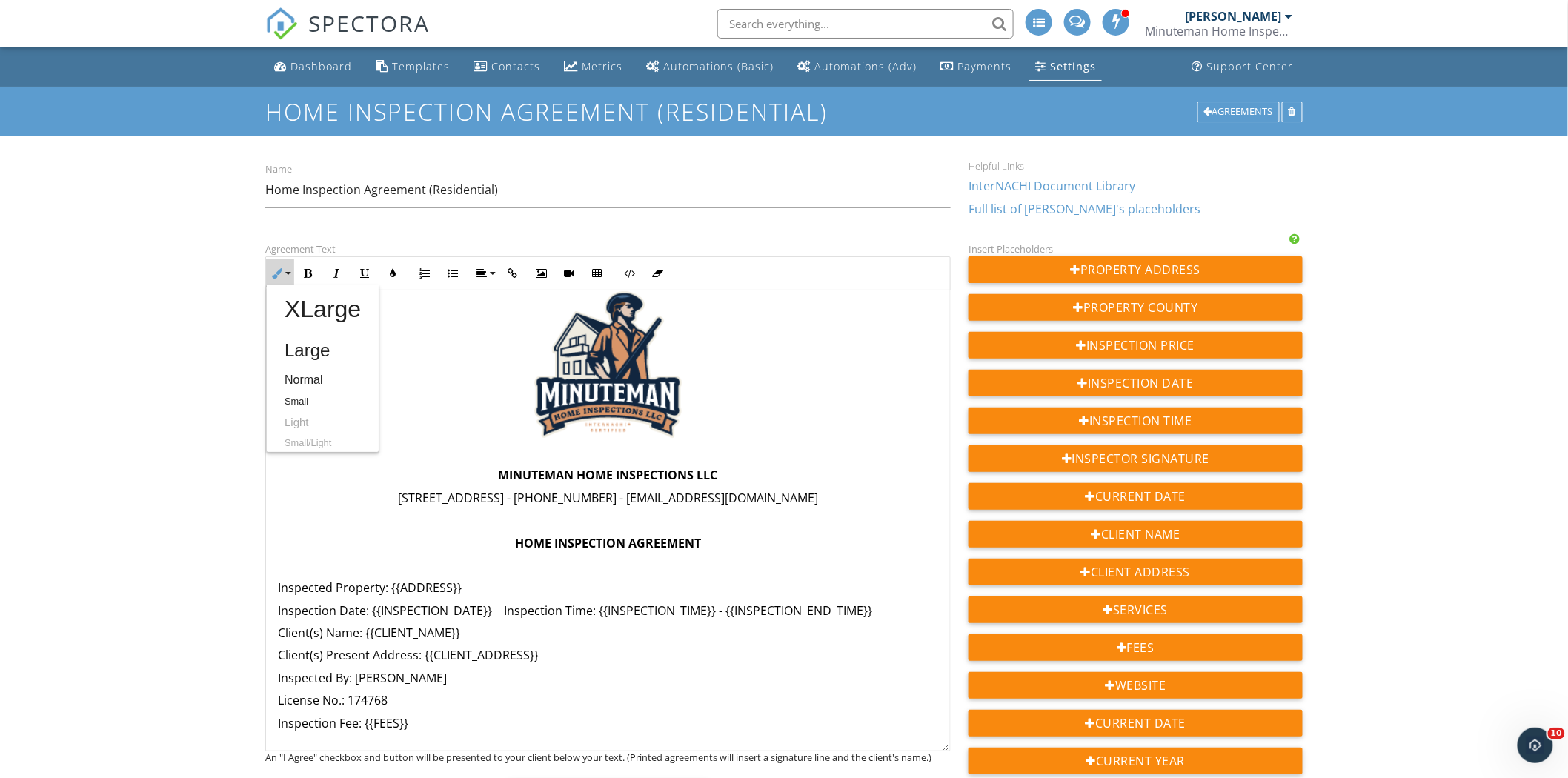
click at [726, 650] on p "Client(s) Present Address: {{CLIENT_ADDRESS}}" at bounding box center [608, 655] width 660 height 17
click at [571, 502] on p "220 Elkmont Drive, Berea, KY 40403 - (859) 302-0493 - minutemanhomeinspectionsl…" at bounding box center [608, 498] width 660 height 17
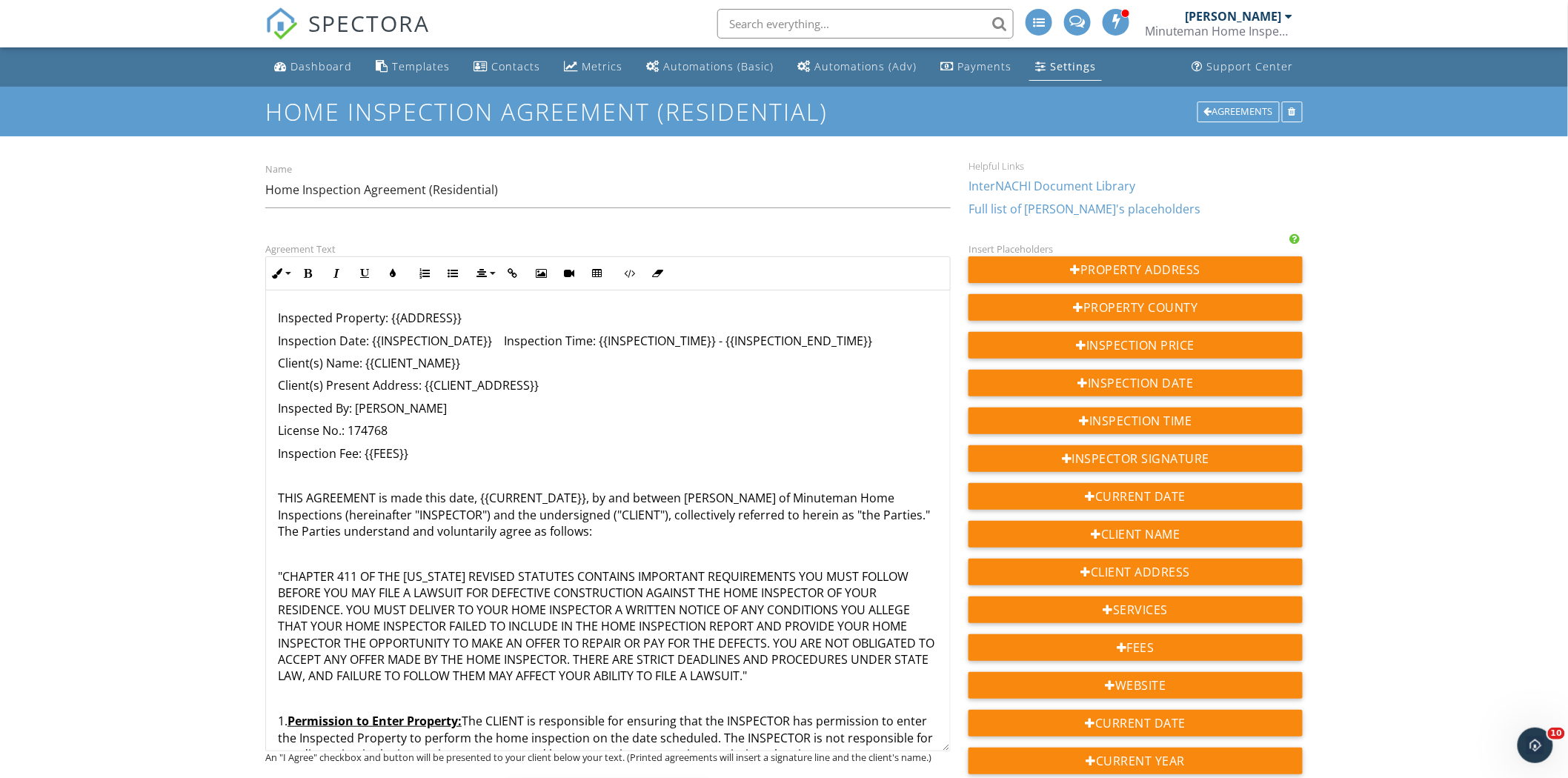
scroll to position [319, 0]
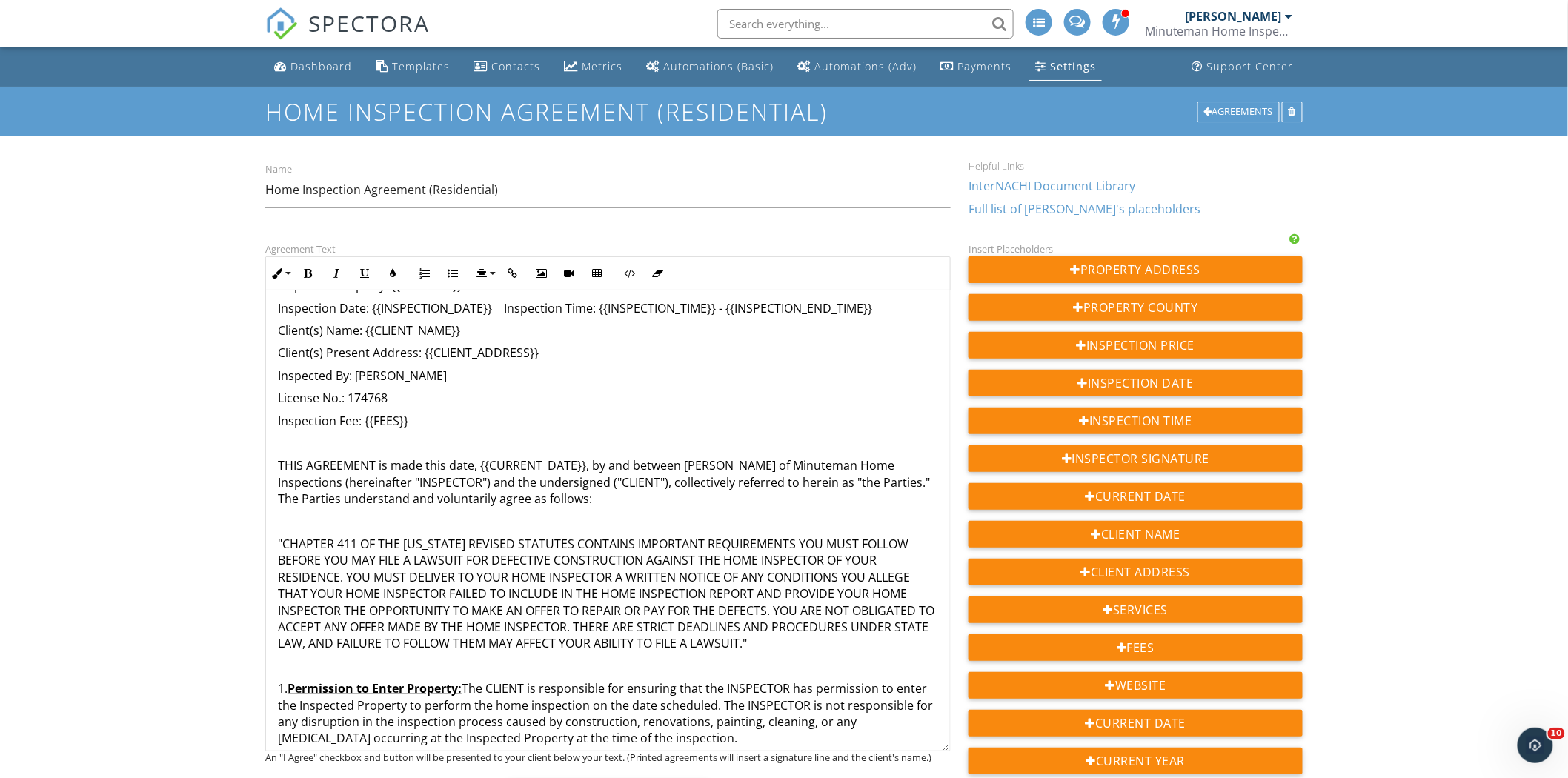
click at [278, 539] on p ""CHAPTER 411 OF THE KENTUCKY REVISED STATUTES CONTAINS IMPORTANT REQUIREMENTS Y…" at bounding box center [608, 594] width 660 height 117
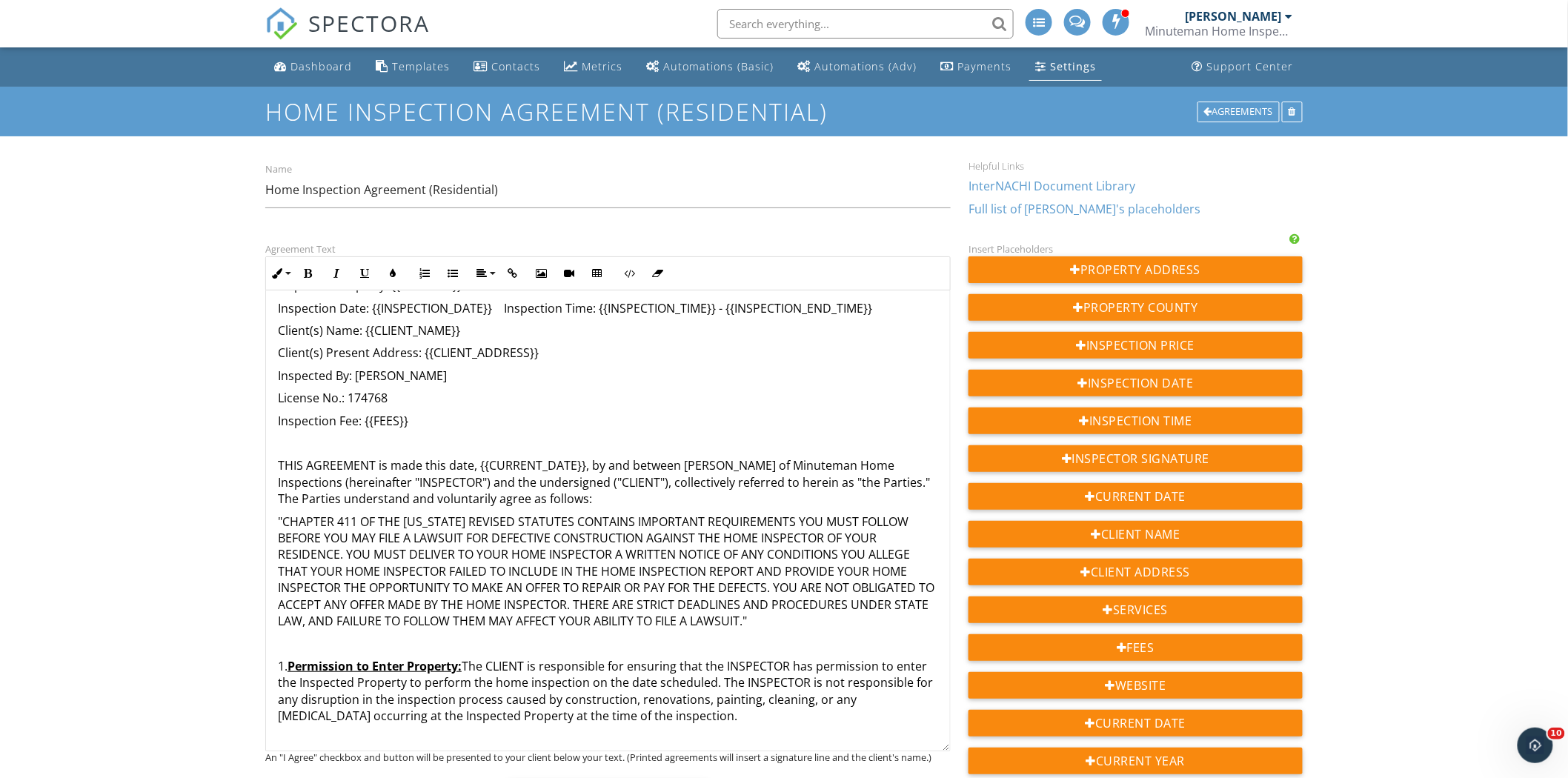
click at [282, 667] on p "1. Permission to Enter Property: The CLIENT is responsible for ensuring that th…" at bounding box center [608, 691] width 660 height 67
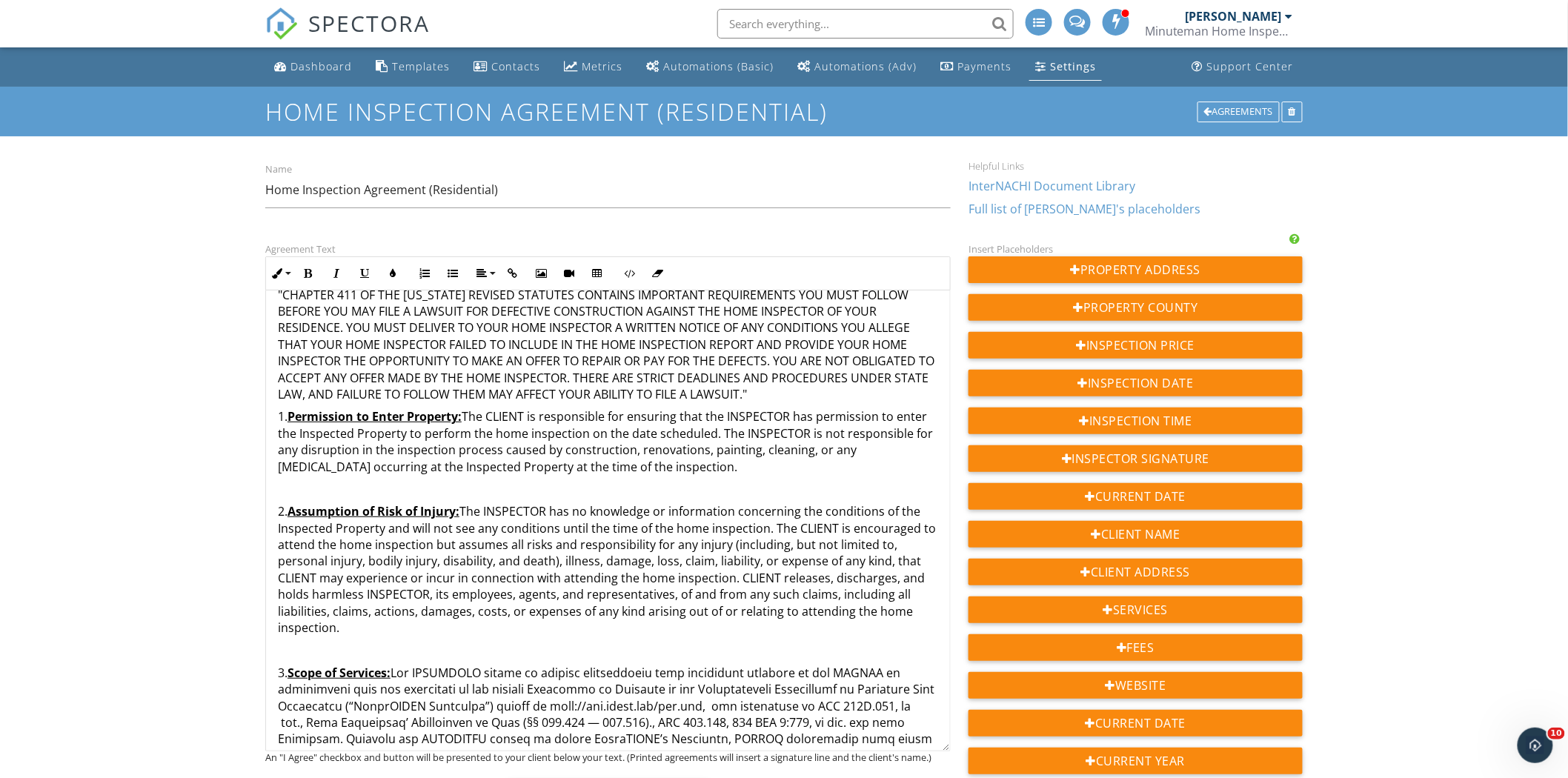
scroll to position [650, 0]
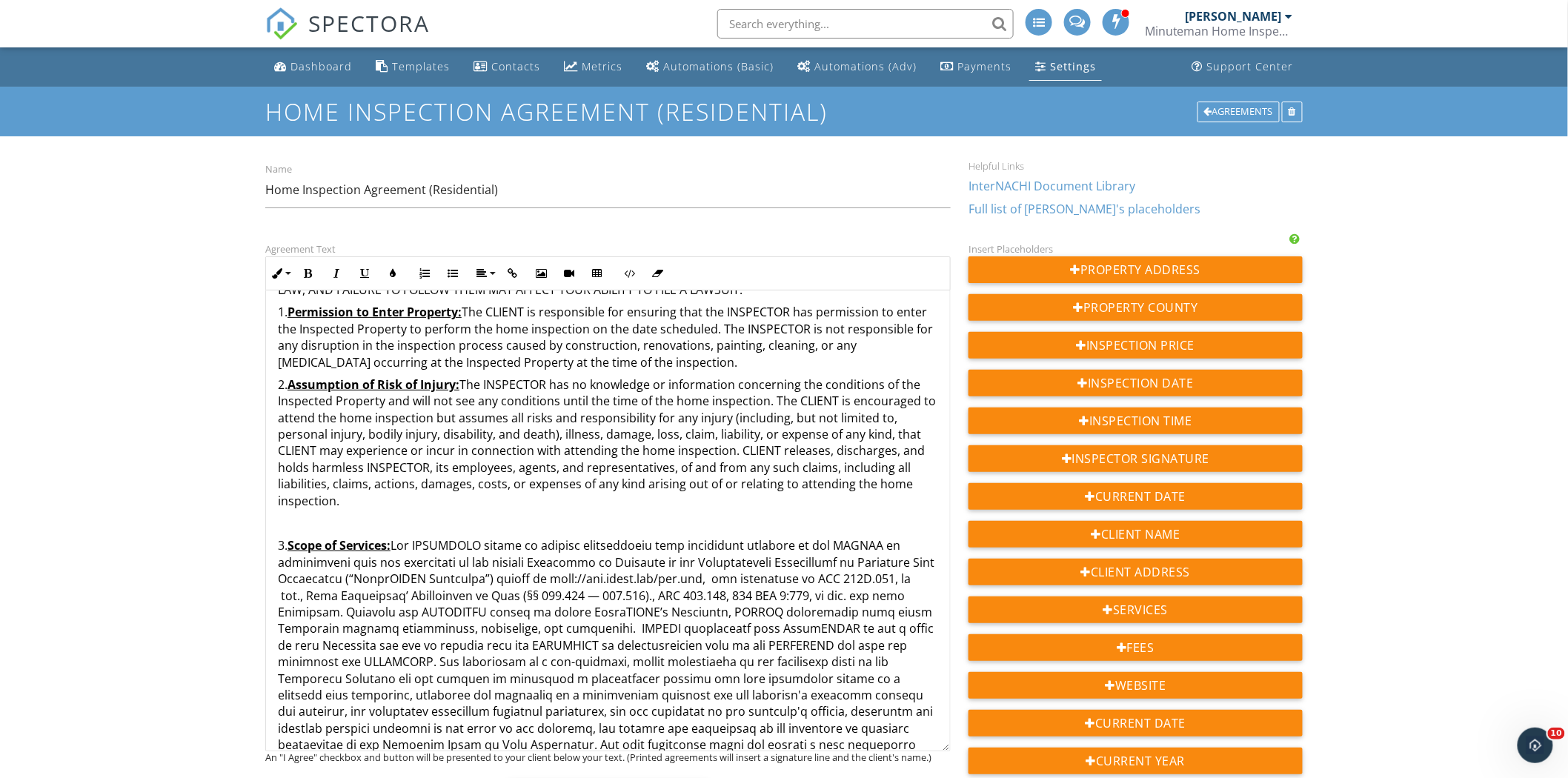
click at [278, 547] on p "3. Scope of Services:" at bounding box center [608, 678] width 660 height 283
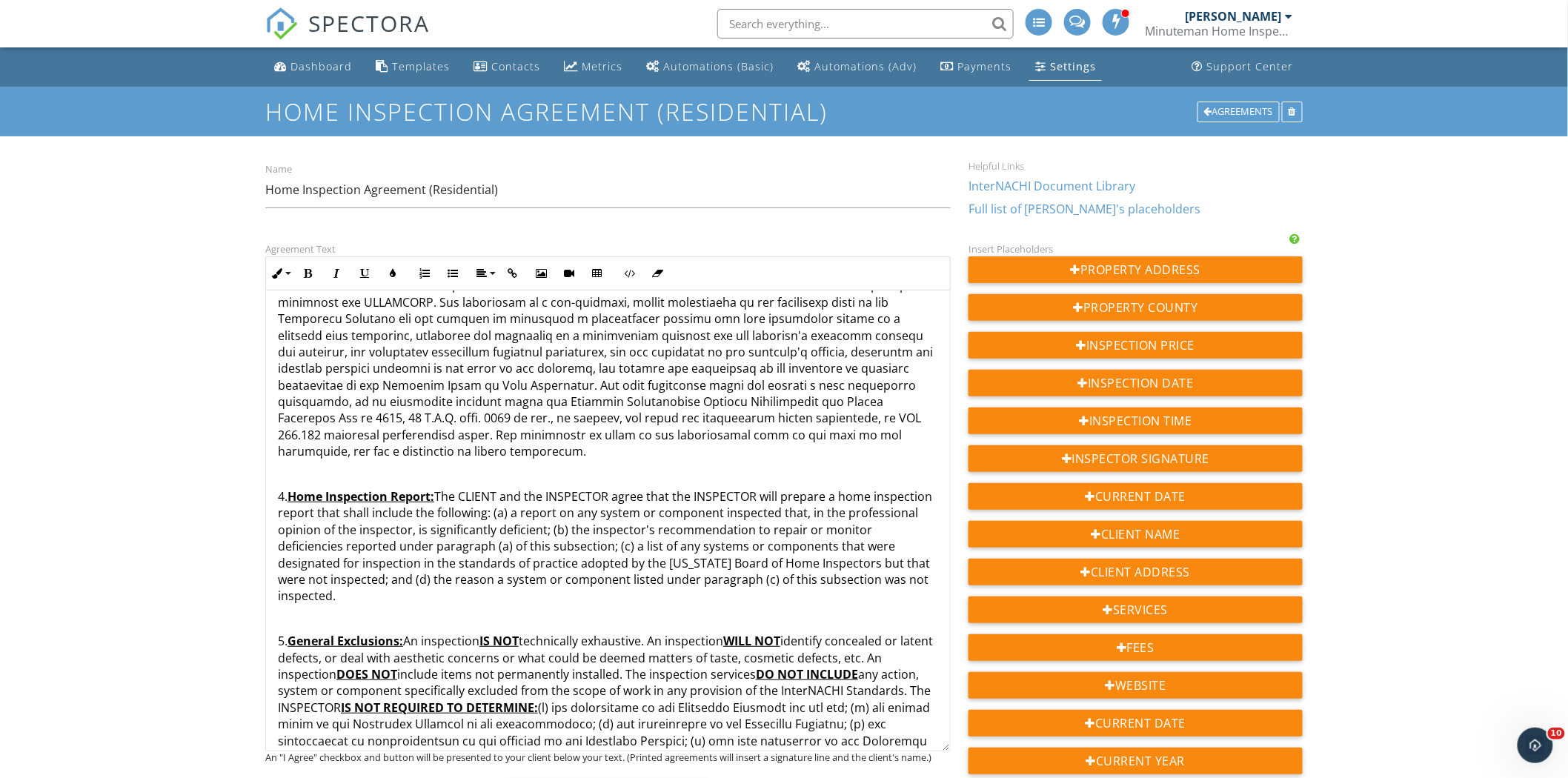
scroll to position [1035, 0]
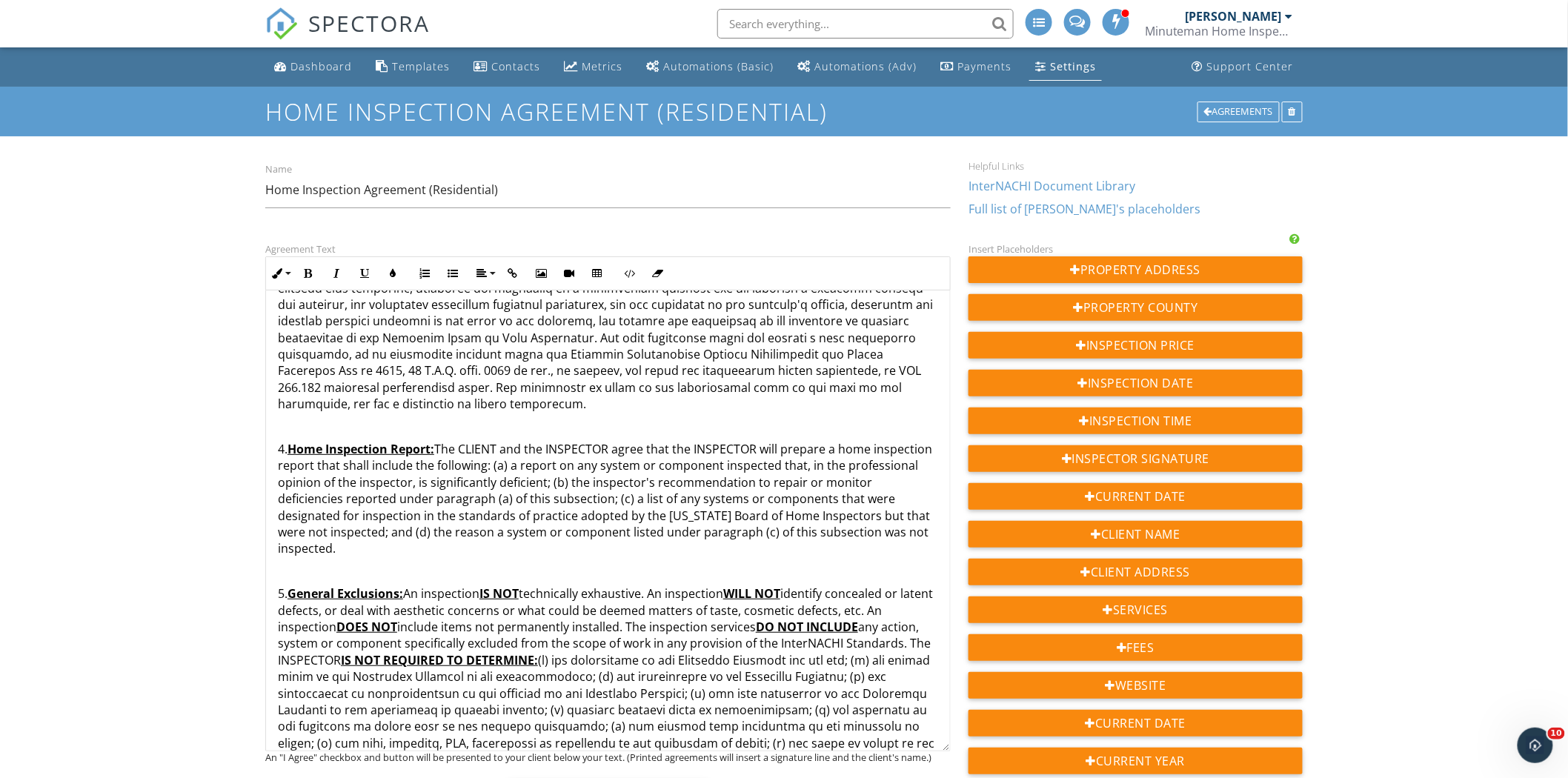
click at [279, 444] on p "4. Home Inspection Report: The CLIENT and the INSPECTOR agree that the INSPECTO…" at bounding box center [608, 498] width 660 height 117
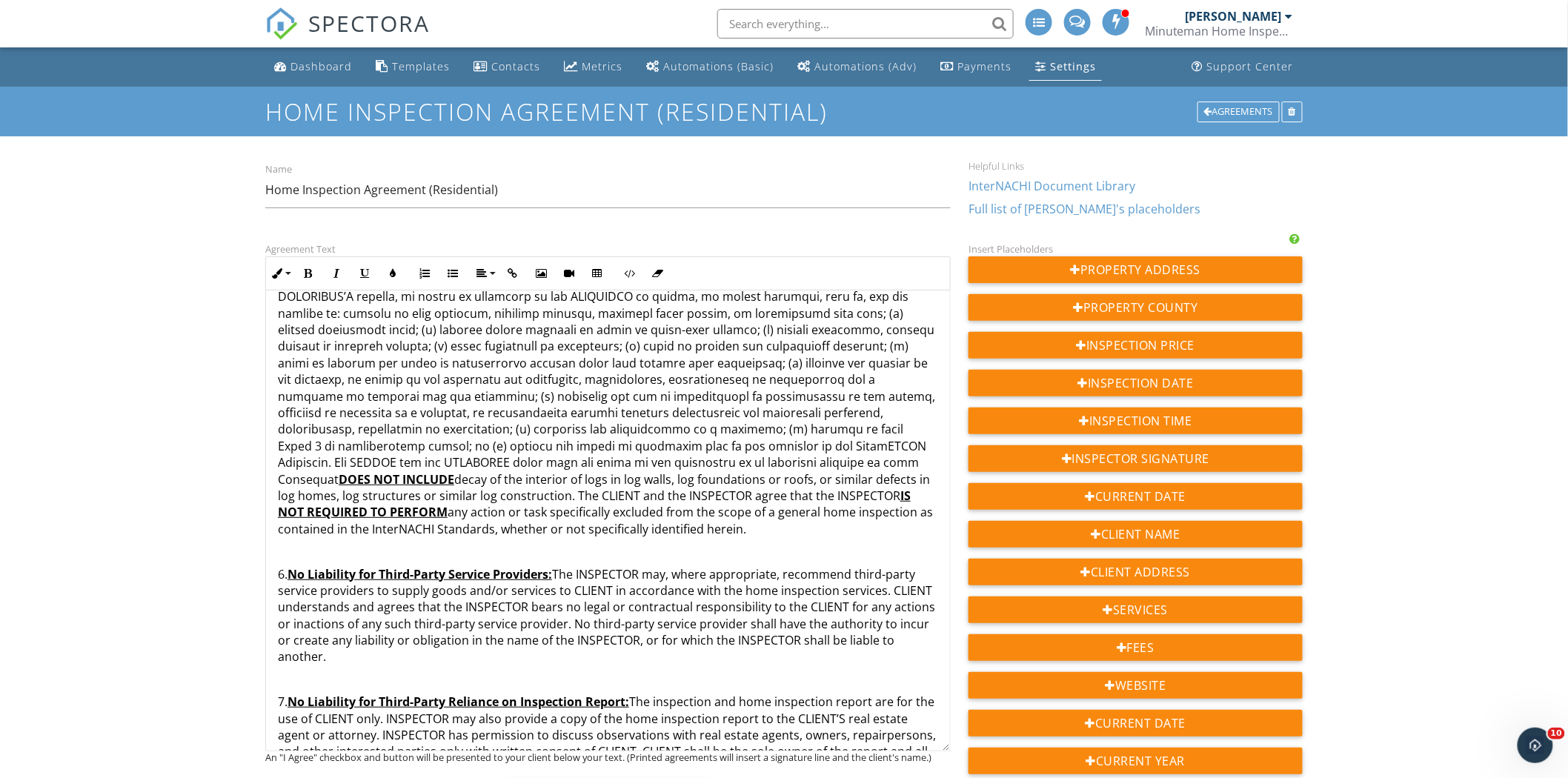
scroll to position [1850, 0]
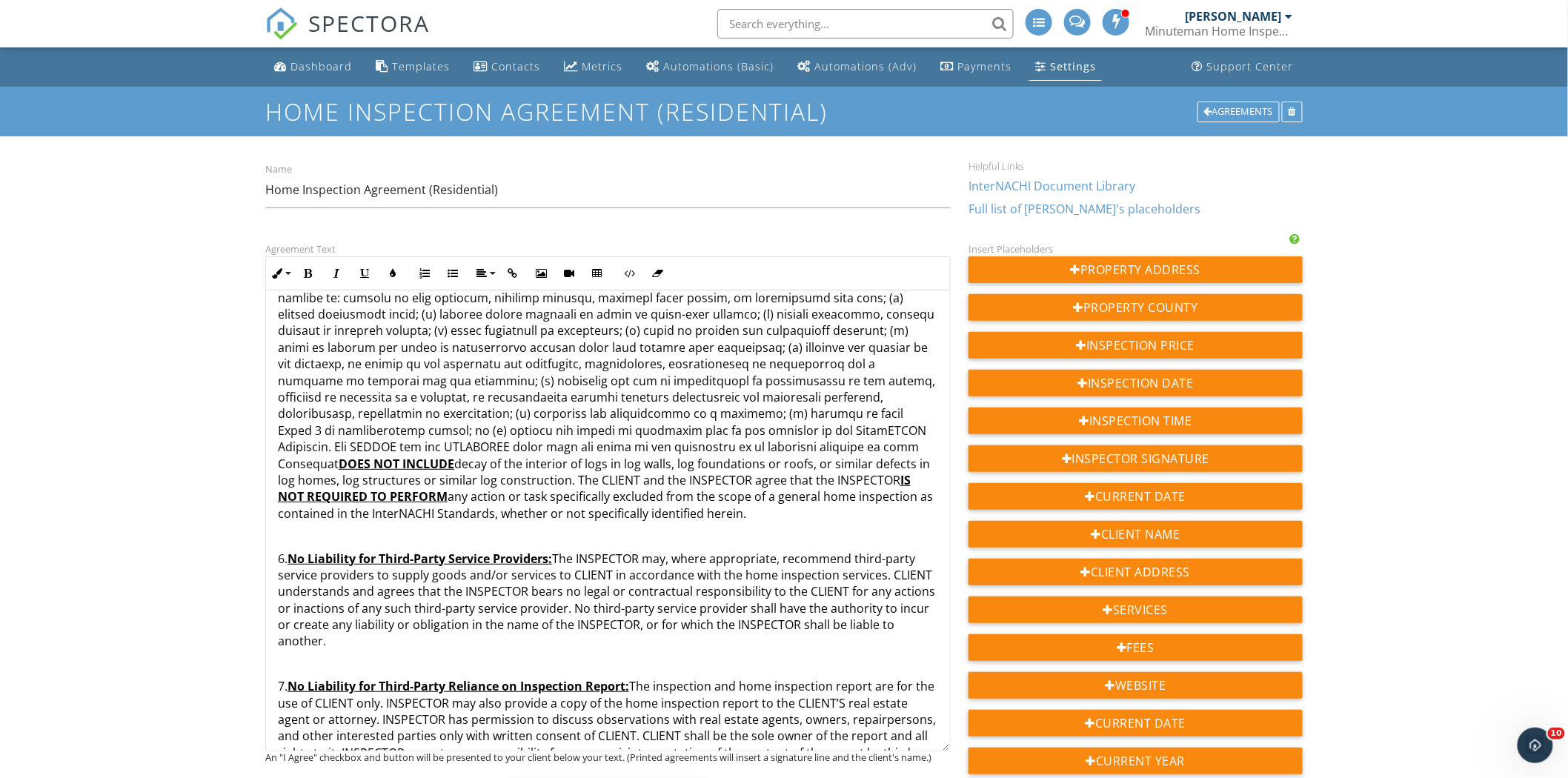
click at [280, 558] on p "6. No Liability for Third-Party Service Providers: The INSPECTOR may, where app…" at bounding box center [608, 600] width 660 height 99
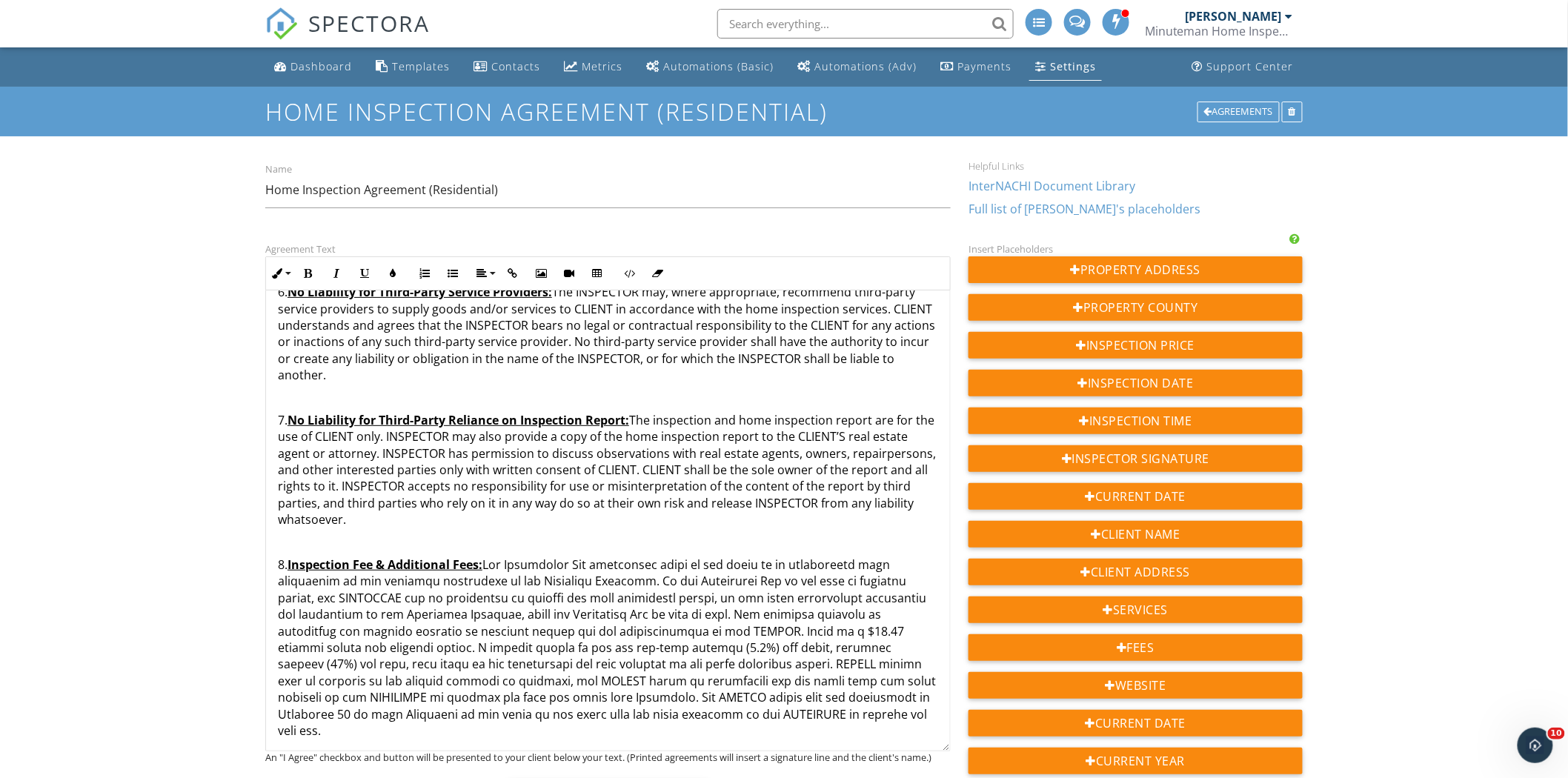
scroll to position [2102, 0]
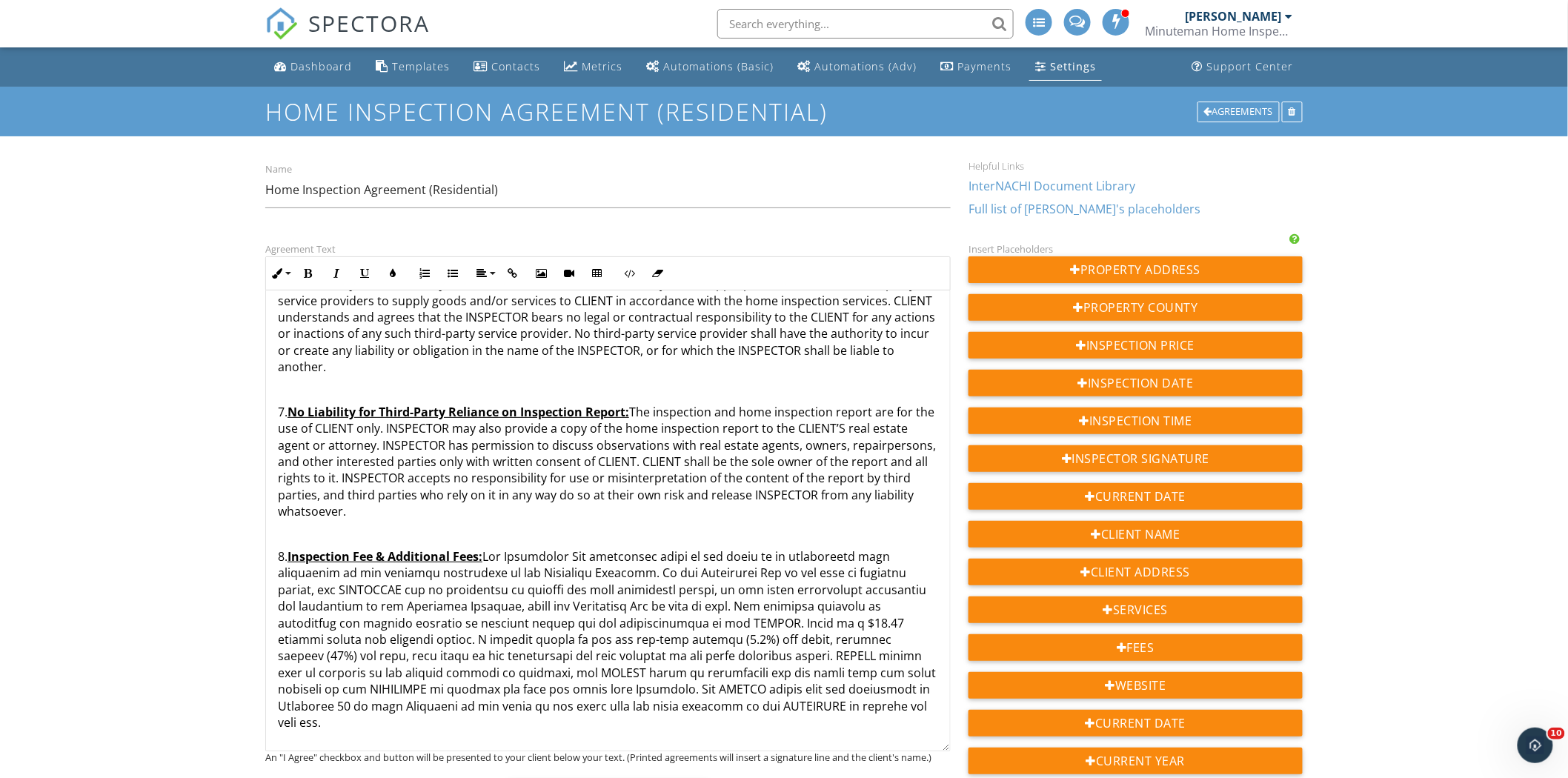
click at [278, 414] on p "7. No Liability for Third-Party Reliance on Inspection Report: The inspection a…" at bounding box center [608, 461] width 660 height 117
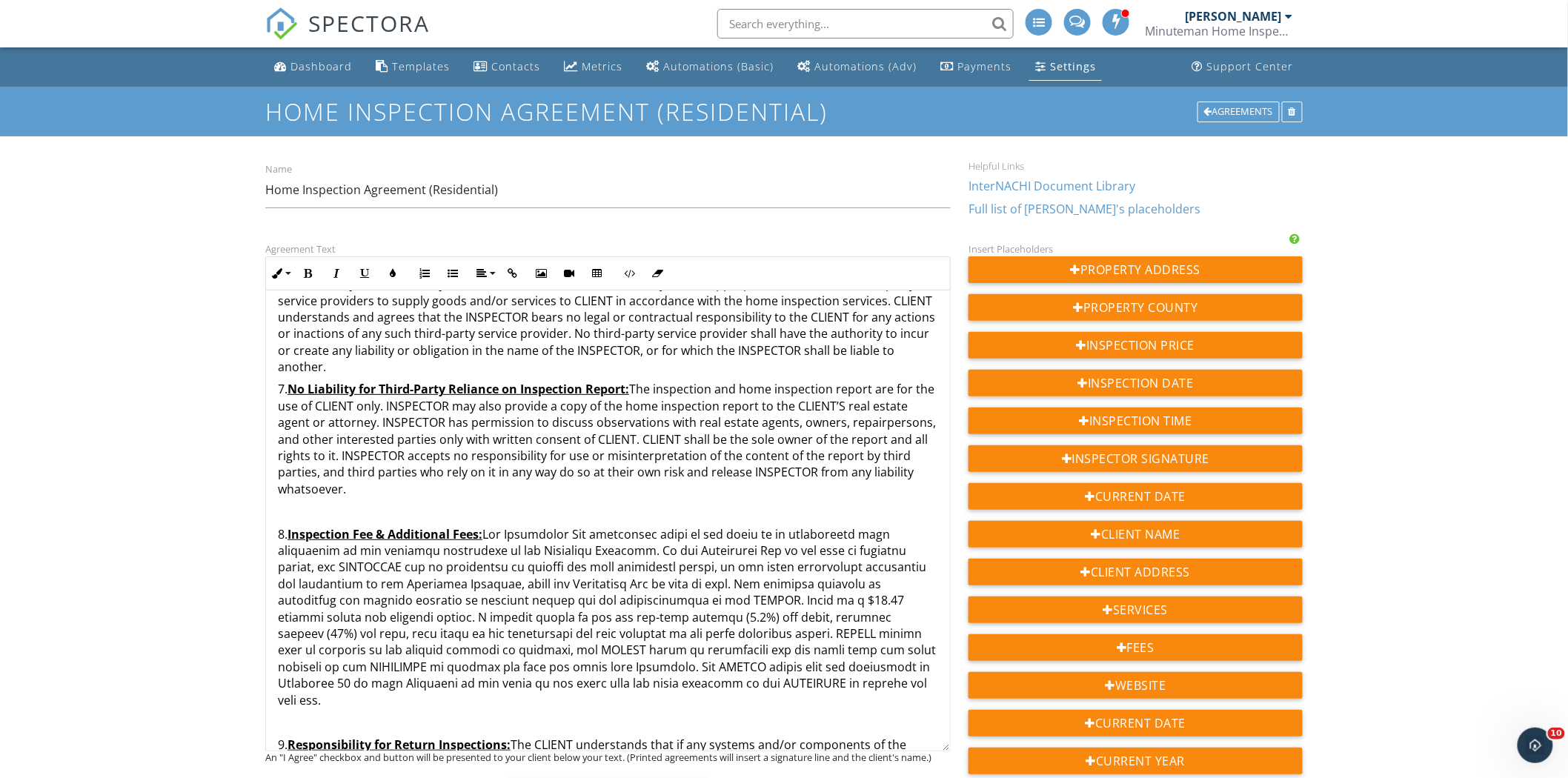
click at [282, 530] on p "8. Inspection Fee & Additional Fees:" at bounding box center [608, 617] width 660 height 183
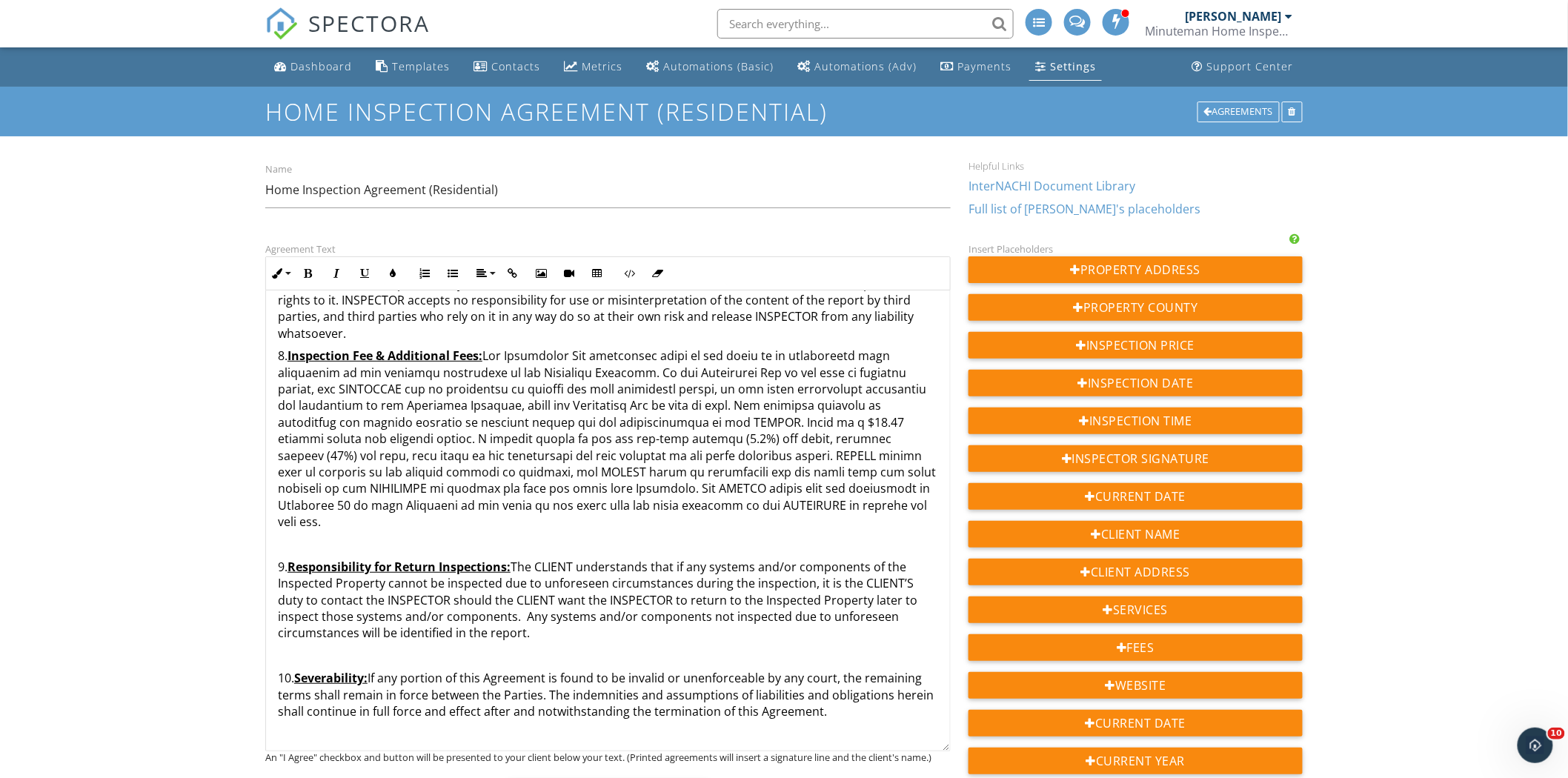
scroll to position [2305, 0]
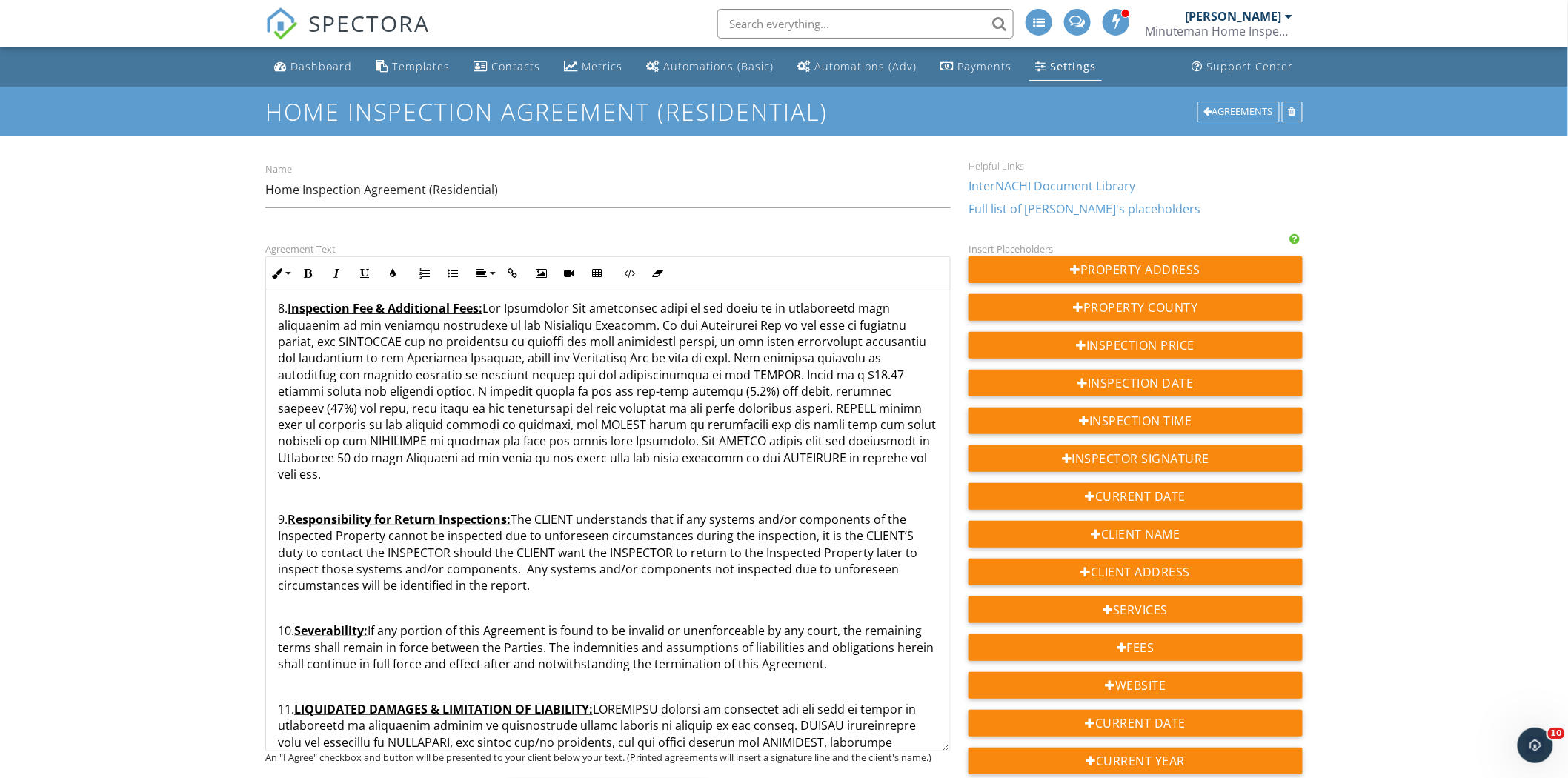
click at [278, 511] on p "9. Responsibility for Return Inspections: The CLIENT understands that if any sy…" at bounding box center [608, 552] width 660 height 83
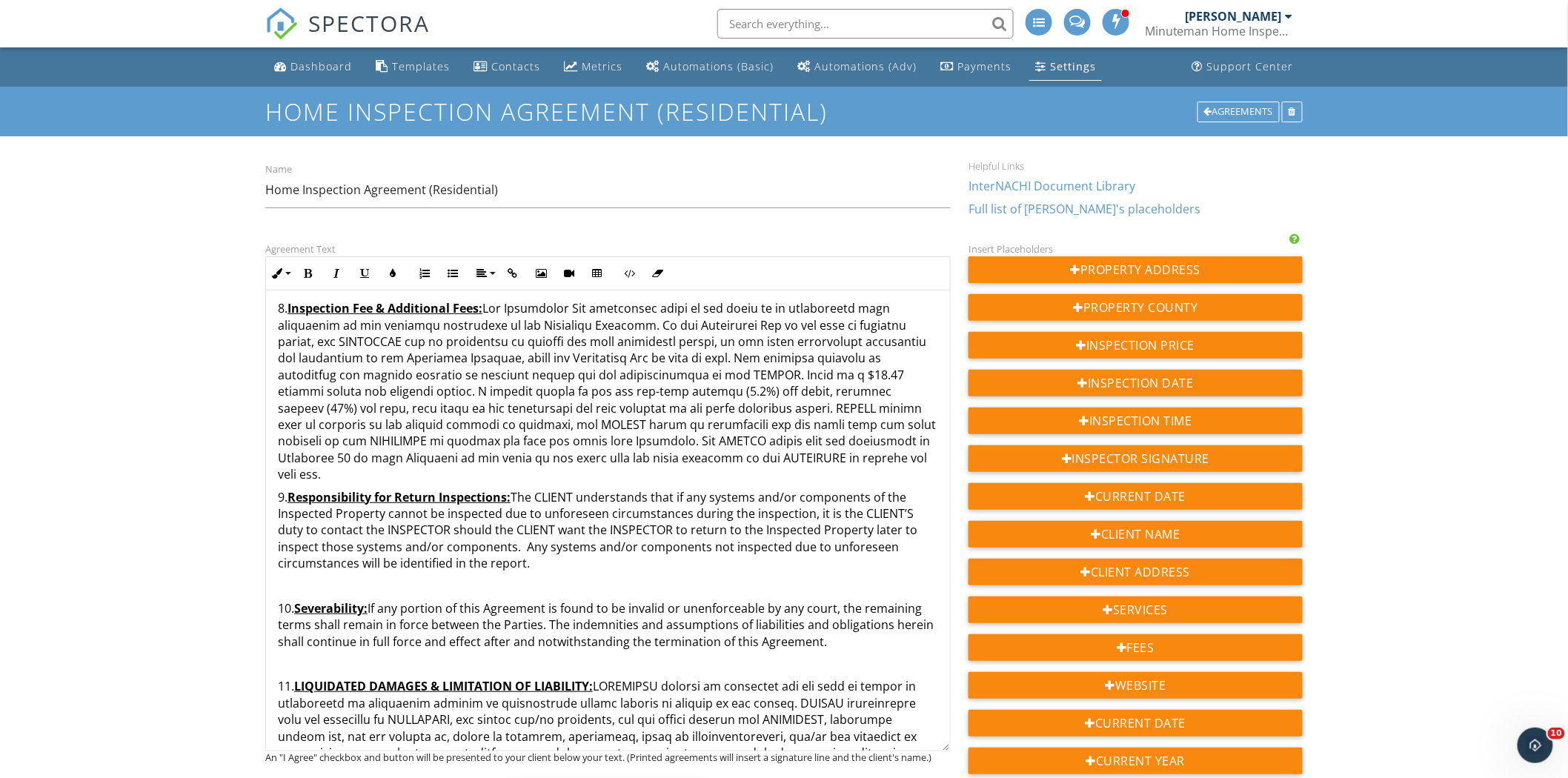
click at [278, 600] on p "10. Severability: If any portion of this Agreement is found to be invalid or un…" at bounding box center [608, 625] width 660 height 50
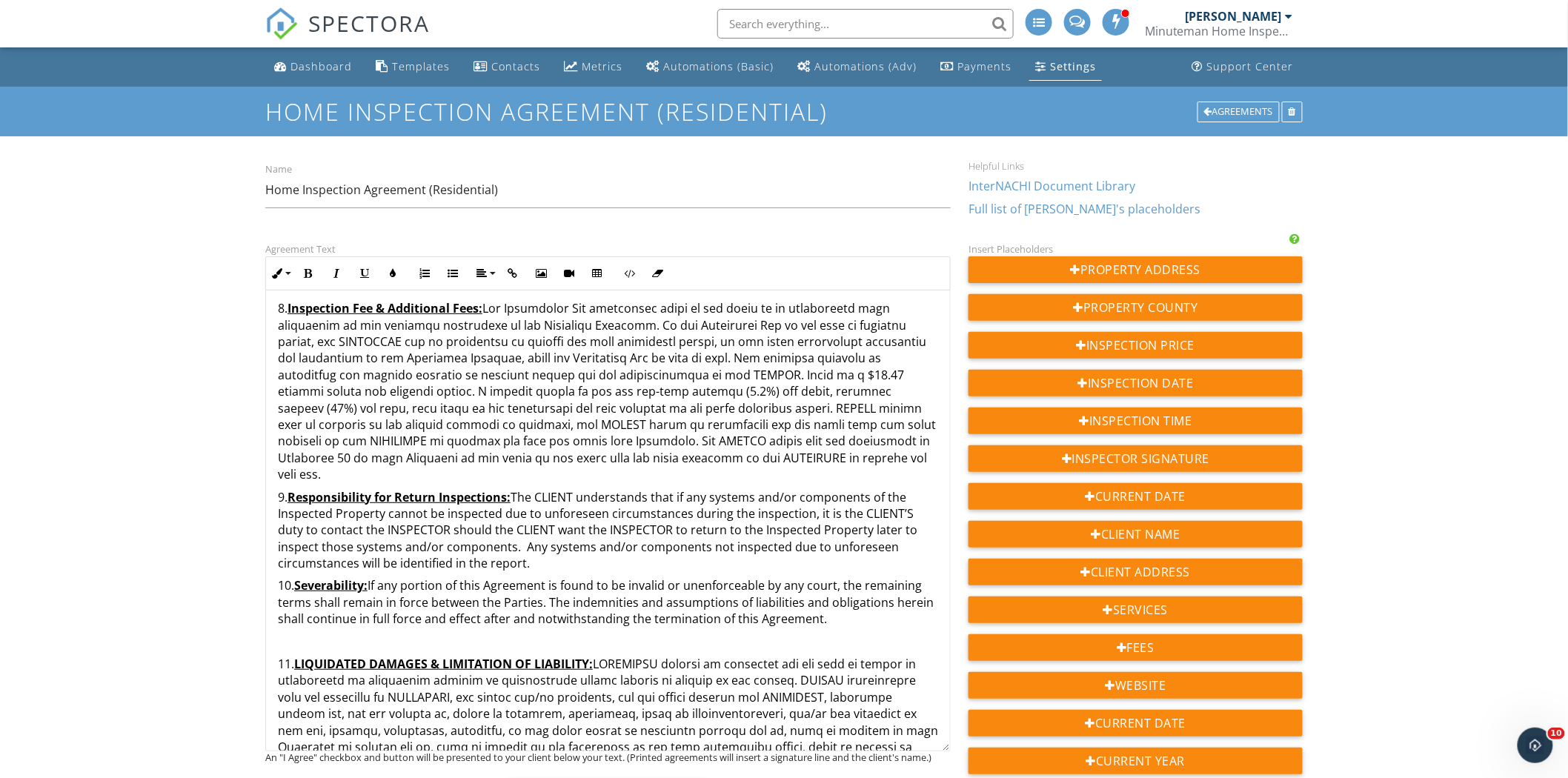
click at [279, 656] on p "11. LIQUIDATED DAMAGES & LIMITATION OF LIABILITY:" at bounding box center [608, 763] width 660 height 216
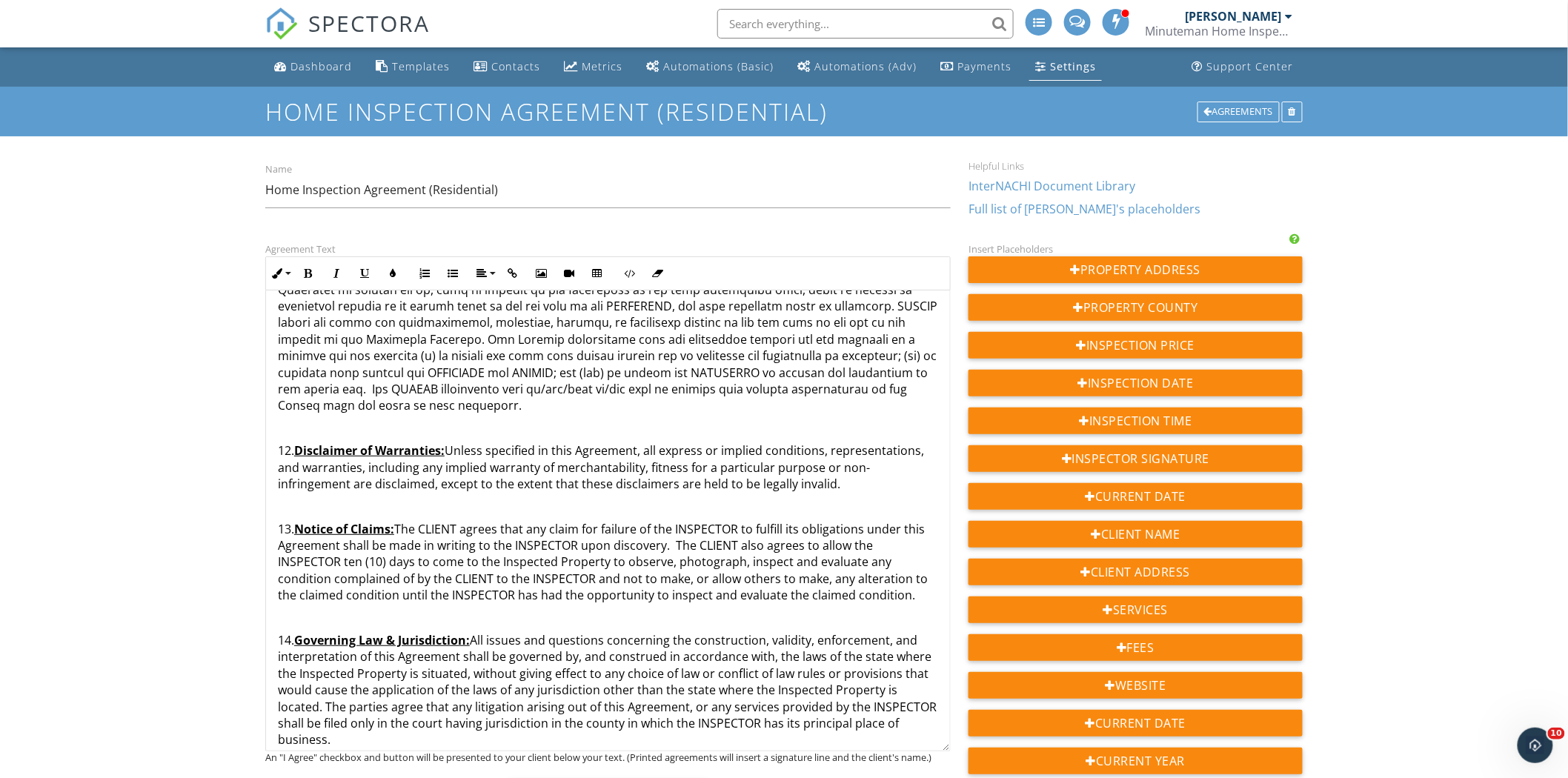
scroll to position [2763, 0]
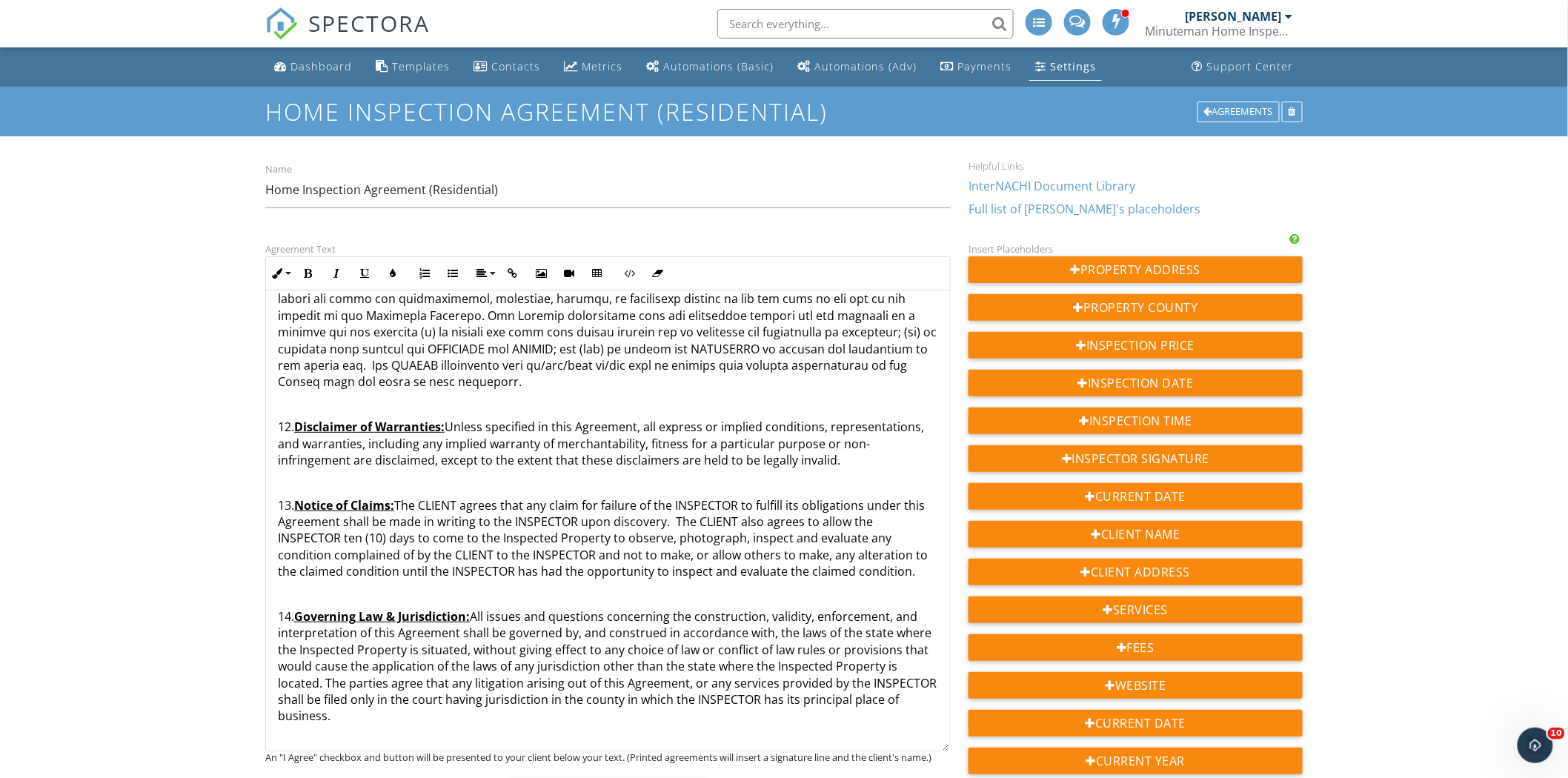
click at [279, 418] on p "12. Disclaimer of Warranties: Unless specified in this Agreement, all express o…" at bounding box center [608, 443] width 660 height 50
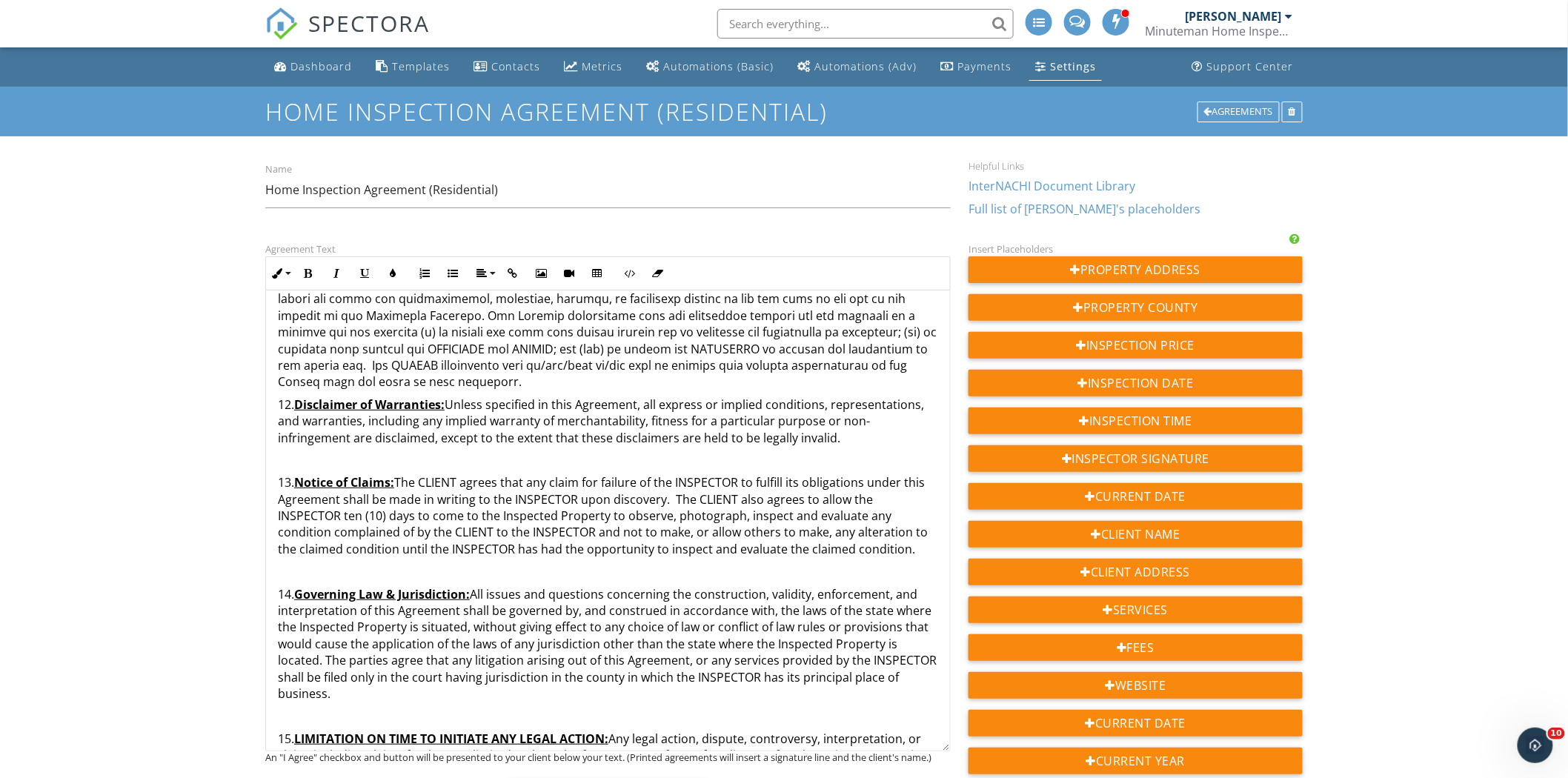
click at [279, 474] on p "13. Notice of Claims: The CLIENT agrees that any claim for failure of the INSPE…" at bounding box center [608, 516] width 660 height 83
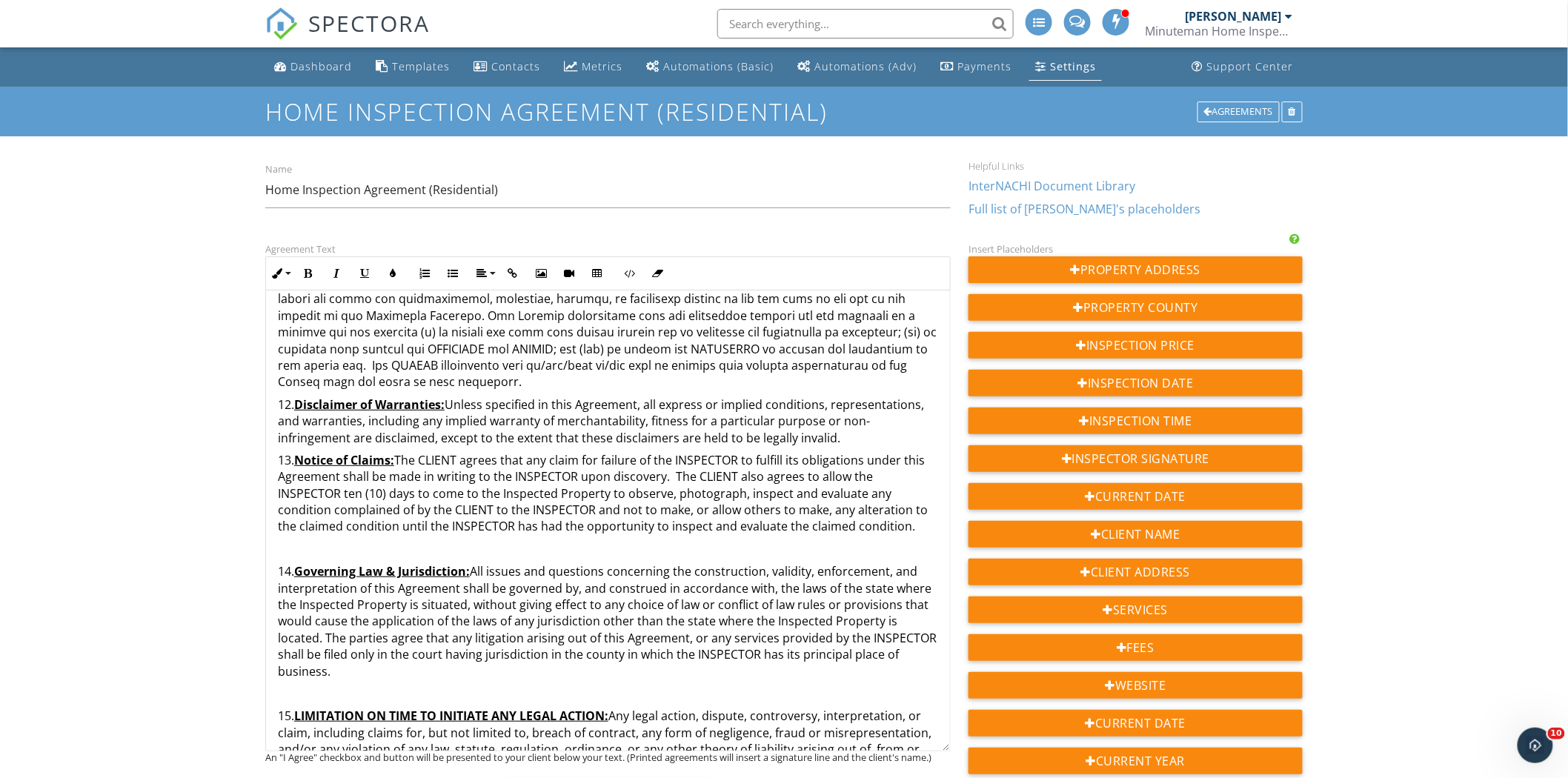
click at [279, 563] on p "14. Governing Law & Jurisdiction: All issues and questions concerning the const…" at bounding box center [608, 621] width 660 height 117
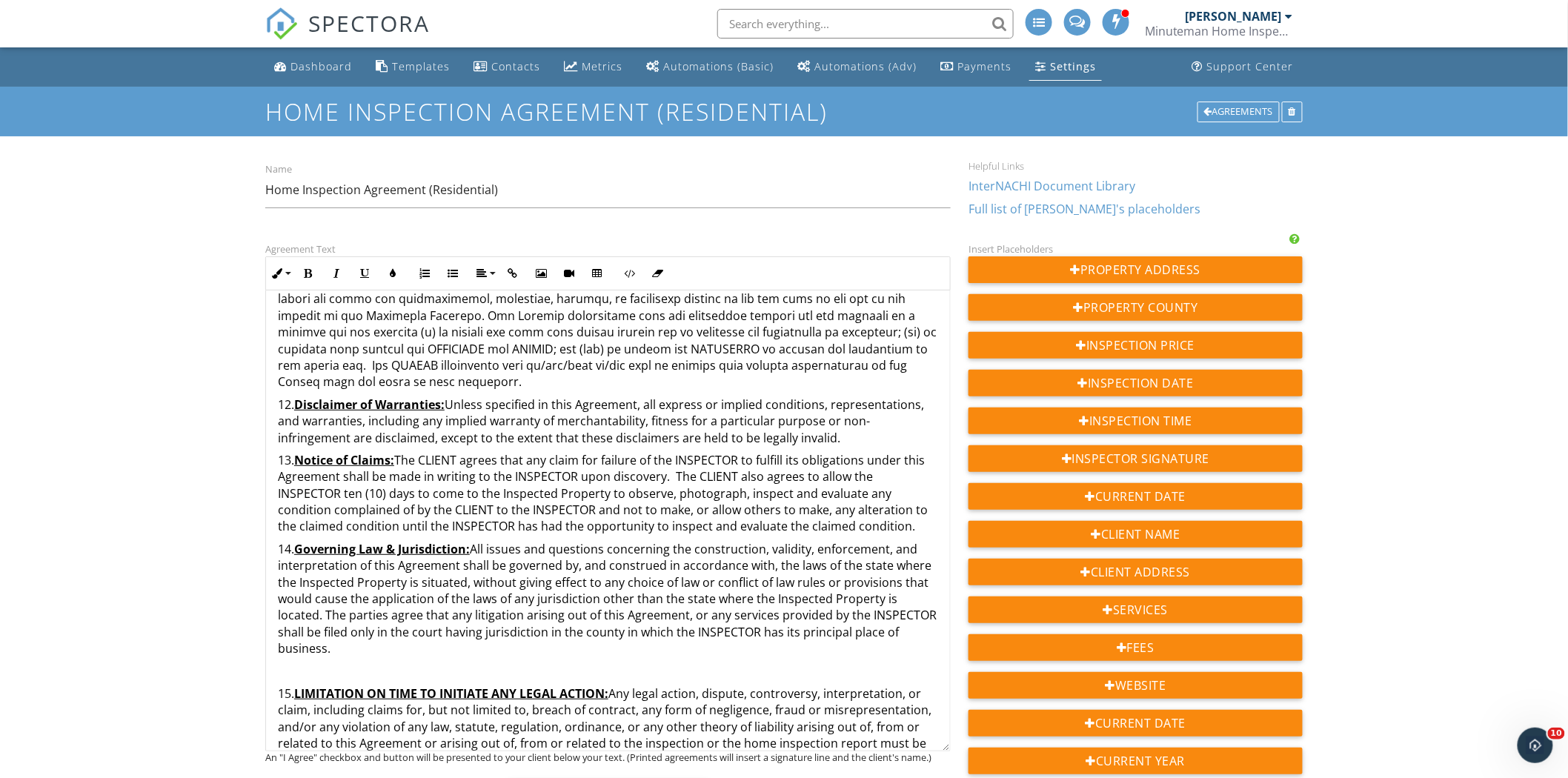
click at [280, 685] on p "15. LIMITATION ON TIME TO INITIATE ANY LEGAL ACTION: Any legal action, dispute,…" at bounding box center [608, 760] width 660 height 150
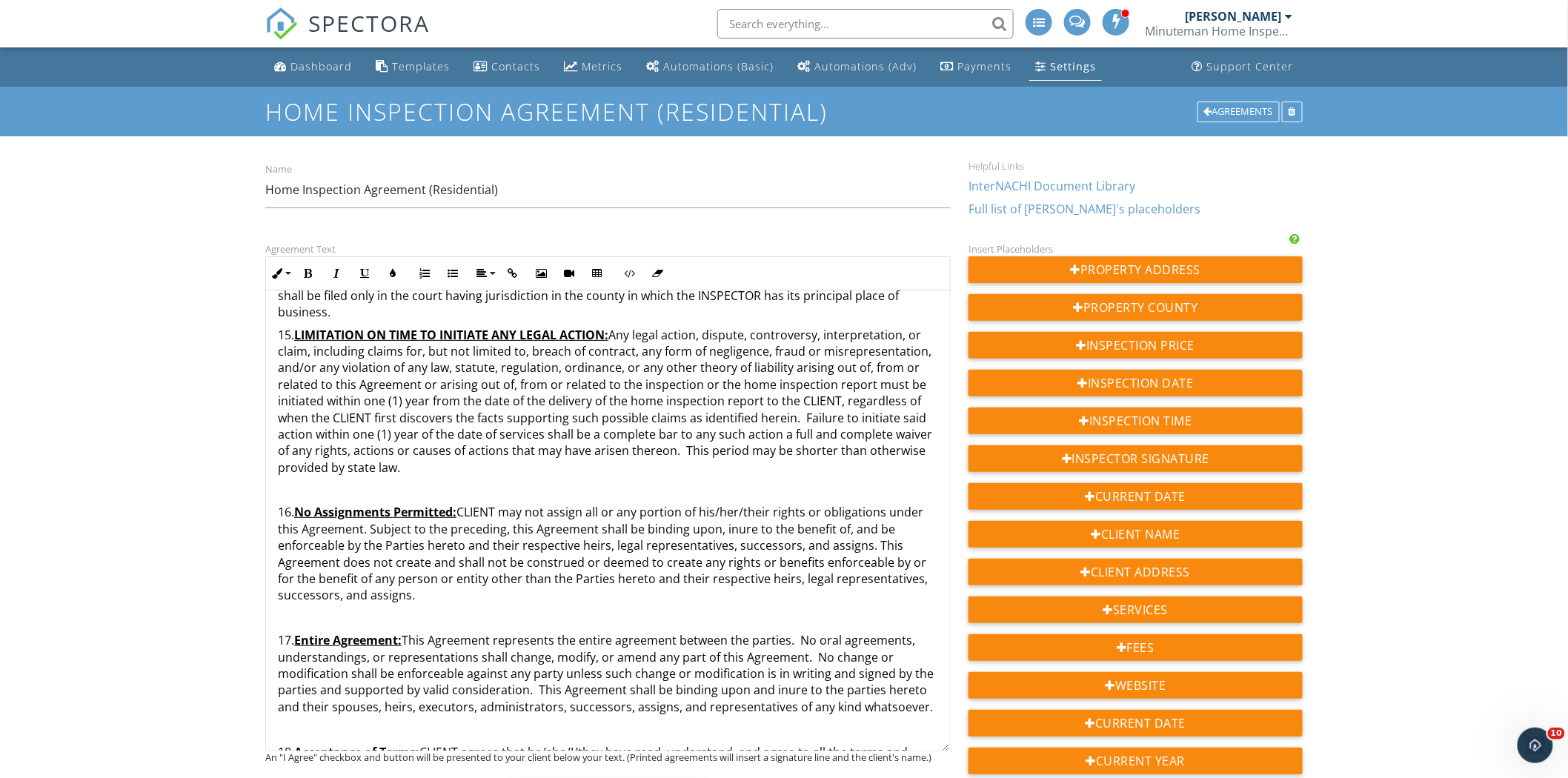
scroll to position [3159, 0]
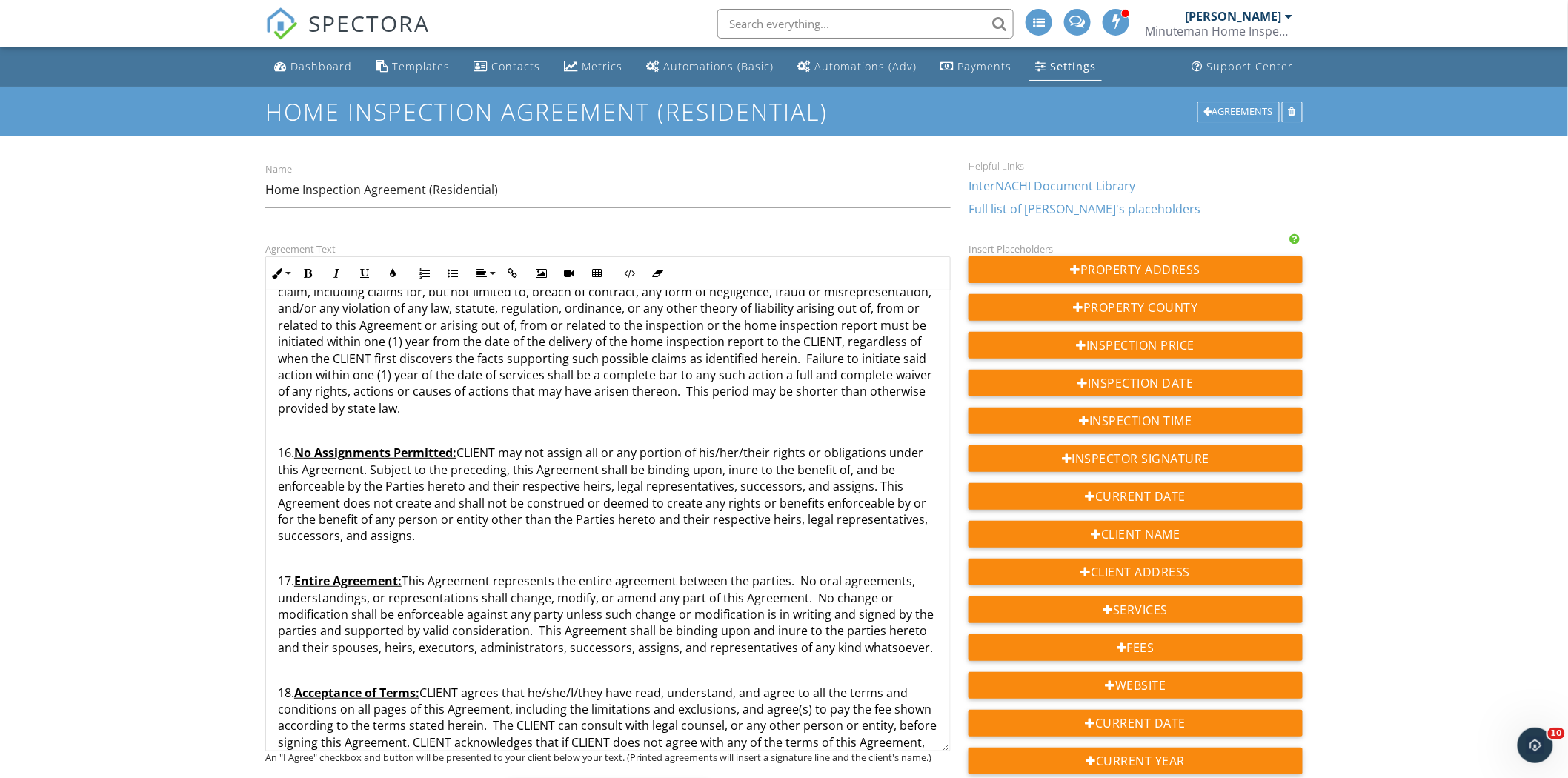
click at [278, 444] on p "16. No Assignments Permitted: CLIENT may not assign all or any portion of his/h…" at bounding box center [608, 494] width 660 height 99
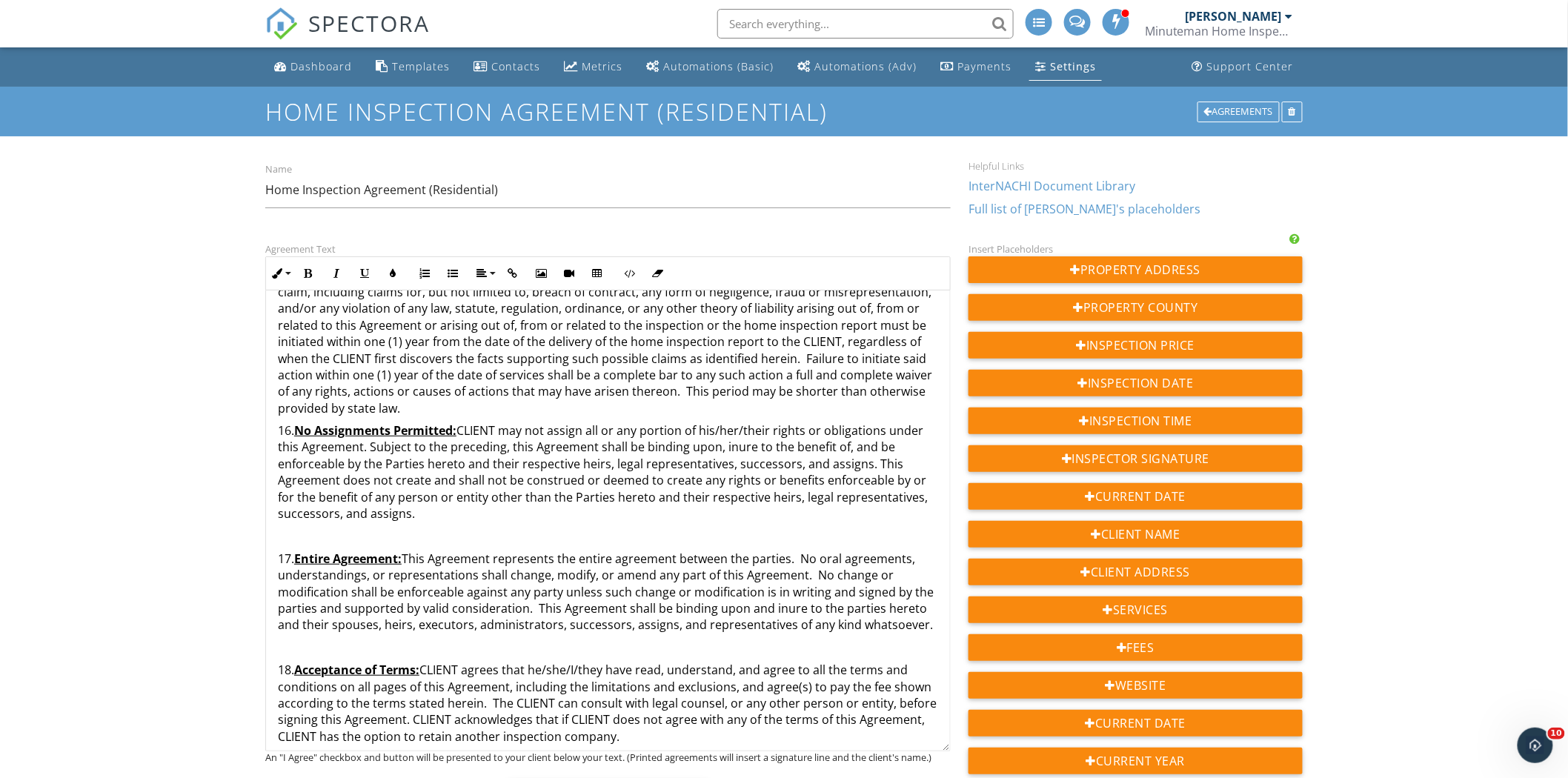
click at [279, 550] on p "17. Entire Agreement: This Agreement represents the entire agreement between th…" at bounding box center [608, 592] width 660 height 83
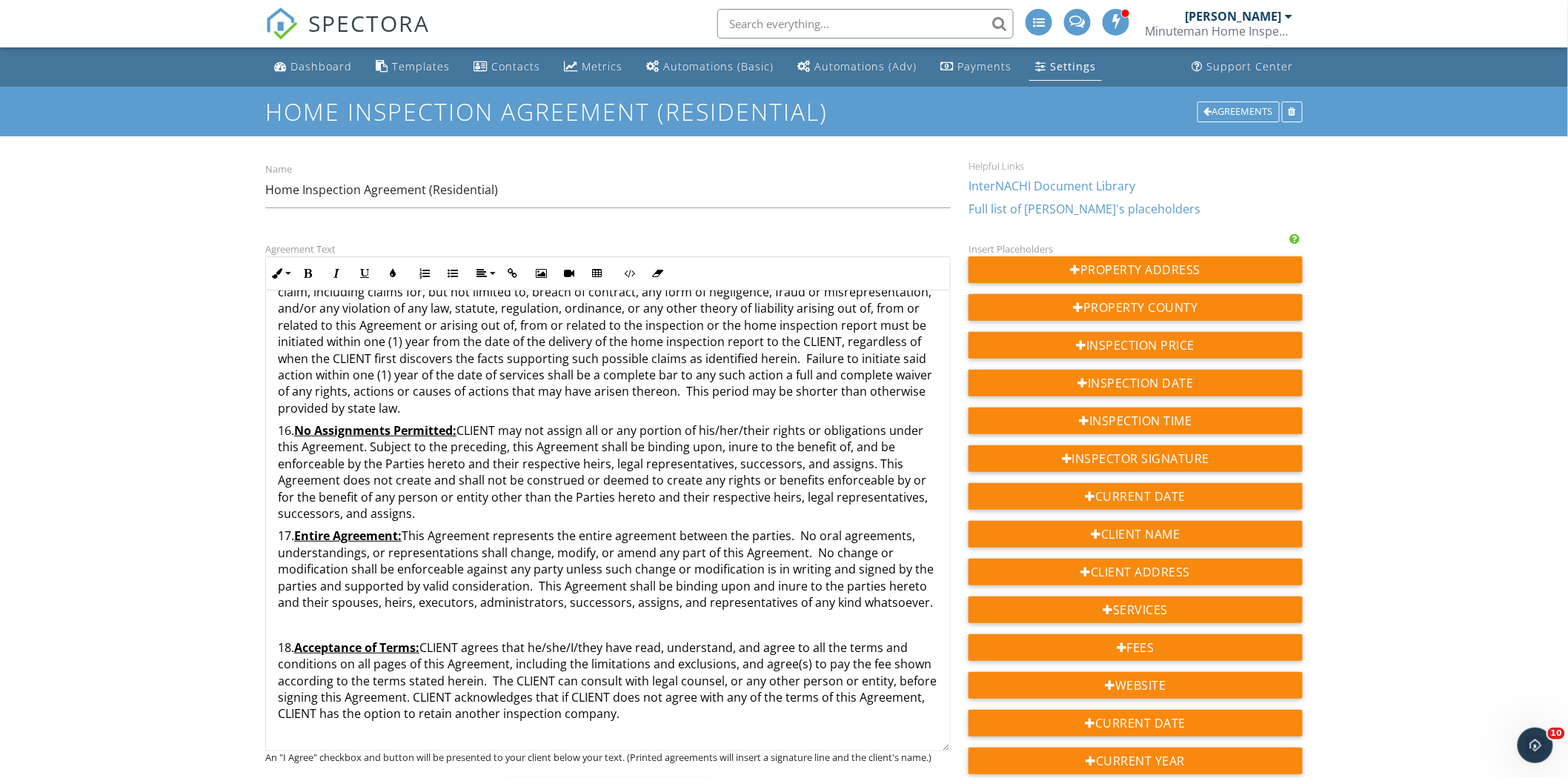
click at [279, 639] on p "18. Acceptance of Terms: CLIENT agrees that he/she/I/they have read, understand…" at bounding box center [608, 681] width 660 height 83
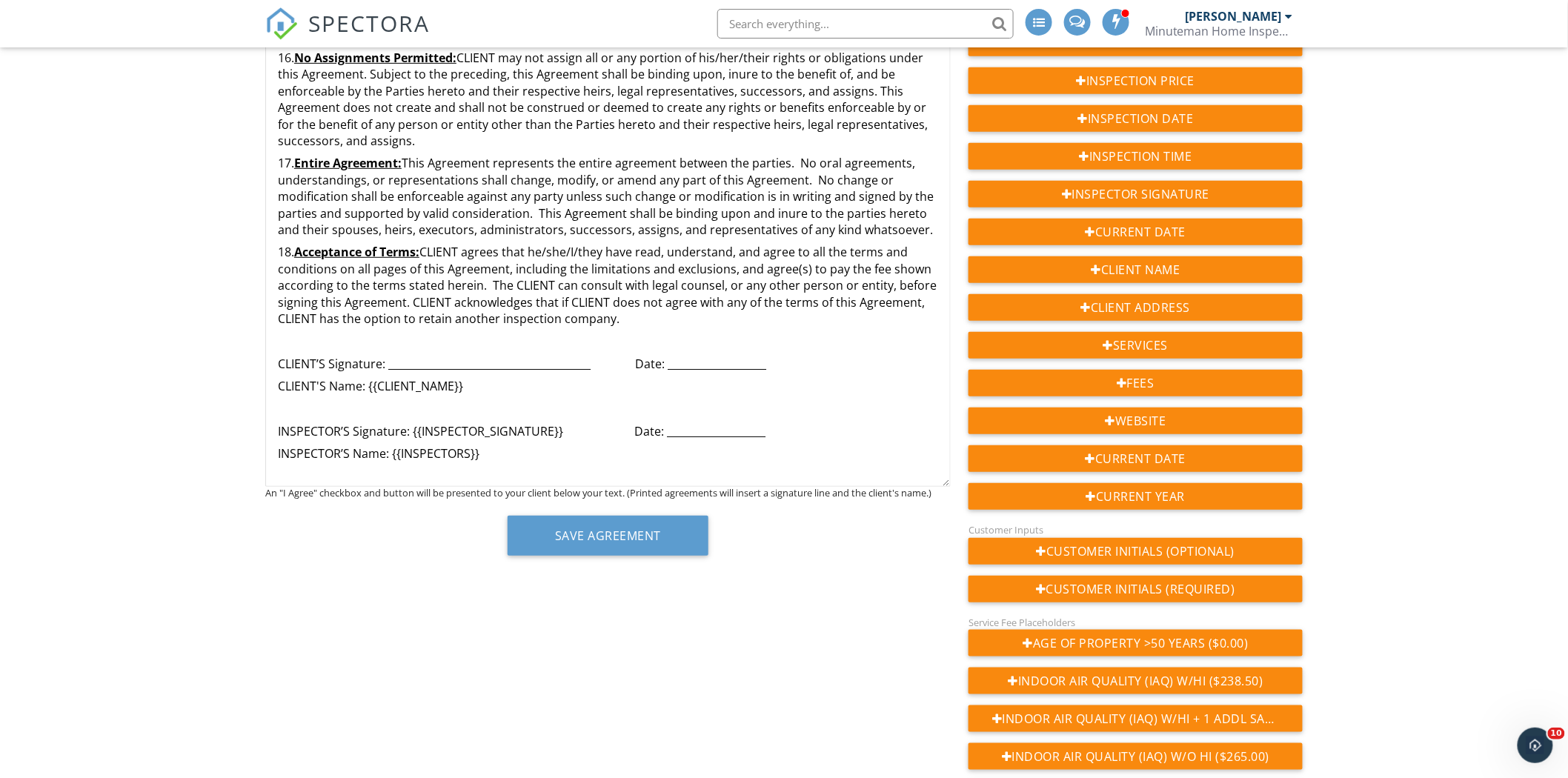
scroll to position [267, 0]
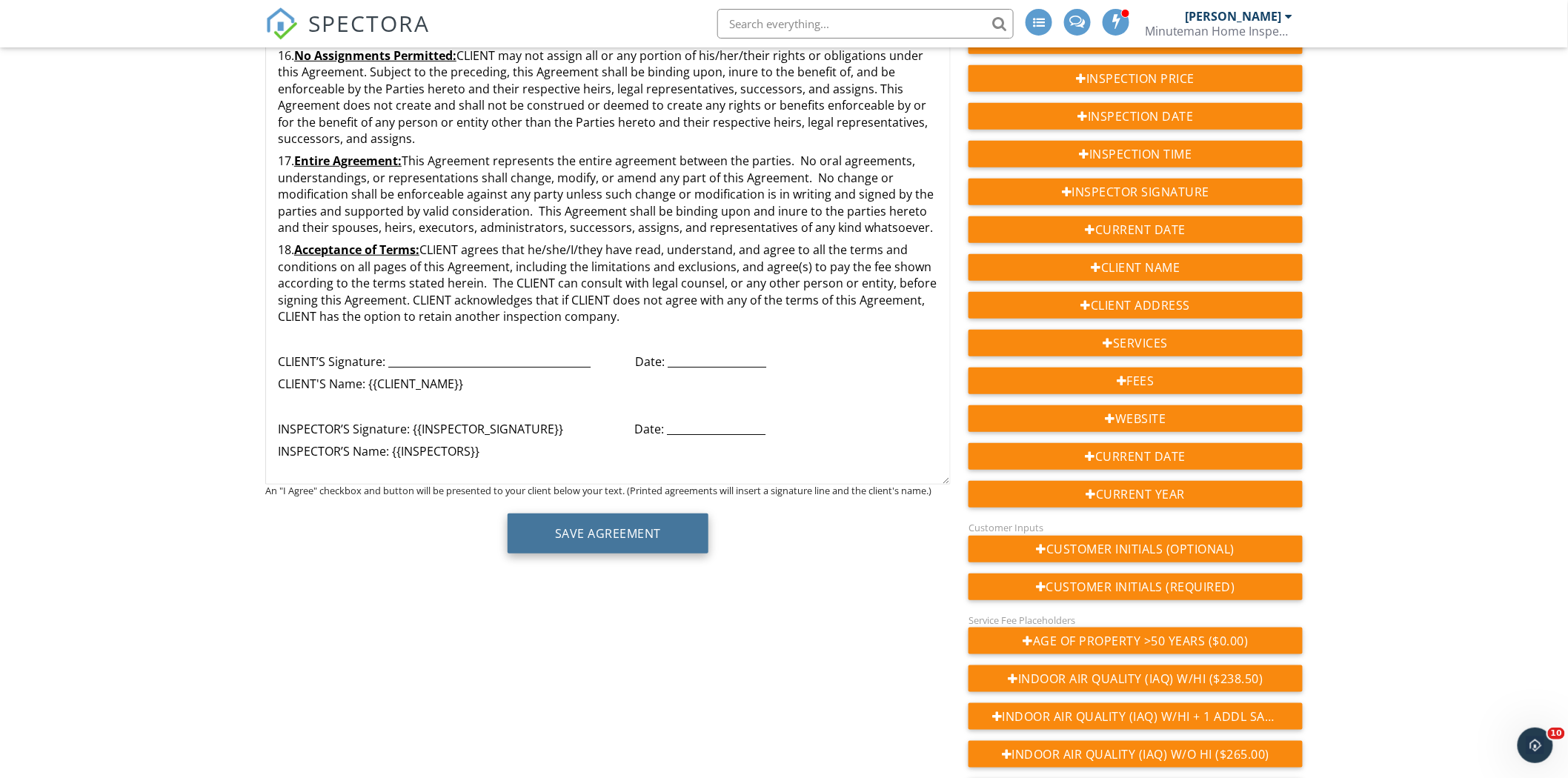
click at [619, 539] on button "Save Agreement" at bounding box center [608, 534] width 201 height 40
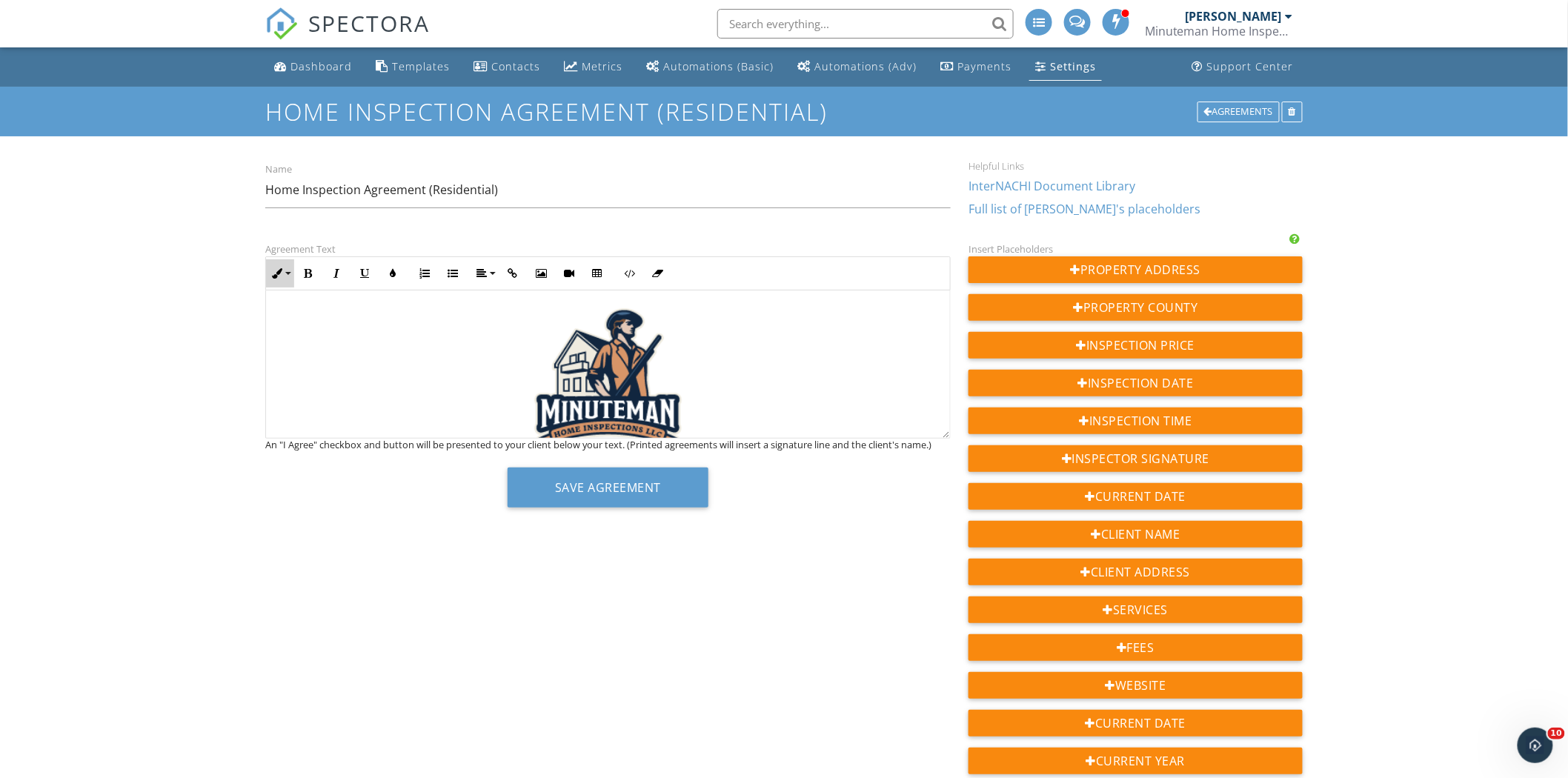
click at [290, 279] on button "Inline Style" at bounding box center [280, 273] width 28 height 28
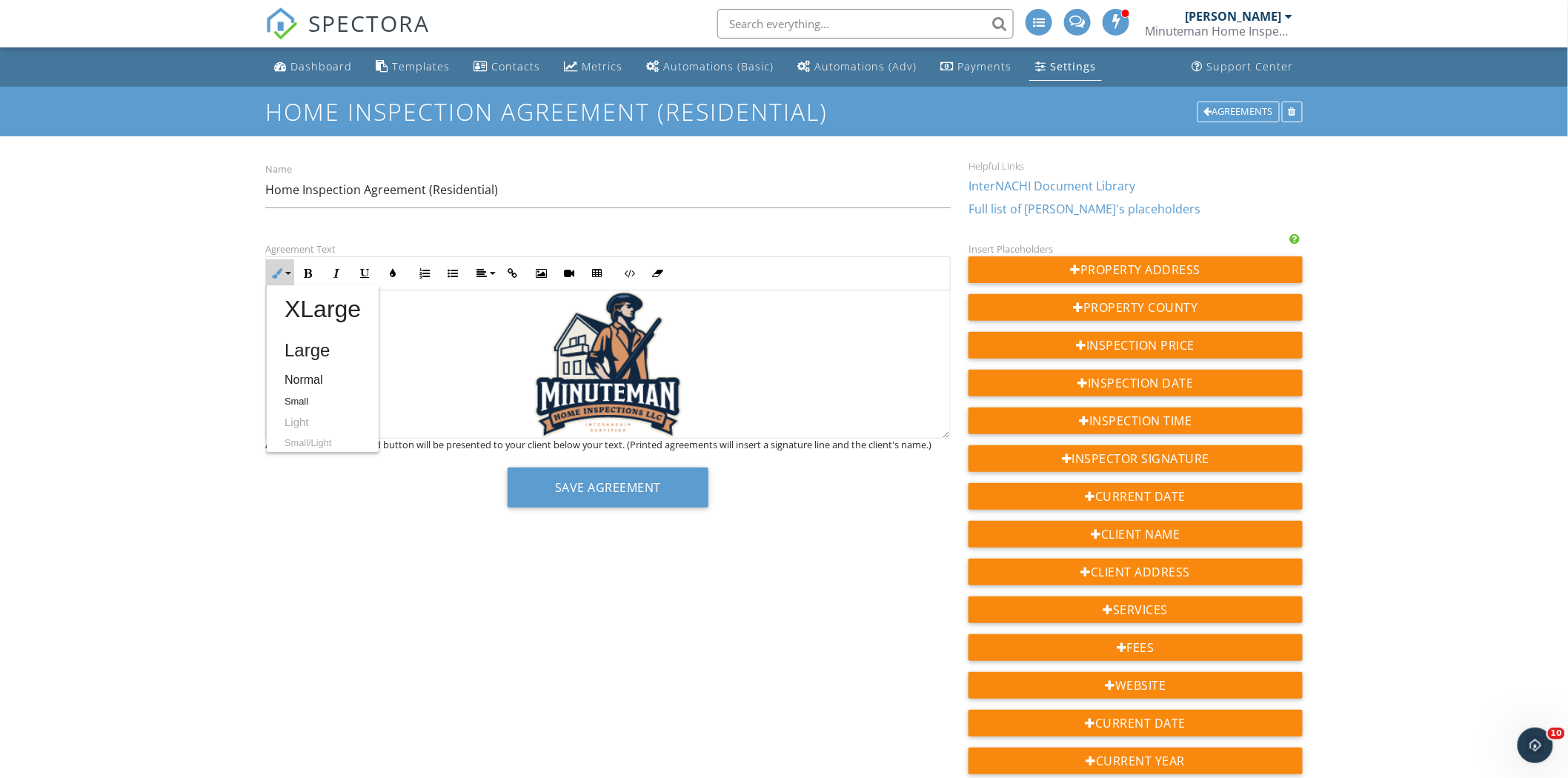
click at [846, 479] on div "Save Agreement" at bounding box center [608, 493] width 686 height 51
click at [946, 437] on div "MINUTEMAN HOME INSPECTIONS LLC 220 Elkmont Drive, Berea, KY 40403 - (859) 302-0…" at bounding box center [608, 363] width 686 height 148
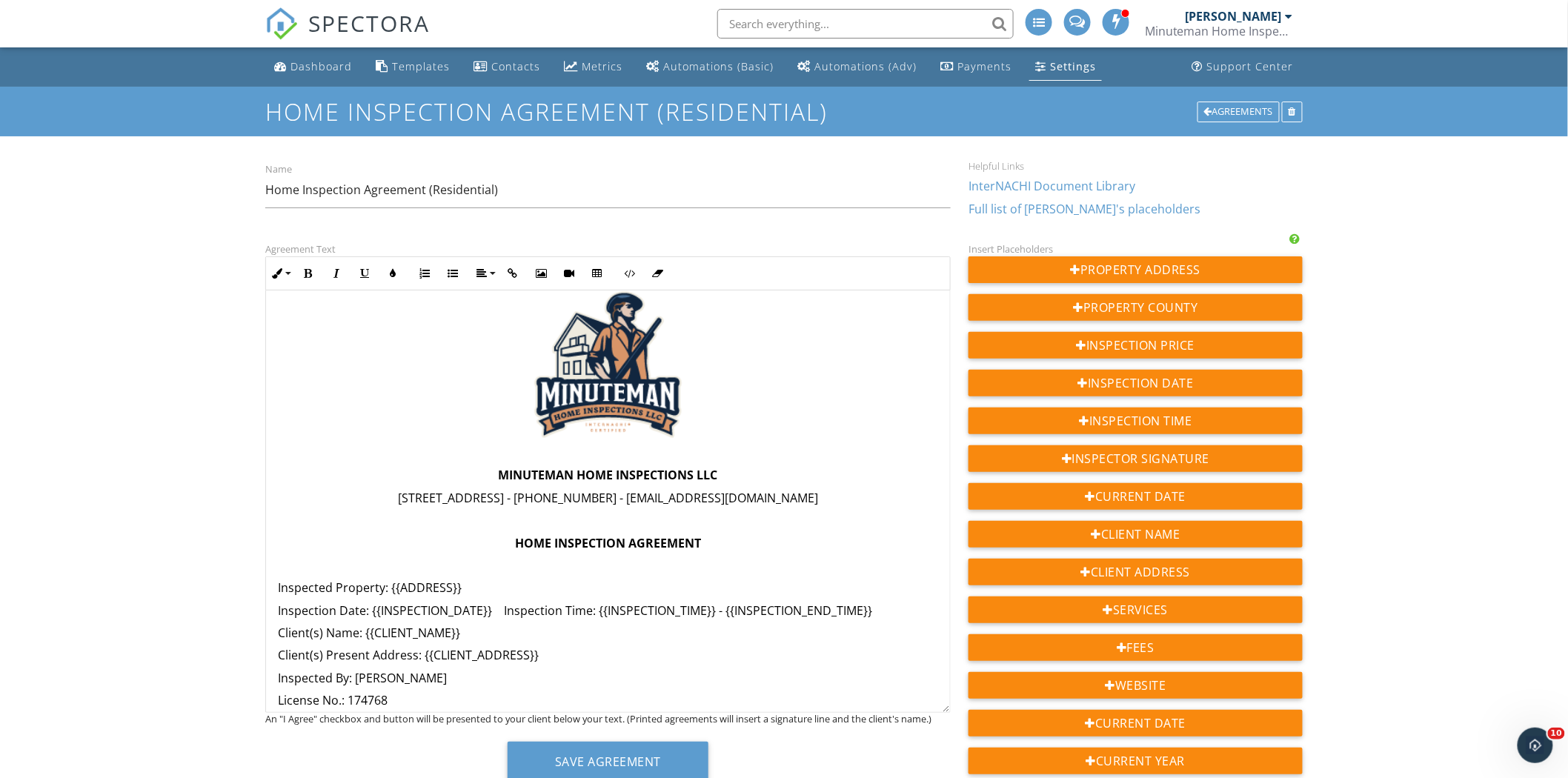
drag, startPoint x: 946, startPoint y: 437, endPoint x: 959, endPoint y: 711, distance: 274.3
click at [959, 711] on div "Agreement Text Inline Style XLarge Large Normal Small Light Small/Light Bold It…" at bounding box center [608, 517] width 703 height 552
click at [283, 275] on icon "button" at bounding box center [276, 272] width 10 height 10
click at [298, 348] on link "Large" at bounding box center [323, 350] width 112 height 36
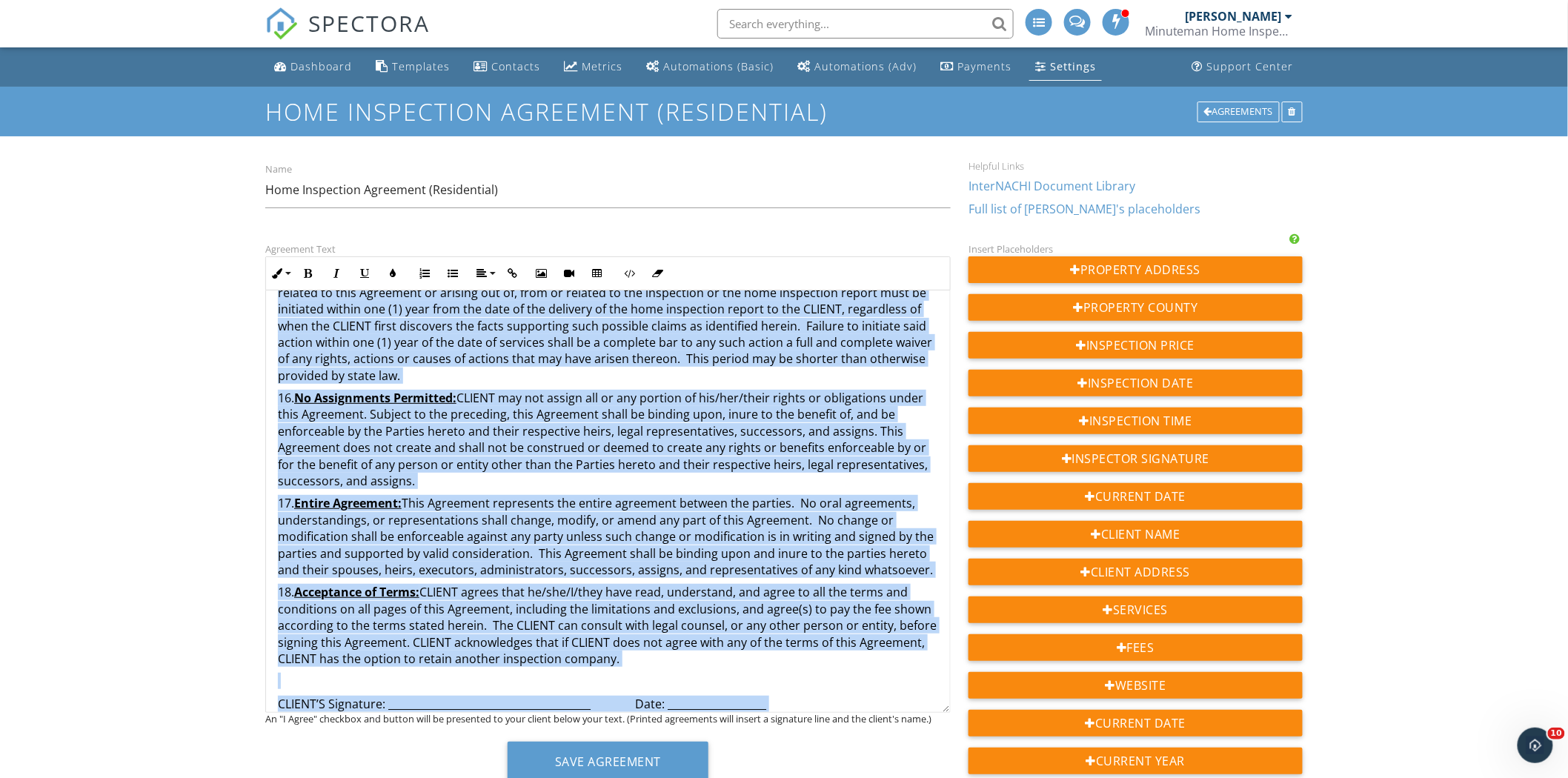
scroll to position [3306, 0]
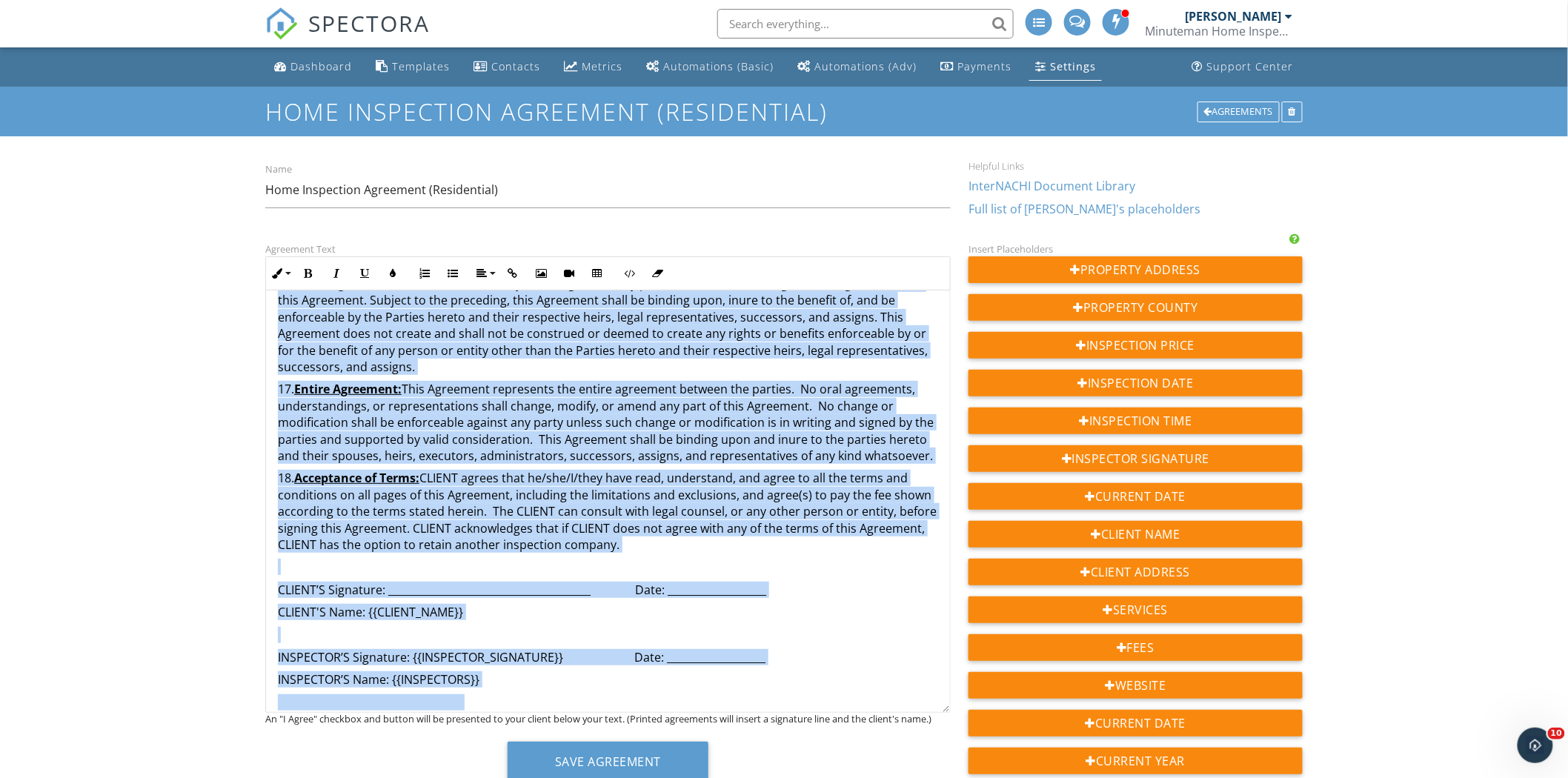
drag, startPoint x: 279, startPoint y: 583, endPoint x: 868, endPoint y: 717, distance: 604.1
click at [868, 717] on div "Agreement Text Inline Style XLarge Large Normal Small Light Small/Light Bold It…" at bounding box center [608, 517] width 703 height 552
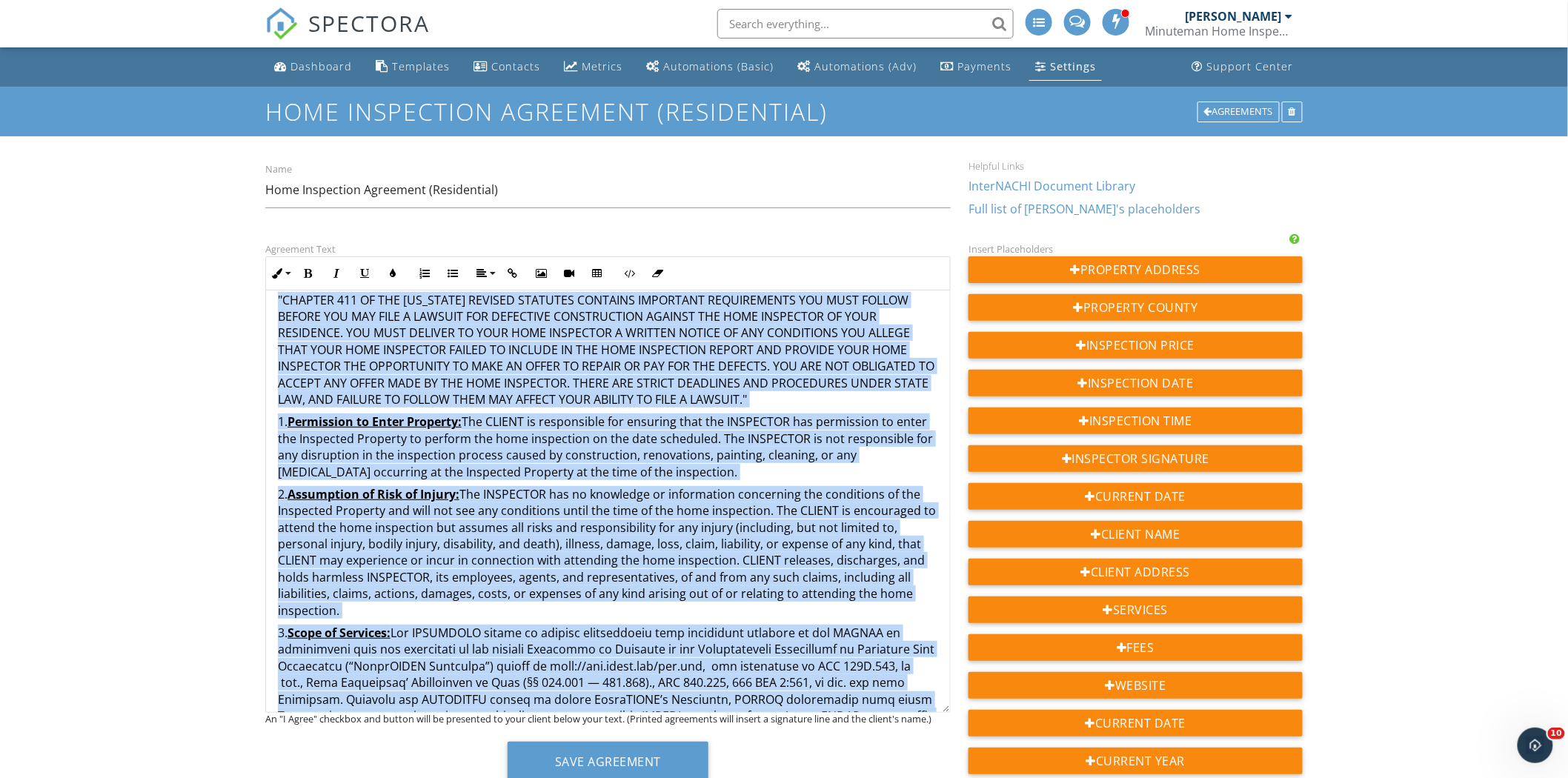
scroll to position [0, 0]
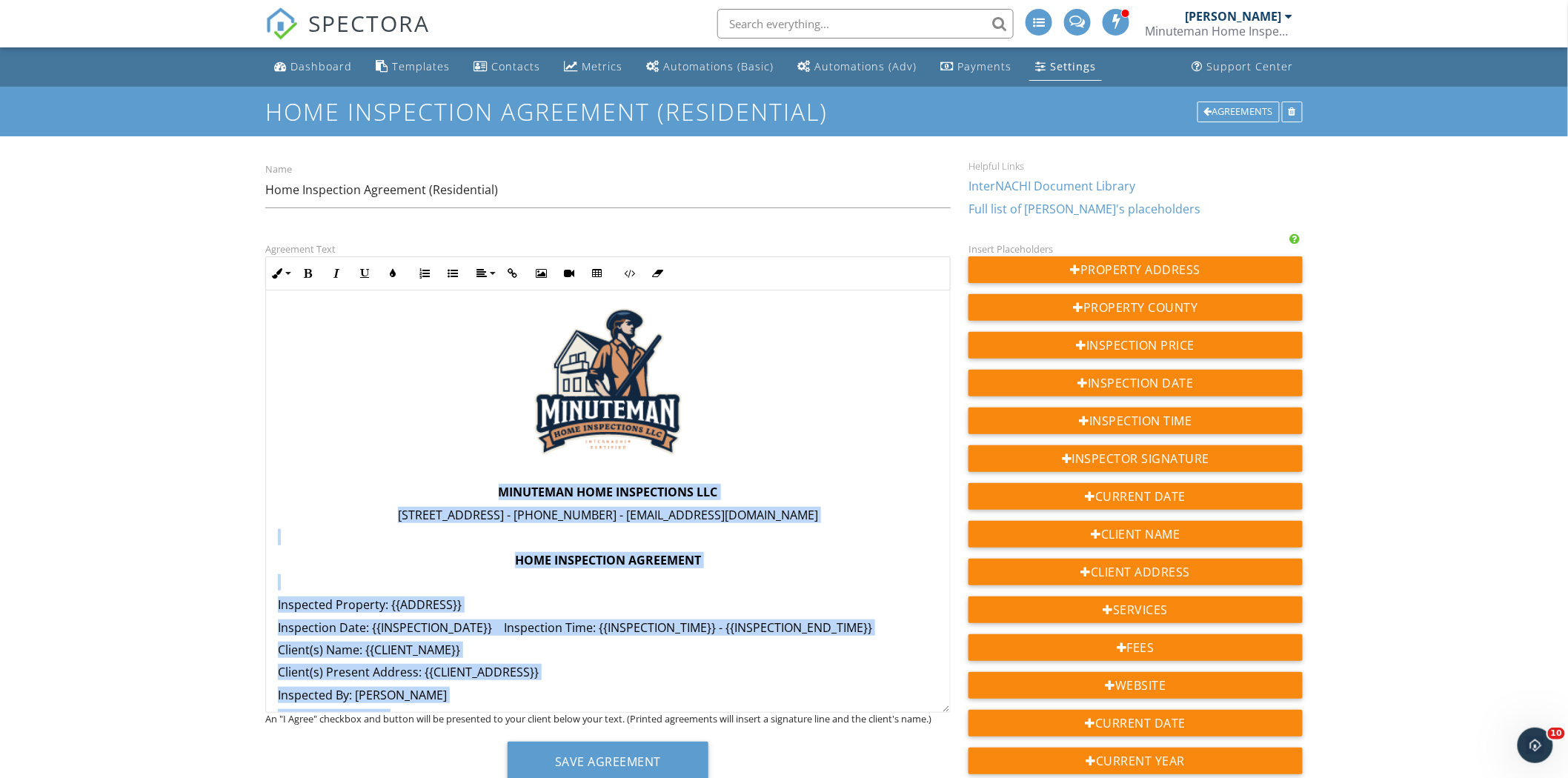
drag, startPoint x: 679, startPoint y: 662, endPoint x: 319, endPoint y: 479, distance: 403.8
click at [282, 283] on button "Inline Style" at bounding box center [280, 273] width 28 height 28
click at [312, 349] on link "Large" at bounding box center [323, 350] width 112 height 36
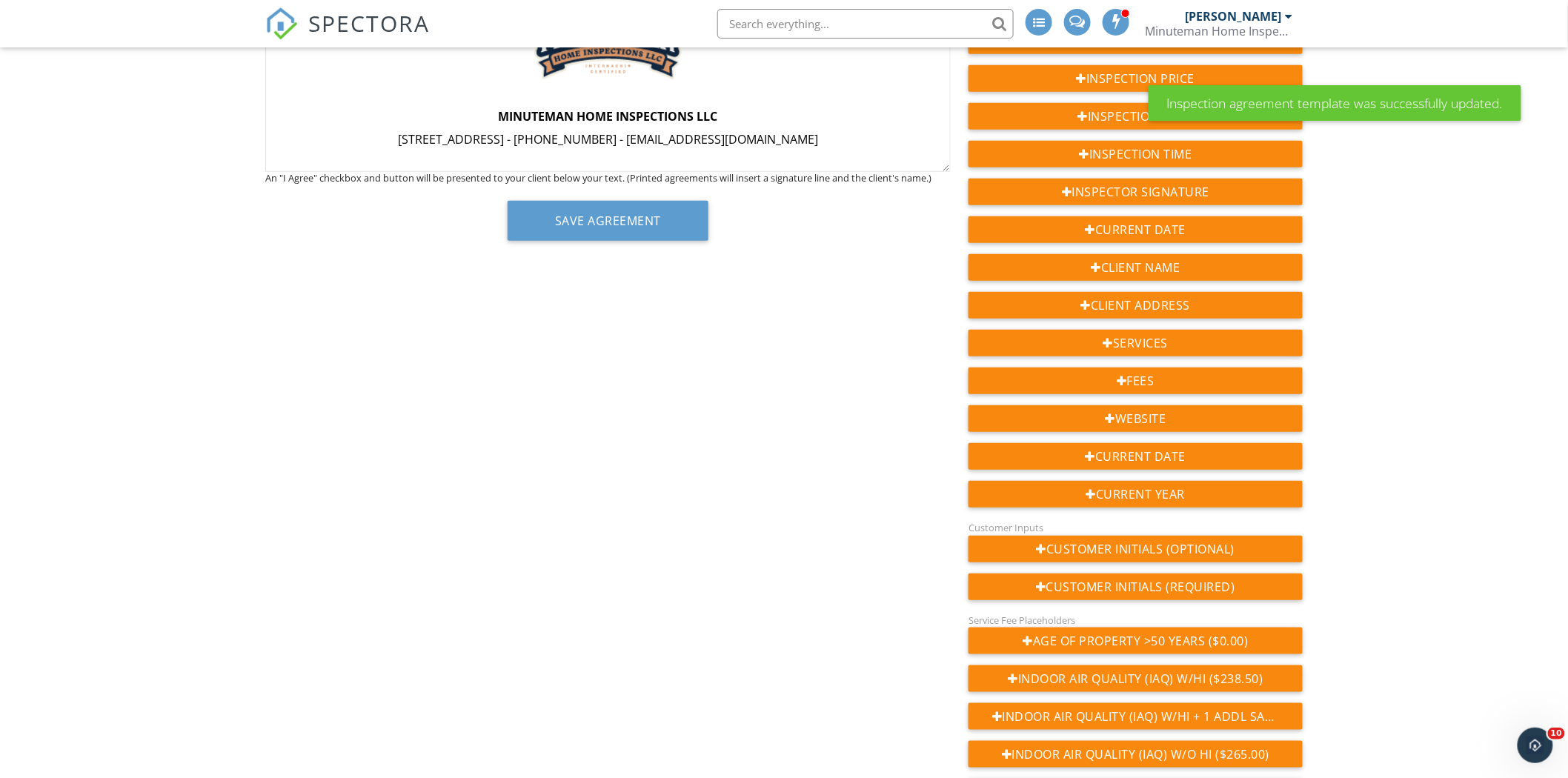
scroll to position [153, 0]
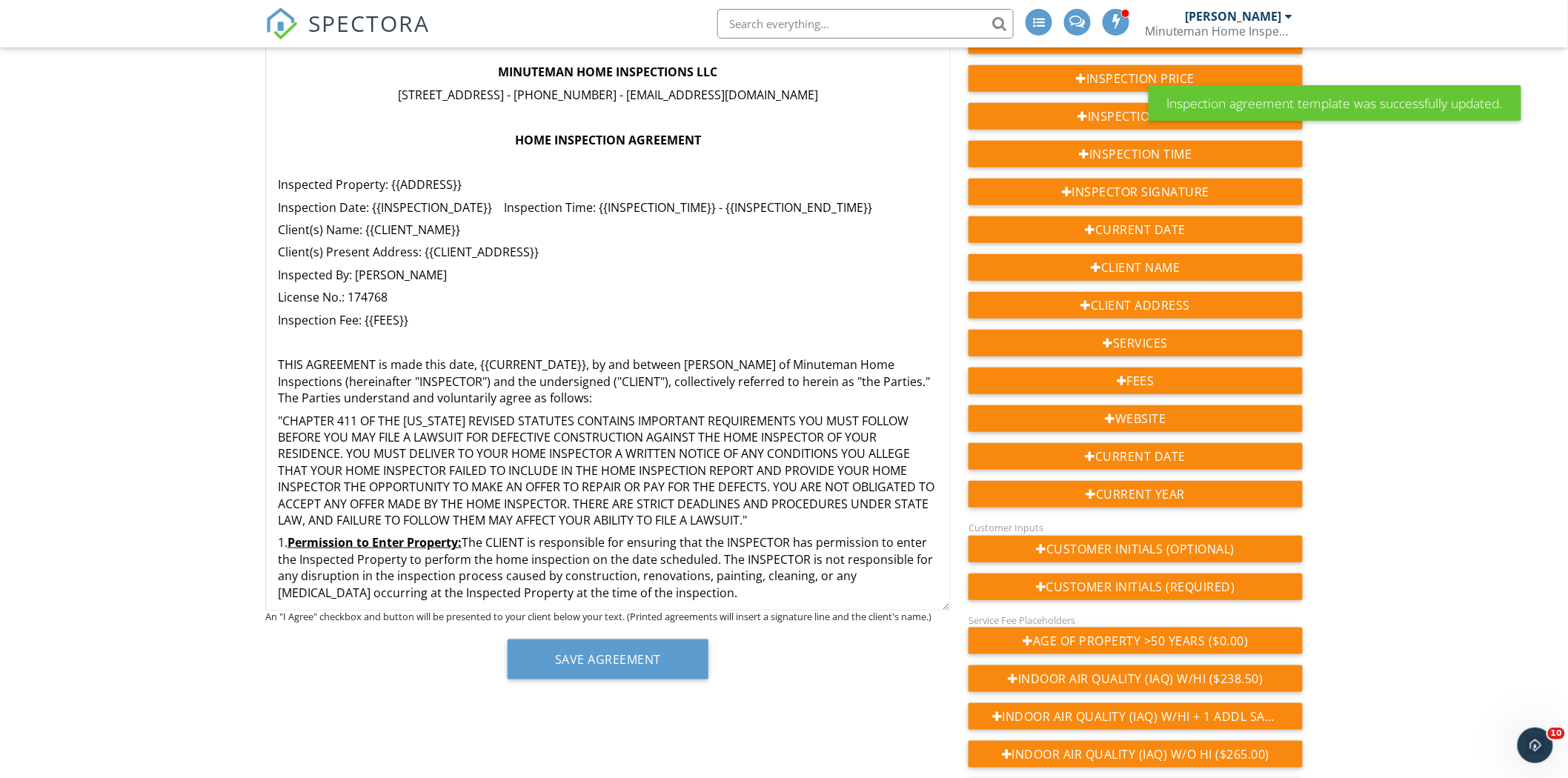
drag, startPoint x: 945, startPoint y: 167, endPoint x: 922, endPoint y: 614, distance: 447.6
click at [922, 610] on div "MINUTEMAN HOME INSPECTIONS LLC 220 Elkmont Drive, Berea, KY 40403 - (859) 302-0…" at bounding box center [608, 317] width 686 height 586
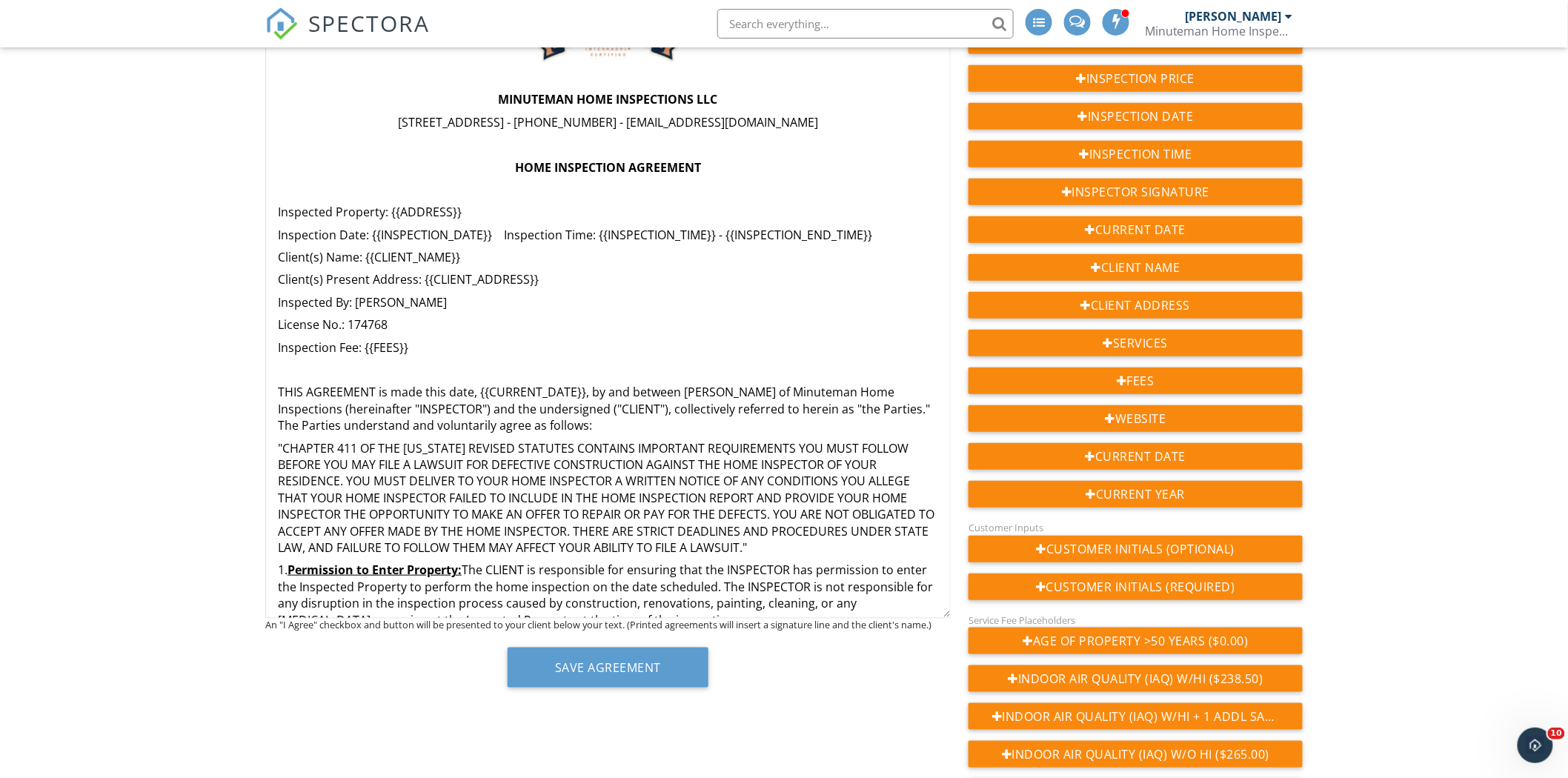
scroll to position [0, 0]
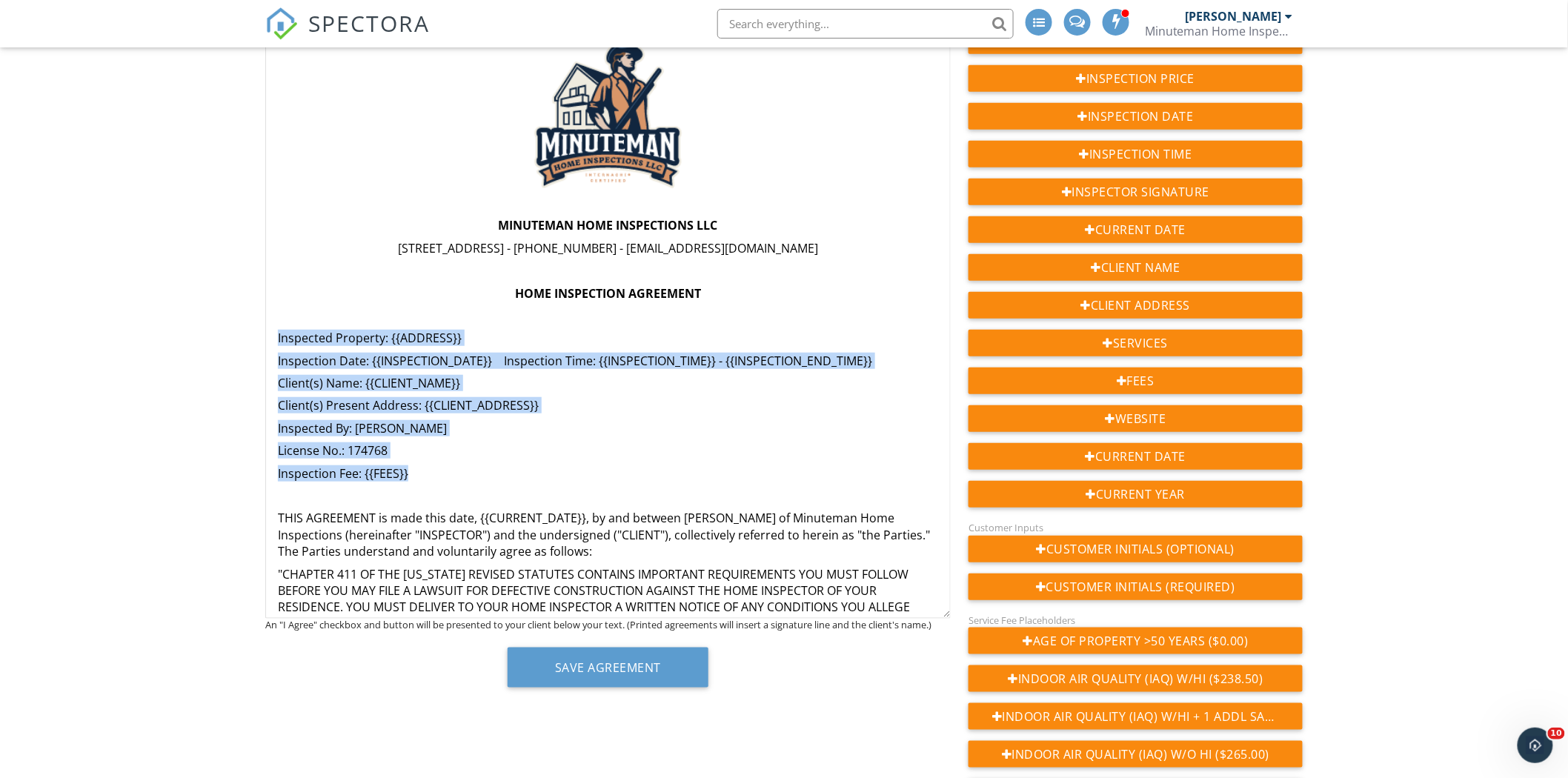
drag, startPoint x: 275, startPoint y: 335, endPoint x: 591, endPoint y: 474, distance: 345.2
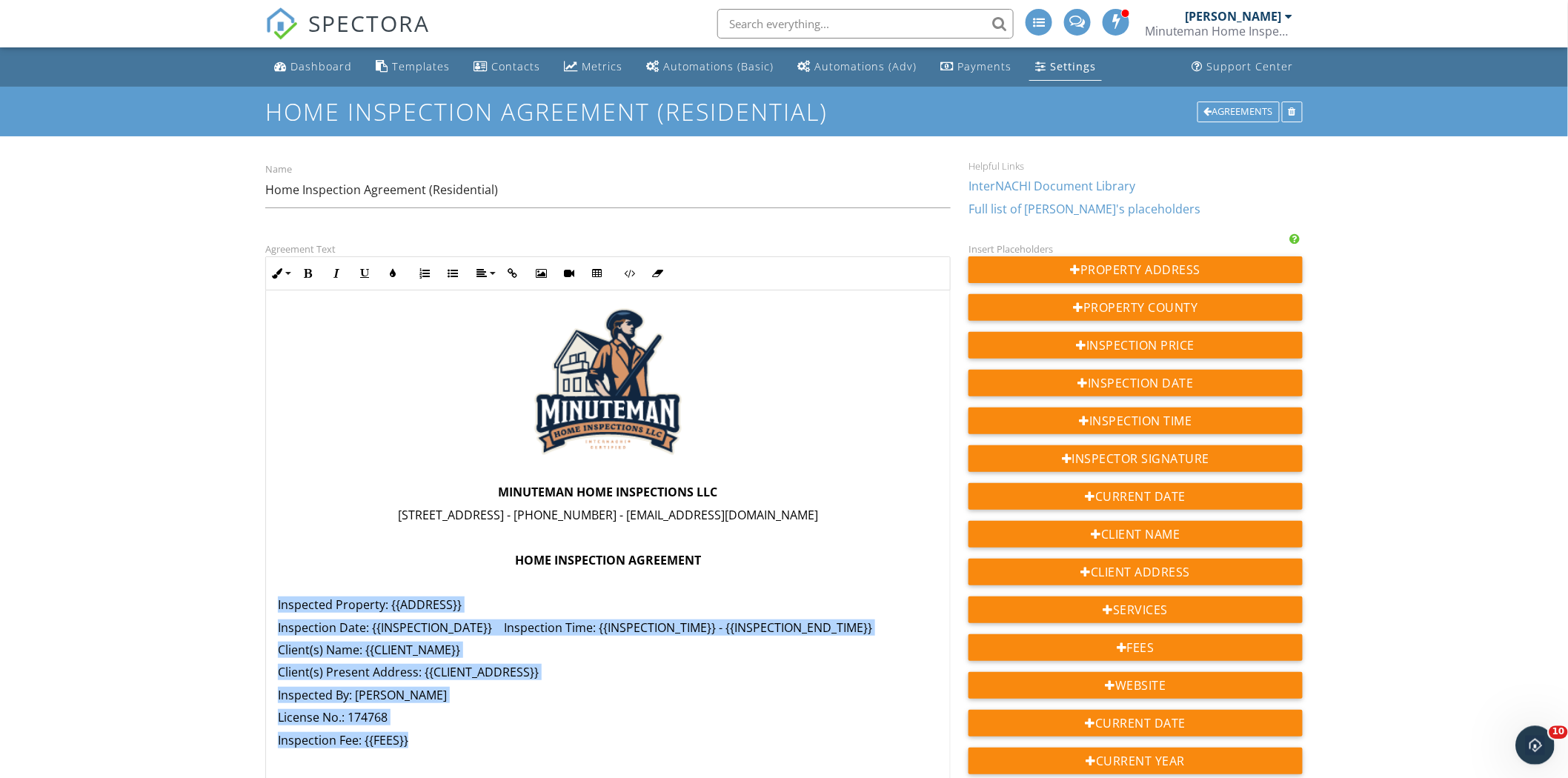
click at [1524, 745] on icon "Open Intercom Messenger" at bounding box center [1533, 743] width 25 height 25
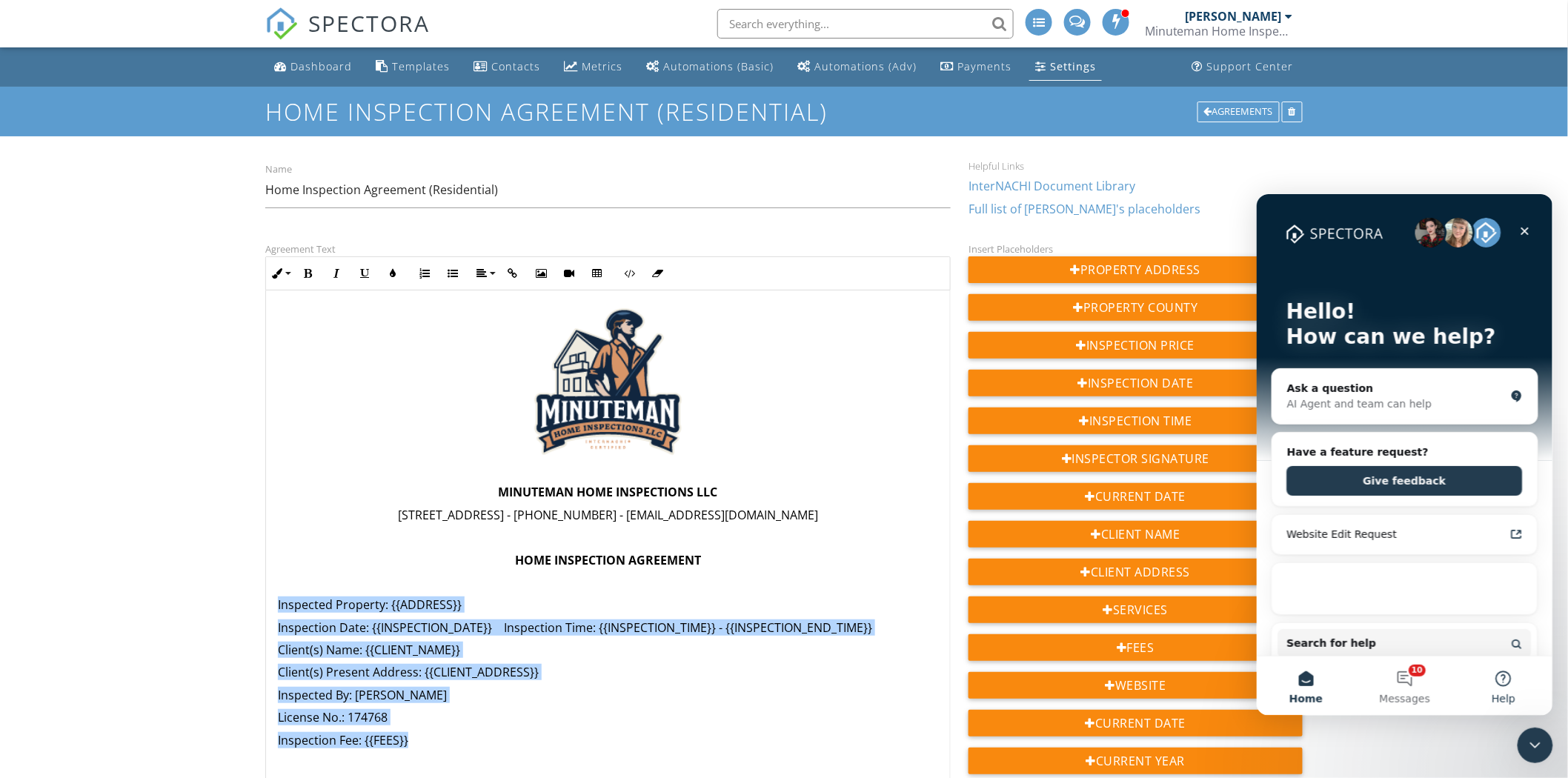
click at [1496, 676] on button "Help" at bounding box center [1503, 685] width 98 height 60
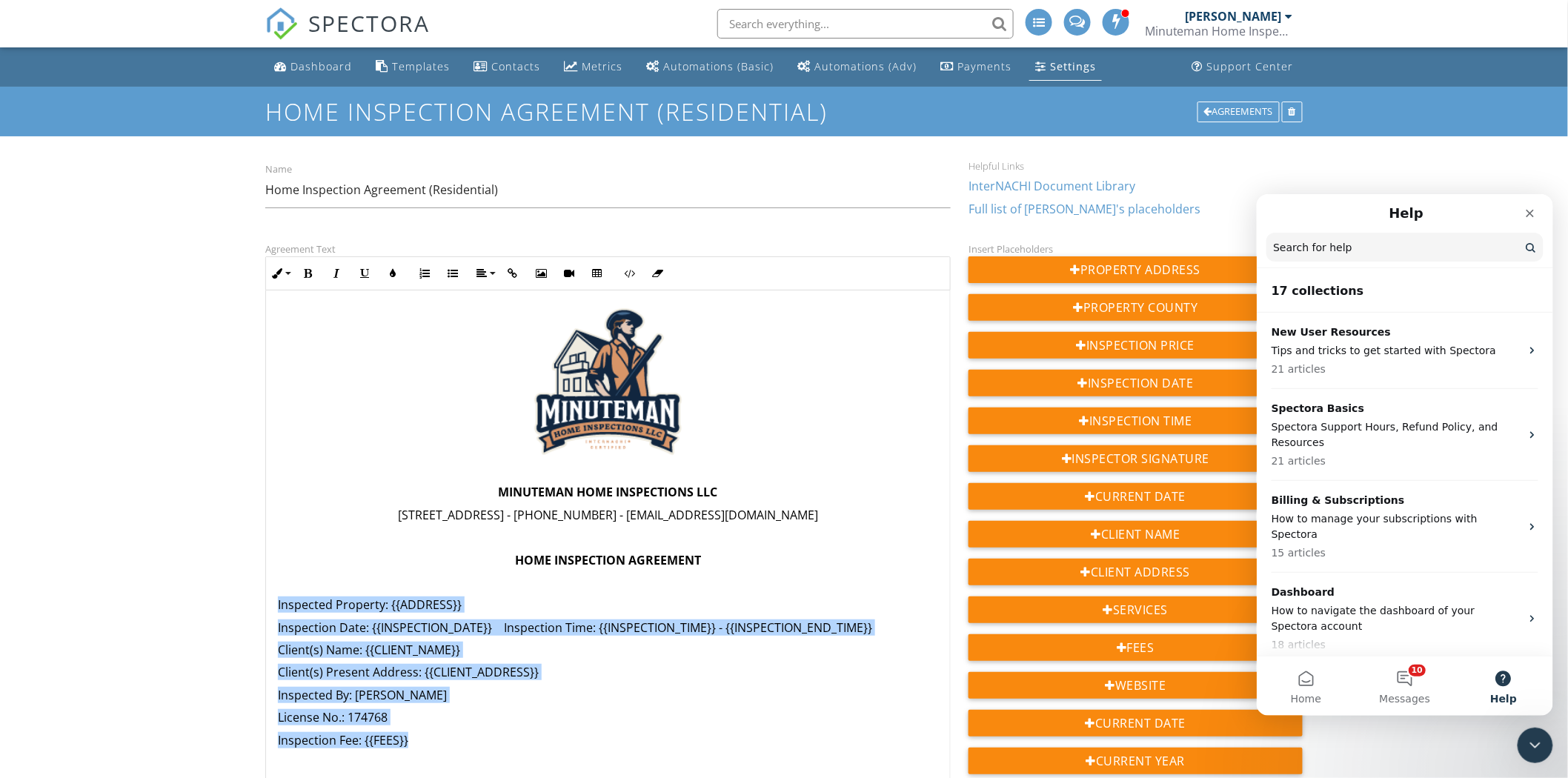
click at [1357, 257] on input "Search for help" at bounding box center [1405, 246] width 277 height 28
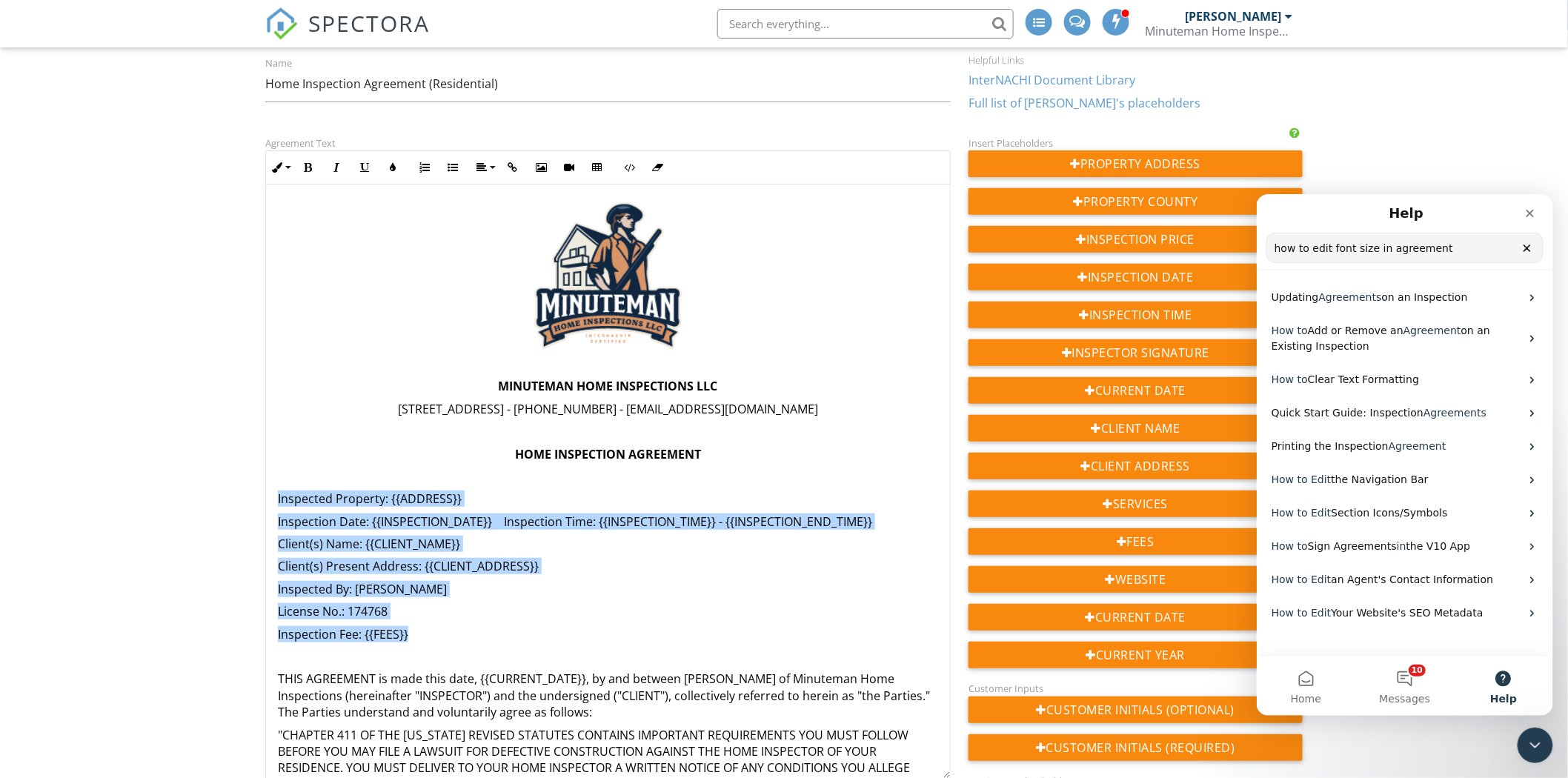
scroll to position [114, 0]
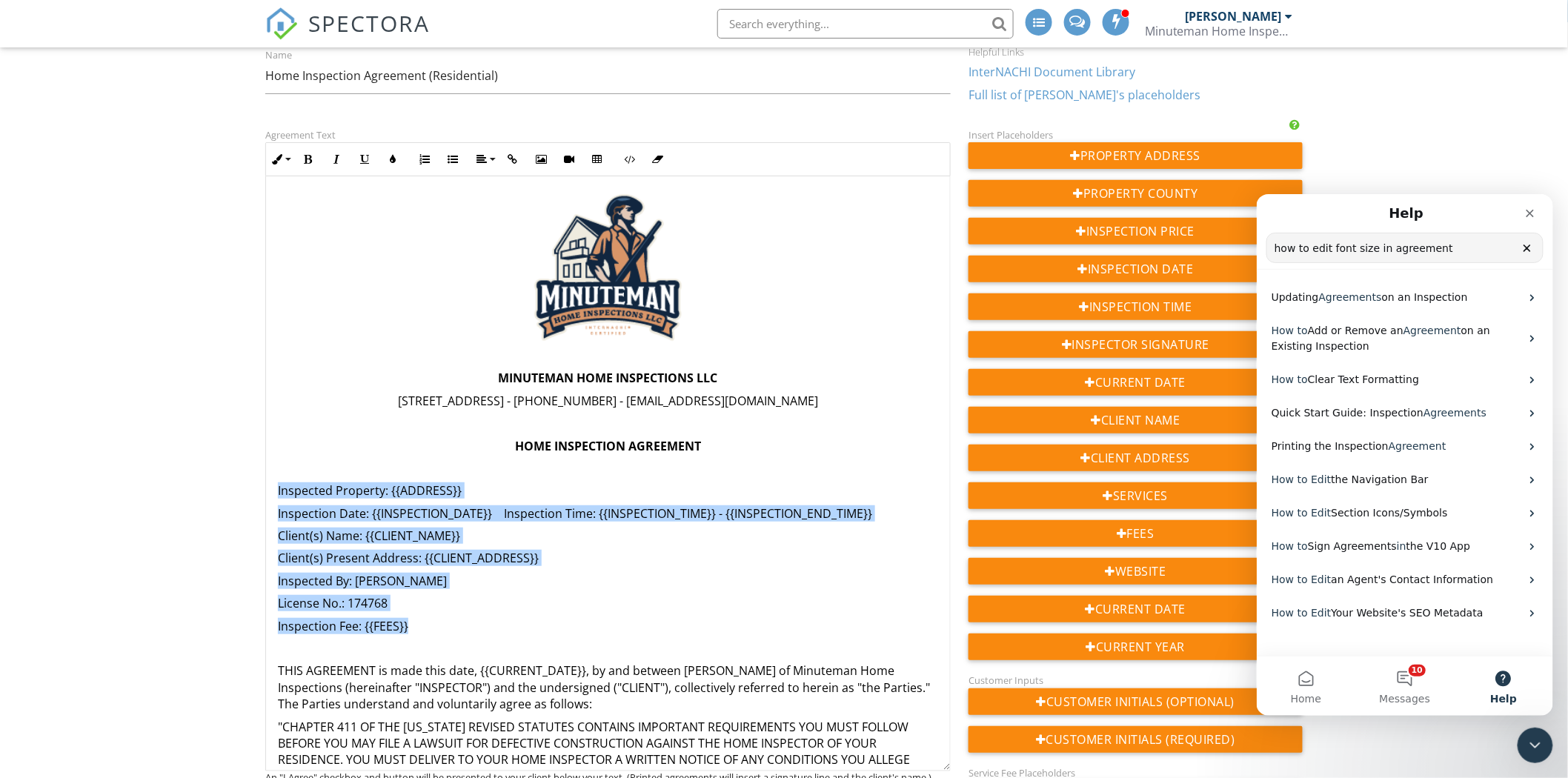
click at [1368, 248] on input "how to edit font size in agreement" at bounding box center [1405, 247] width 275 height 28
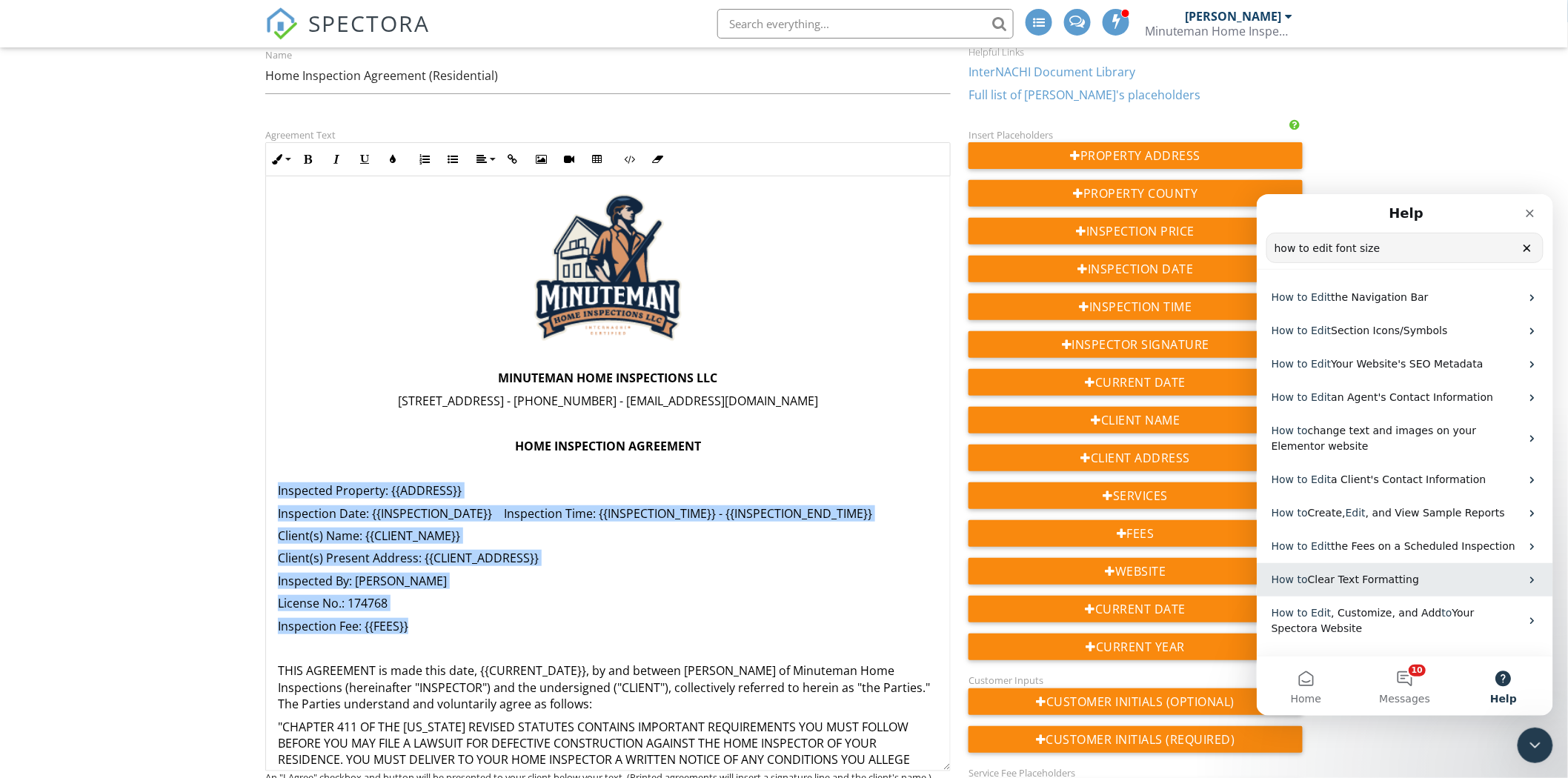
type input "how to edit font size"
click at [1429, 579] on p "How to Clear Text Formatting" at bounding box center [1395, 578] width 249 height 16
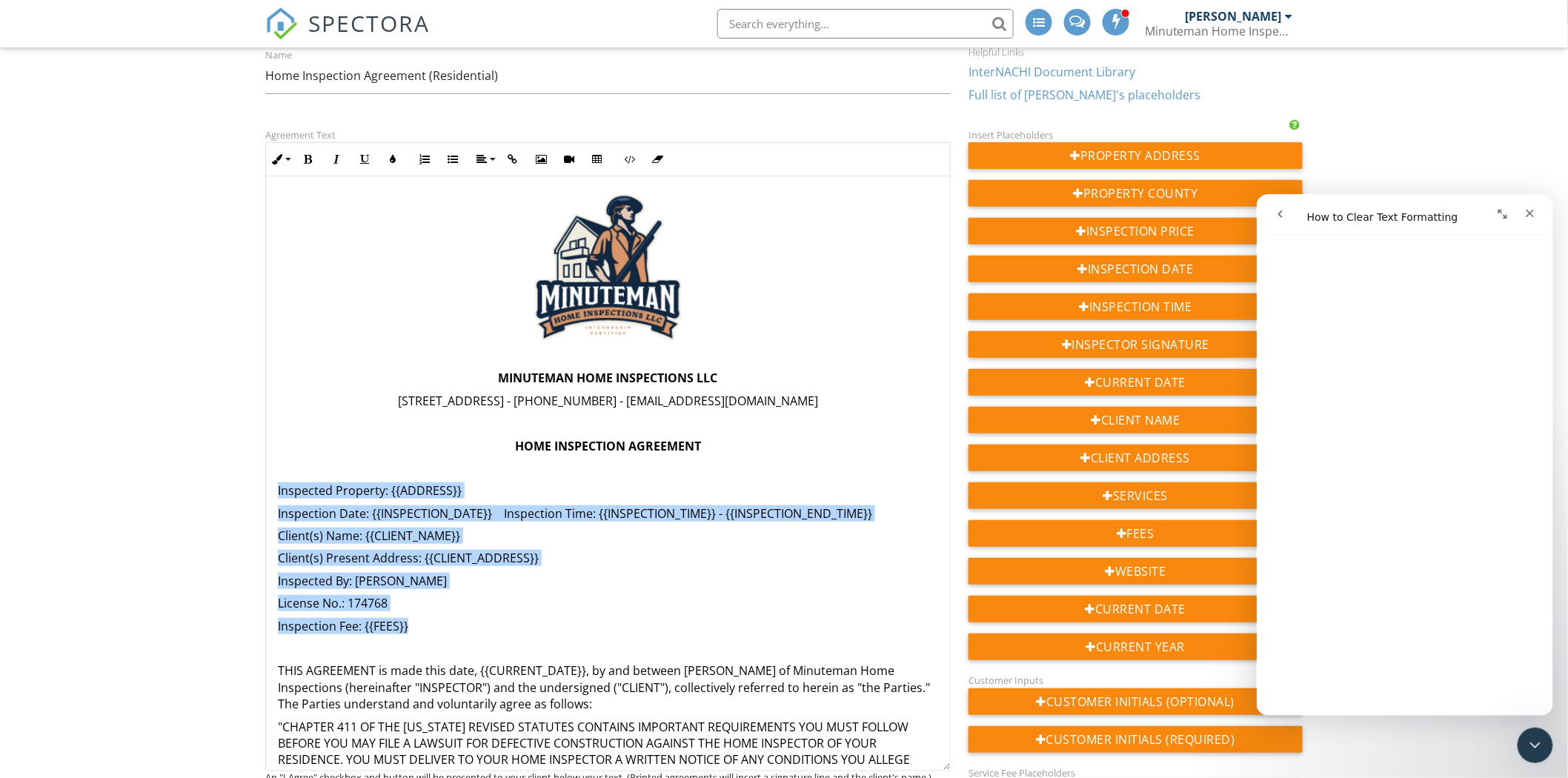
scroll to position [0, 0]
drag, startPoint x: 1549, startPoint y: 285, endPoint x: 2720, endPoint y: 375, distance: 1174.5
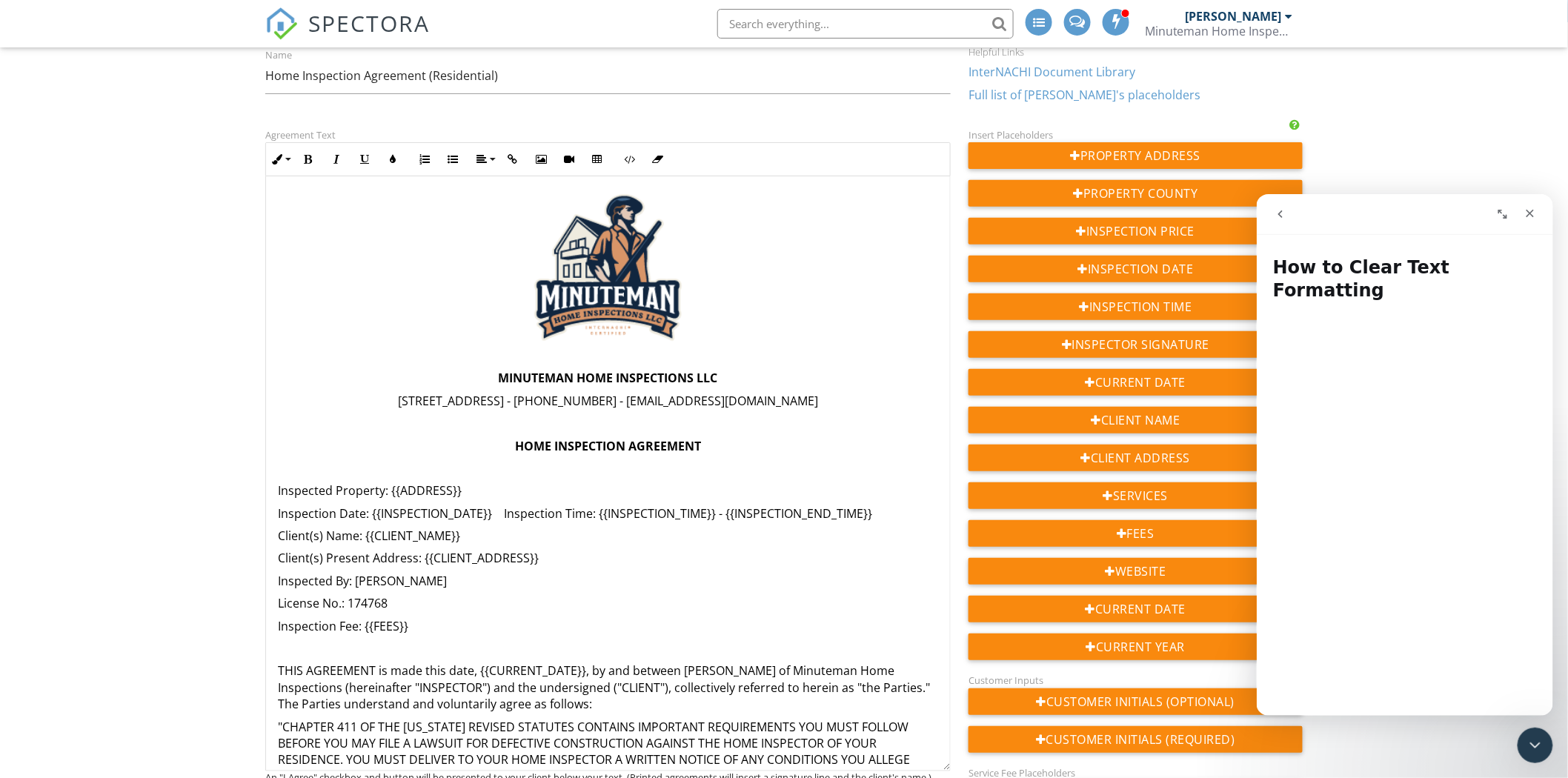
click at [1520, 210] on div "Close" at bounding box center [1529, 212] width 27 height 27
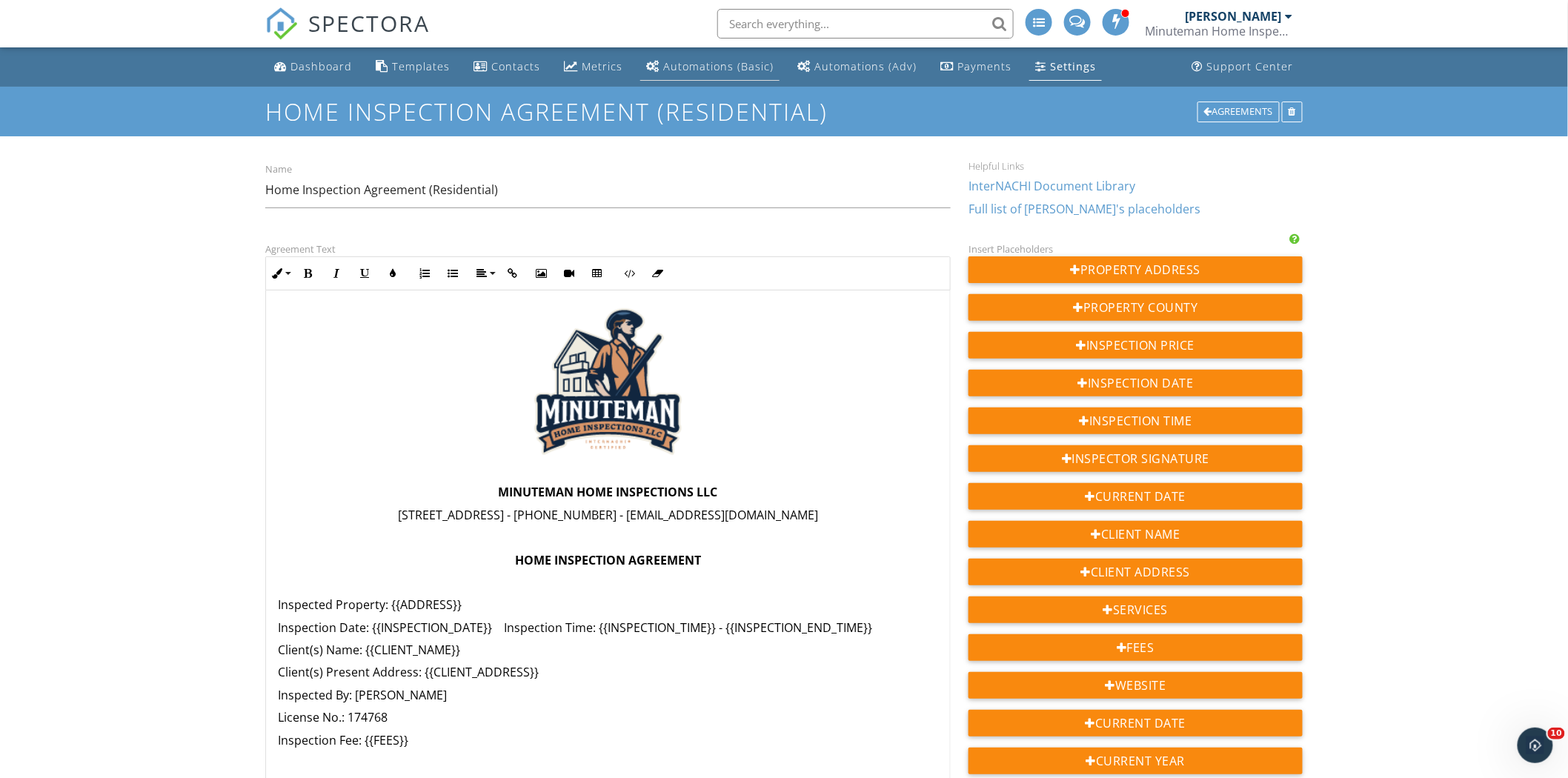
click at [709, 63] on div "Automations (Basic)" at bounding box center [719, 66] width 110 height 14
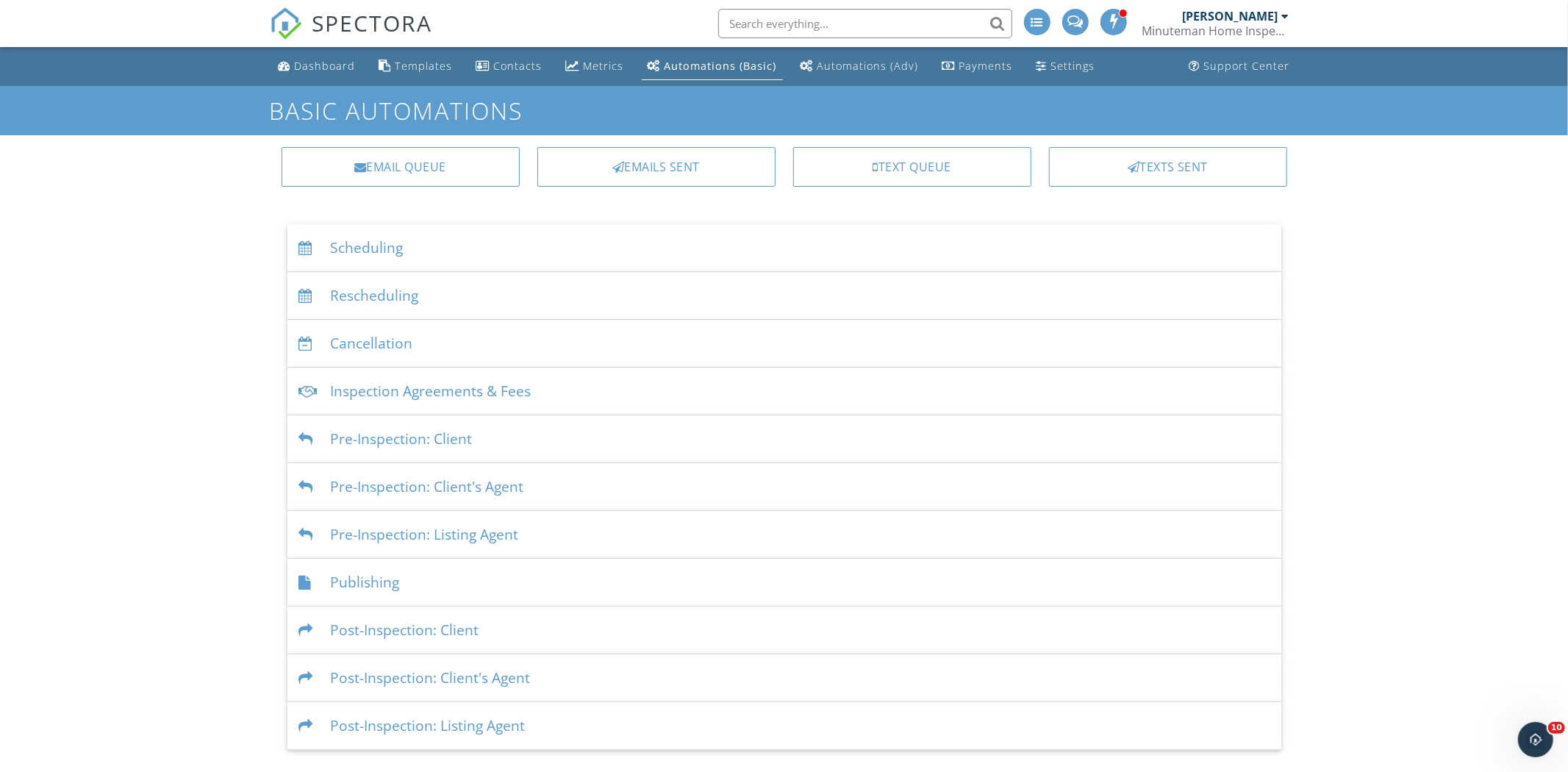
click at [453, 618] on div "Post-Inspection: Client" at bounding box center [785, 630] width 994 height 47
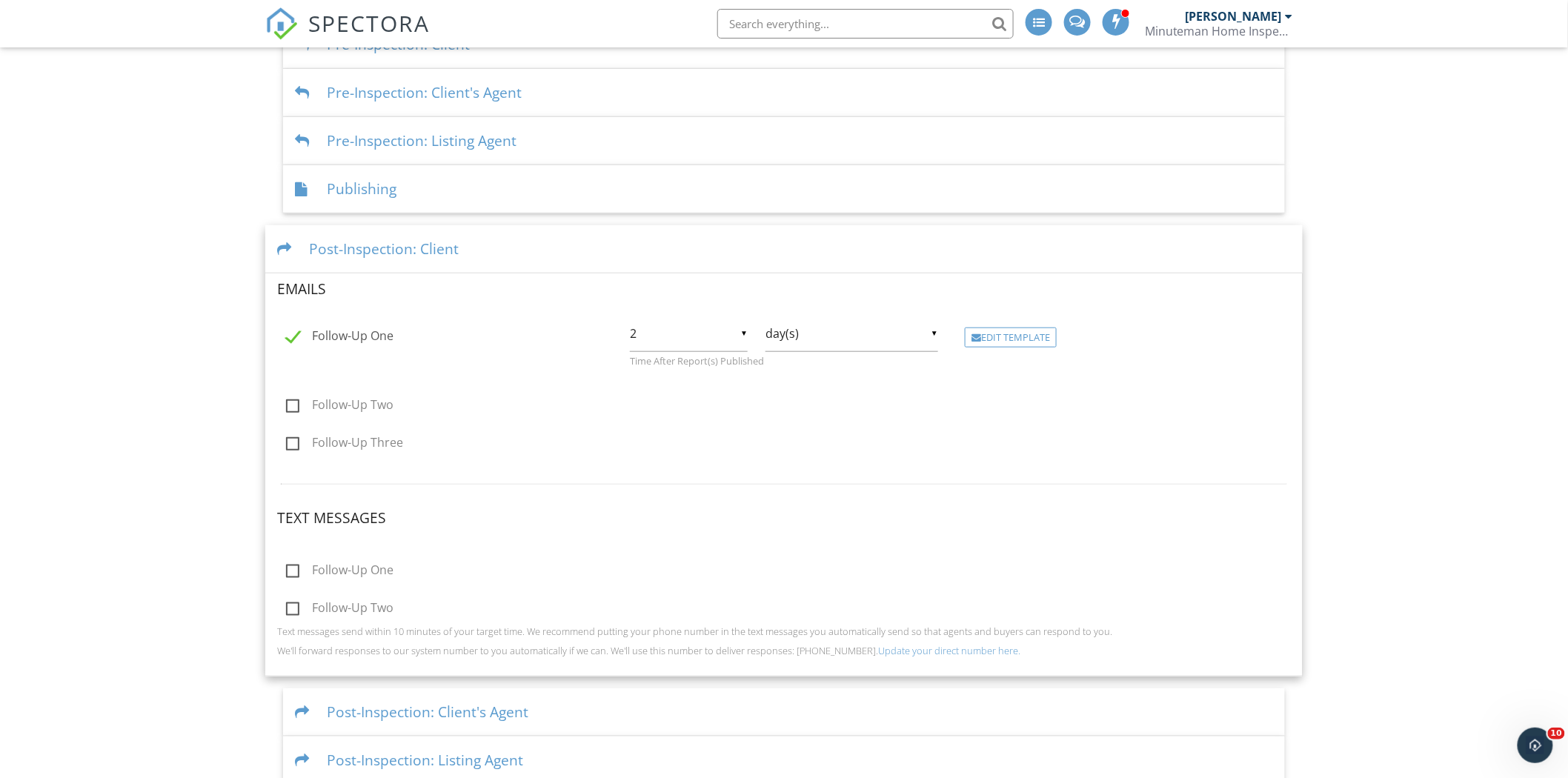
scroll to position [414, 0]
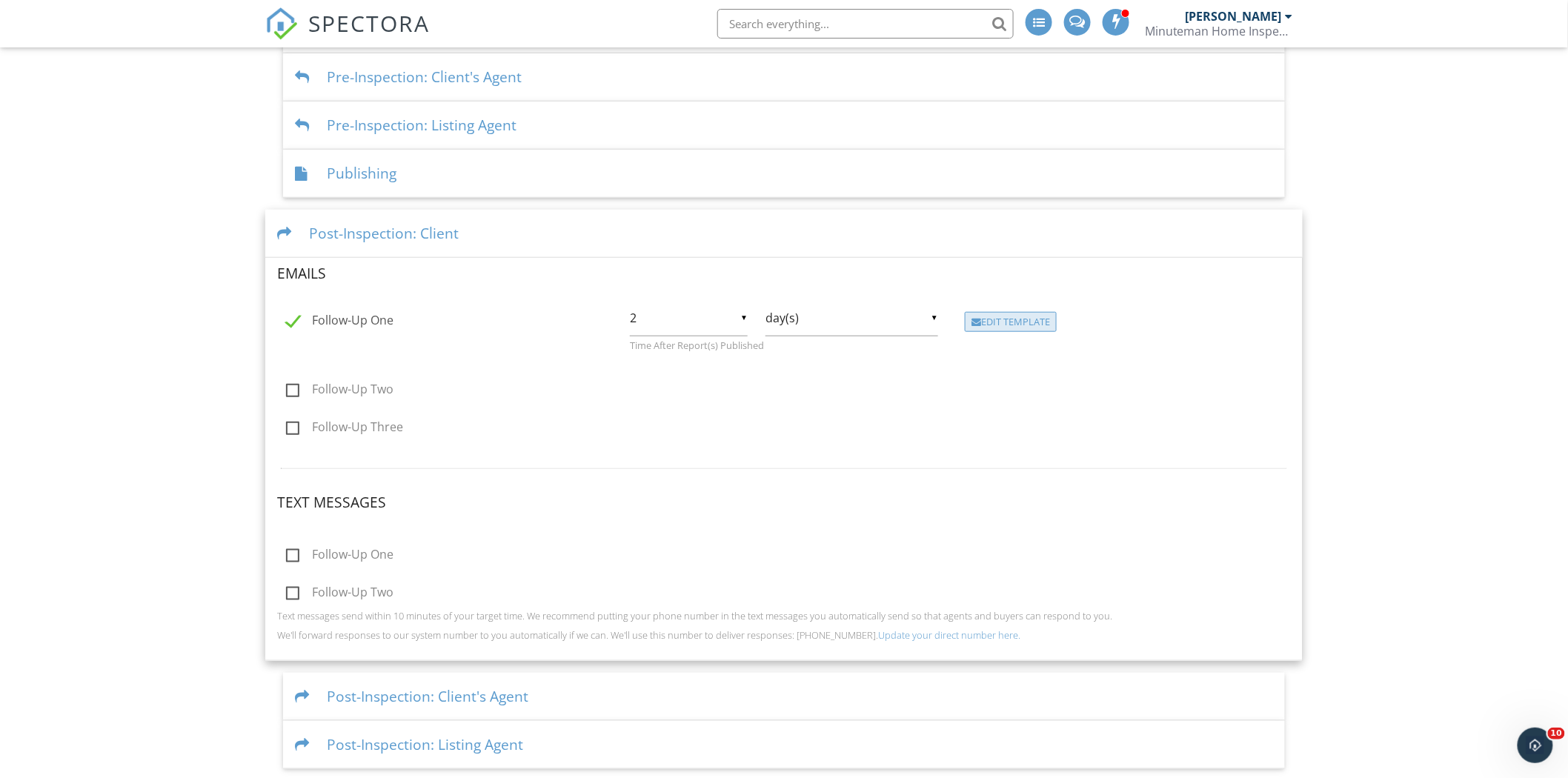
click at [1023, 317] on div "Edit Template" at bounding box center [1011, 322] width 92 height 21
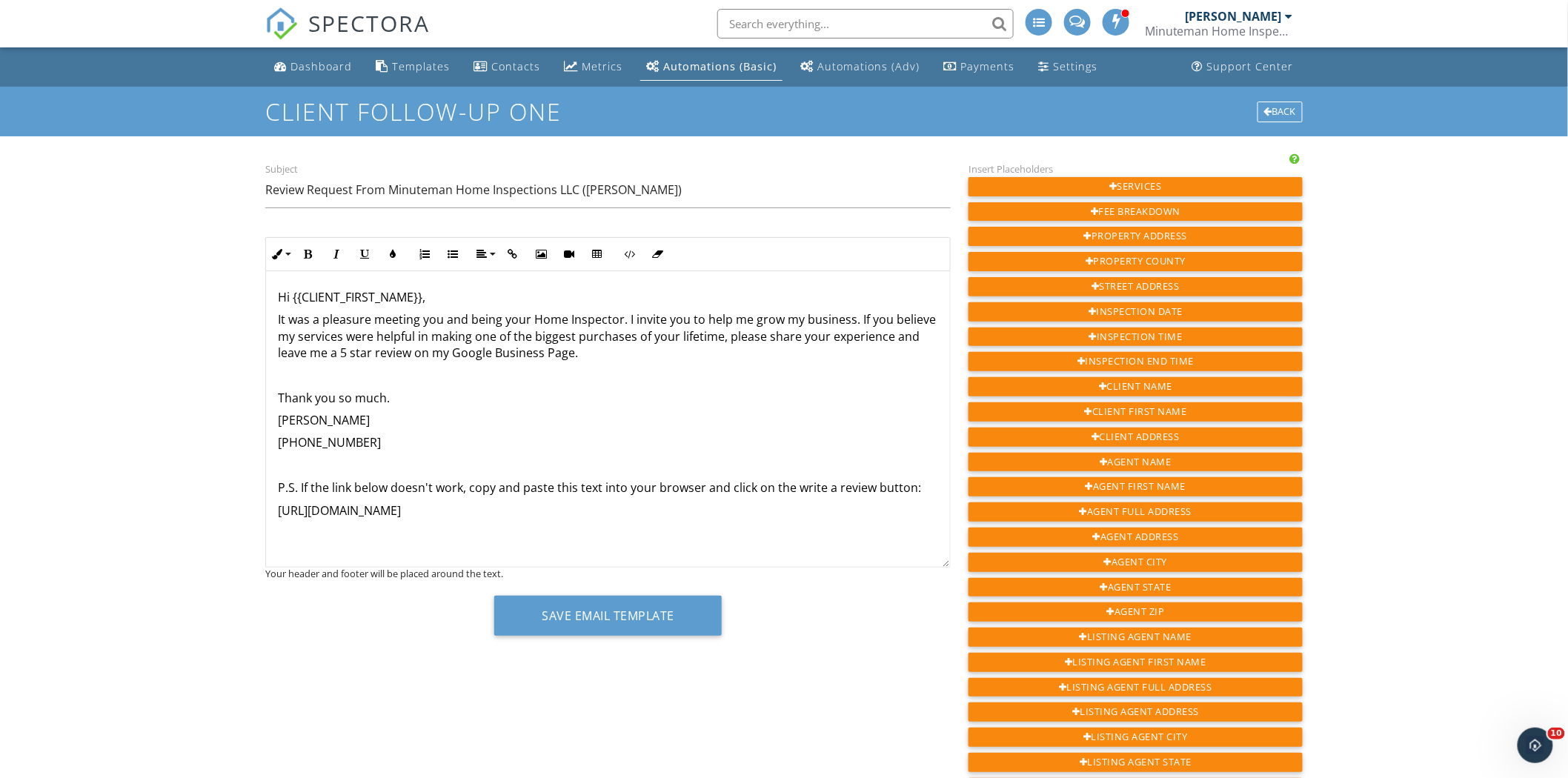
scroll to position [37, 0]
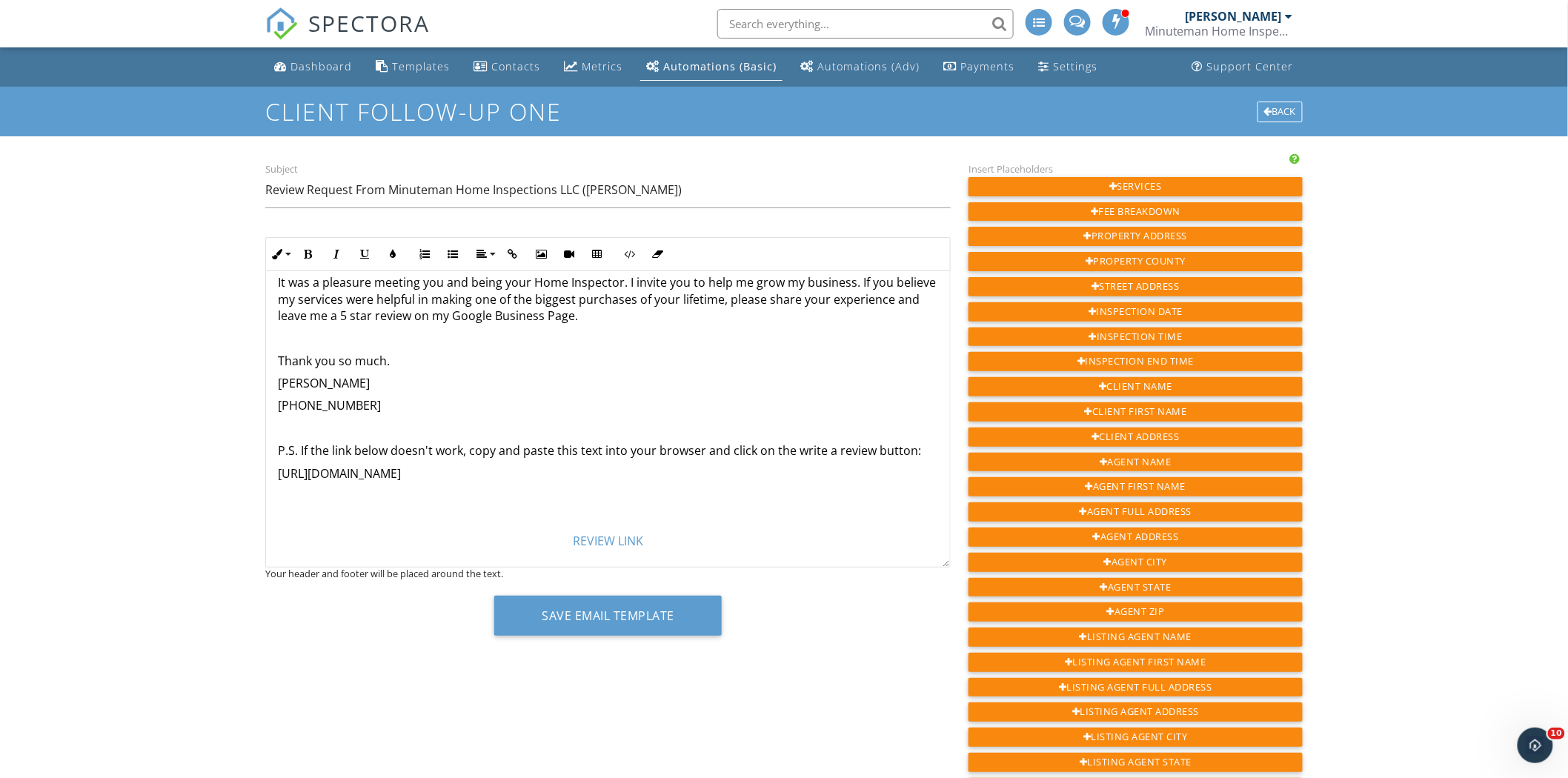
click at [545, 468] on p "[URL][DOMAIN_NAME]" at bounding box center [608, 473] width 660 height 17
drag, startPoint x: 339, startPoint y: 775, endPoint x: 404, endPoint y: 509, distance: 273.8
click at [404, 509] on p "Use this QR Code: ​ ​" at bounding box center [608, 517] width 660 height 17
click at [541, 254] on icon "button" at bounding box center [541, 253] width 10 height 10
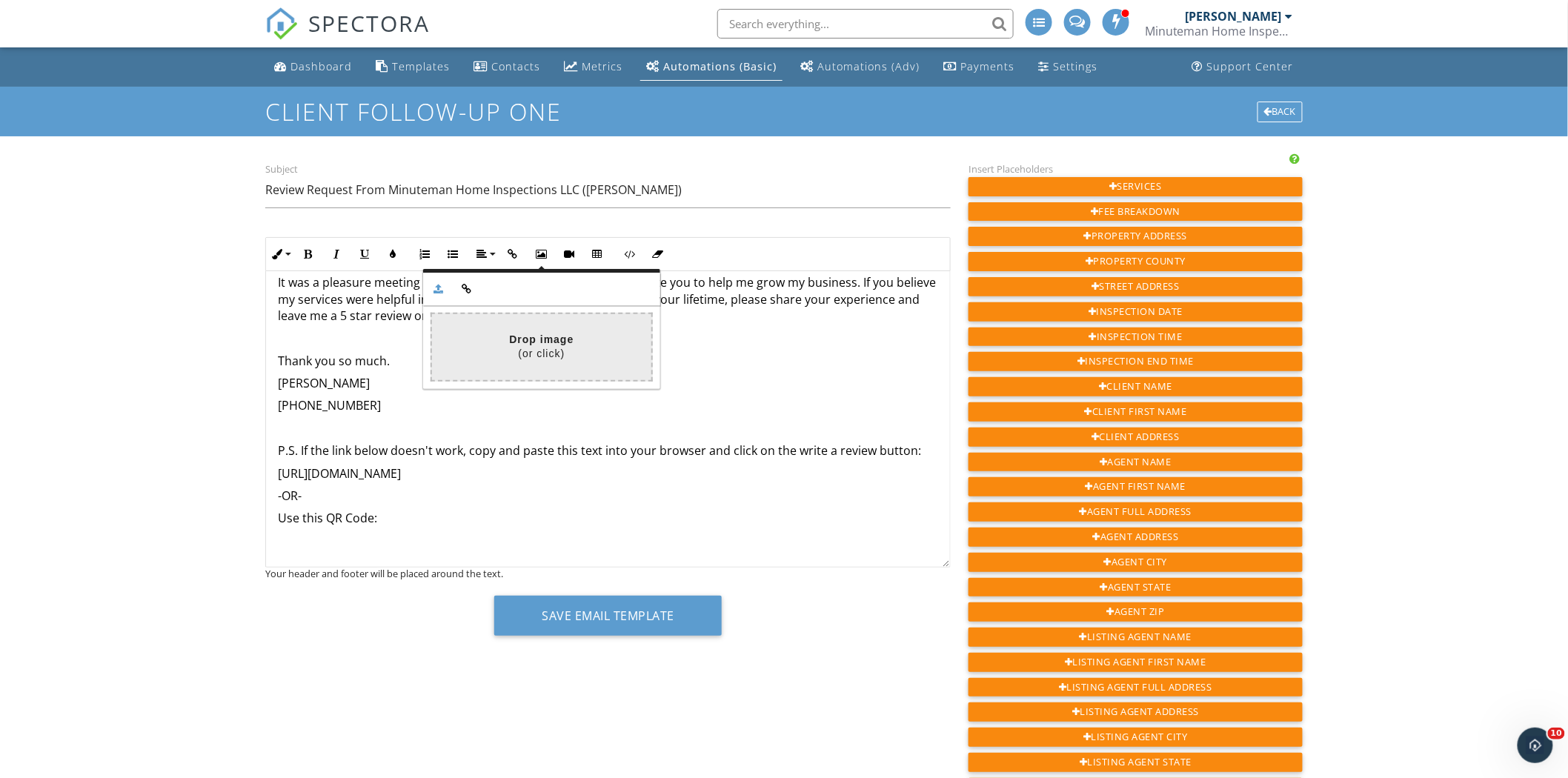
click at [524, 345] on input "file" at bounding box center [103, 347] width 1097 height 66
type input "C:\fakepath\Google Business Page Review QR Code.png"
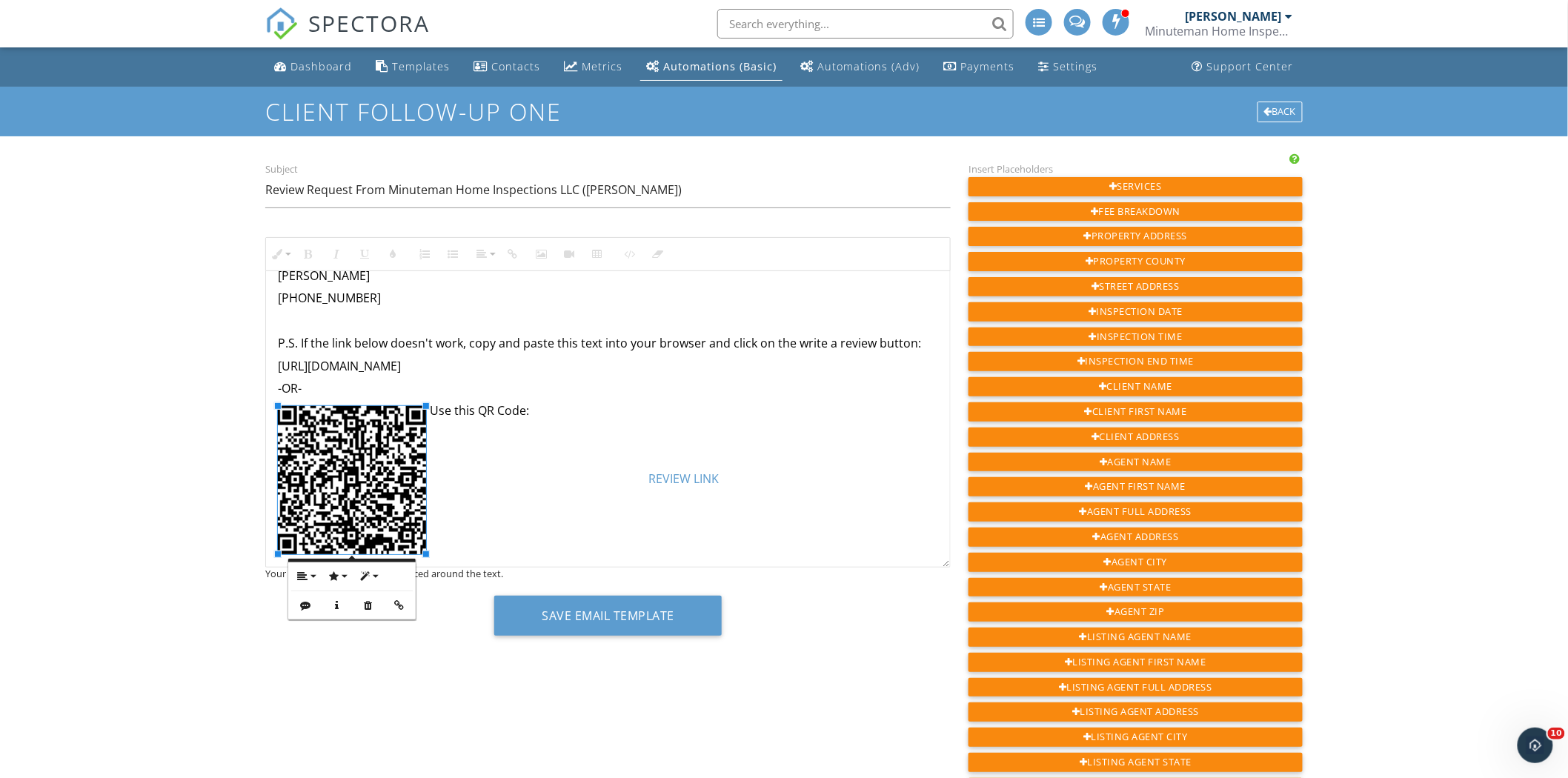
scroll to position [148, 0]
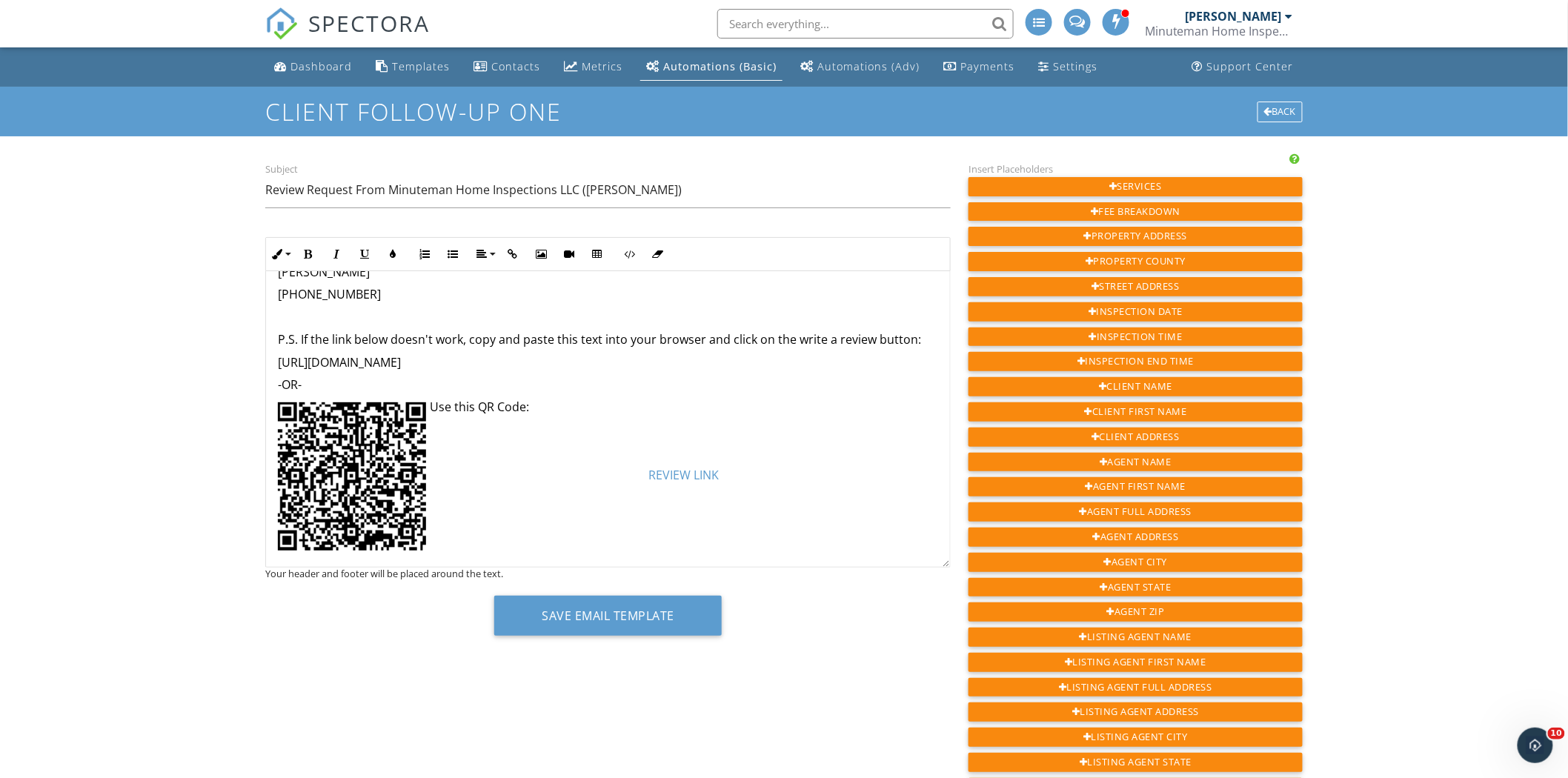
click at [431, 406] on p "Use this QR Code:" at bounding box center [608, 406] width 660 height 17
click at [566, 405] on p "Use this QR Code:" at bounding box center [608, 406] width 660 height 17
drag, startPoint x: 430, startPoint y: 406, endPoint x: 599, endPoint y: 412, distance: 169.1
click at [599, 412] on p "Use this QR Code:" at bounding box center [608, 406] width 660 height 17
click at [306, 383] on p "-OR-" at bounding box center [608, 384] width 660 height 17
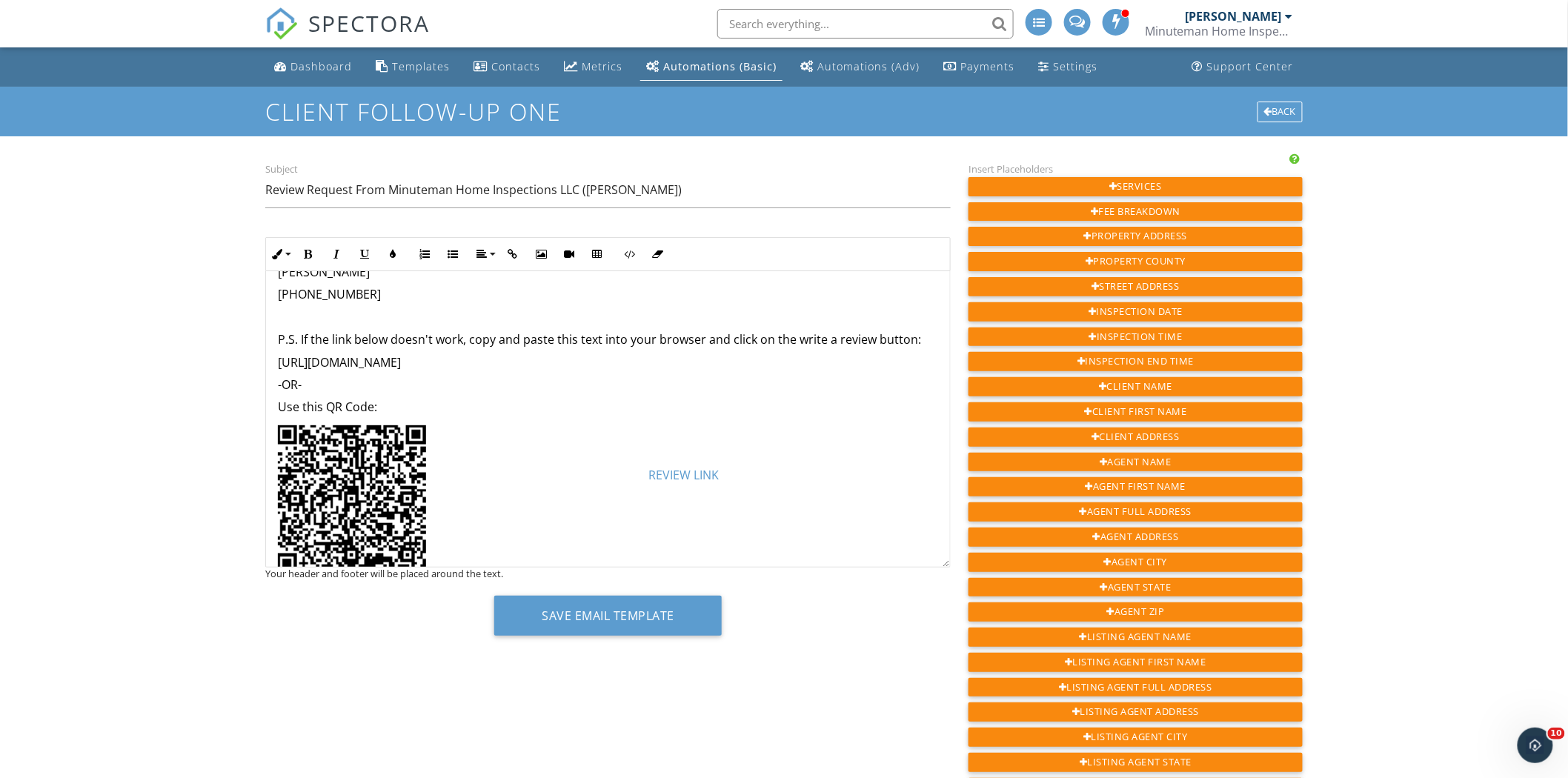
scroll to position [171, 0]
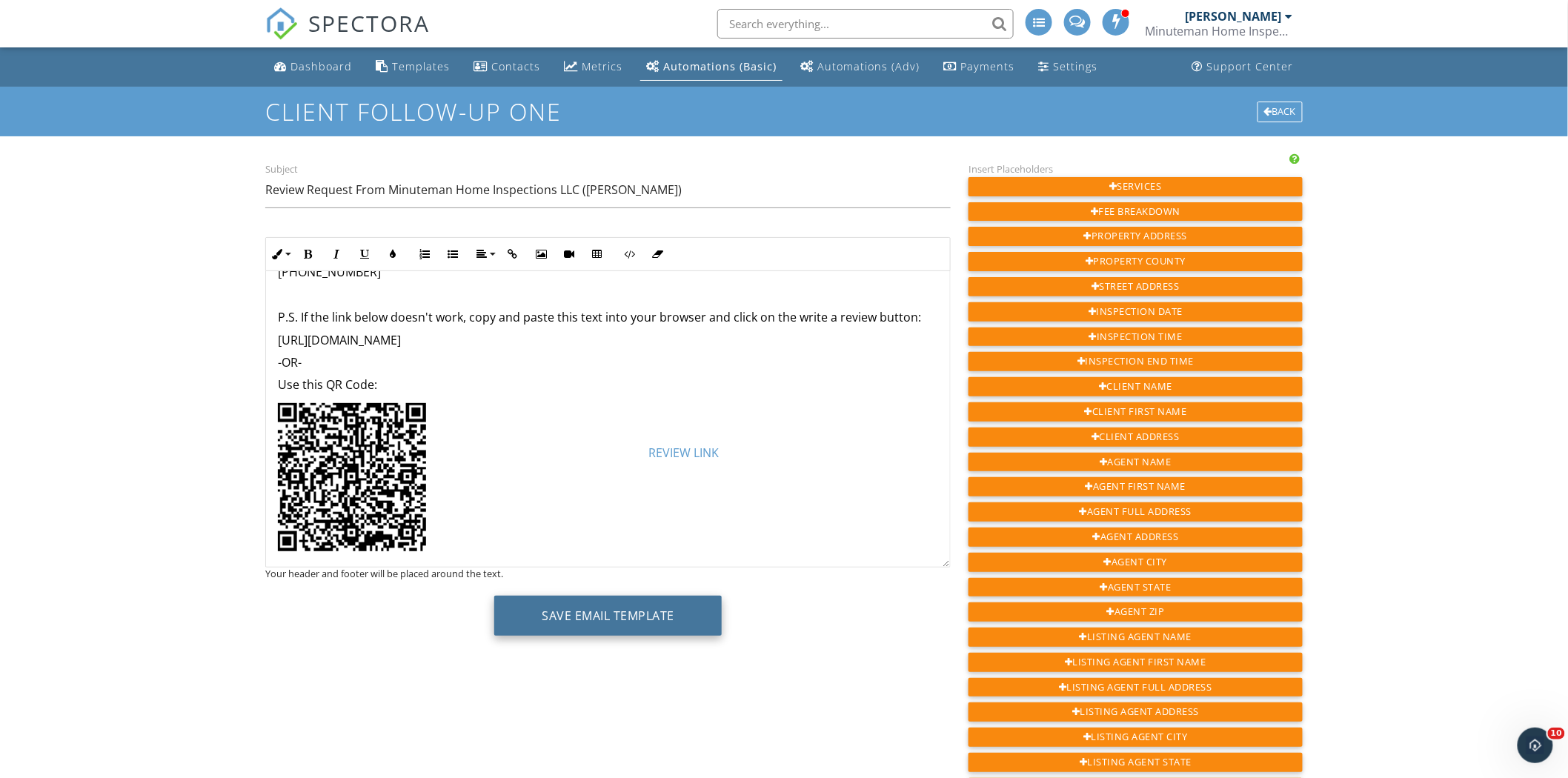
click at [619, 610] on button "Save Email Template" at bounding box center [609, 616] width 228 height 40
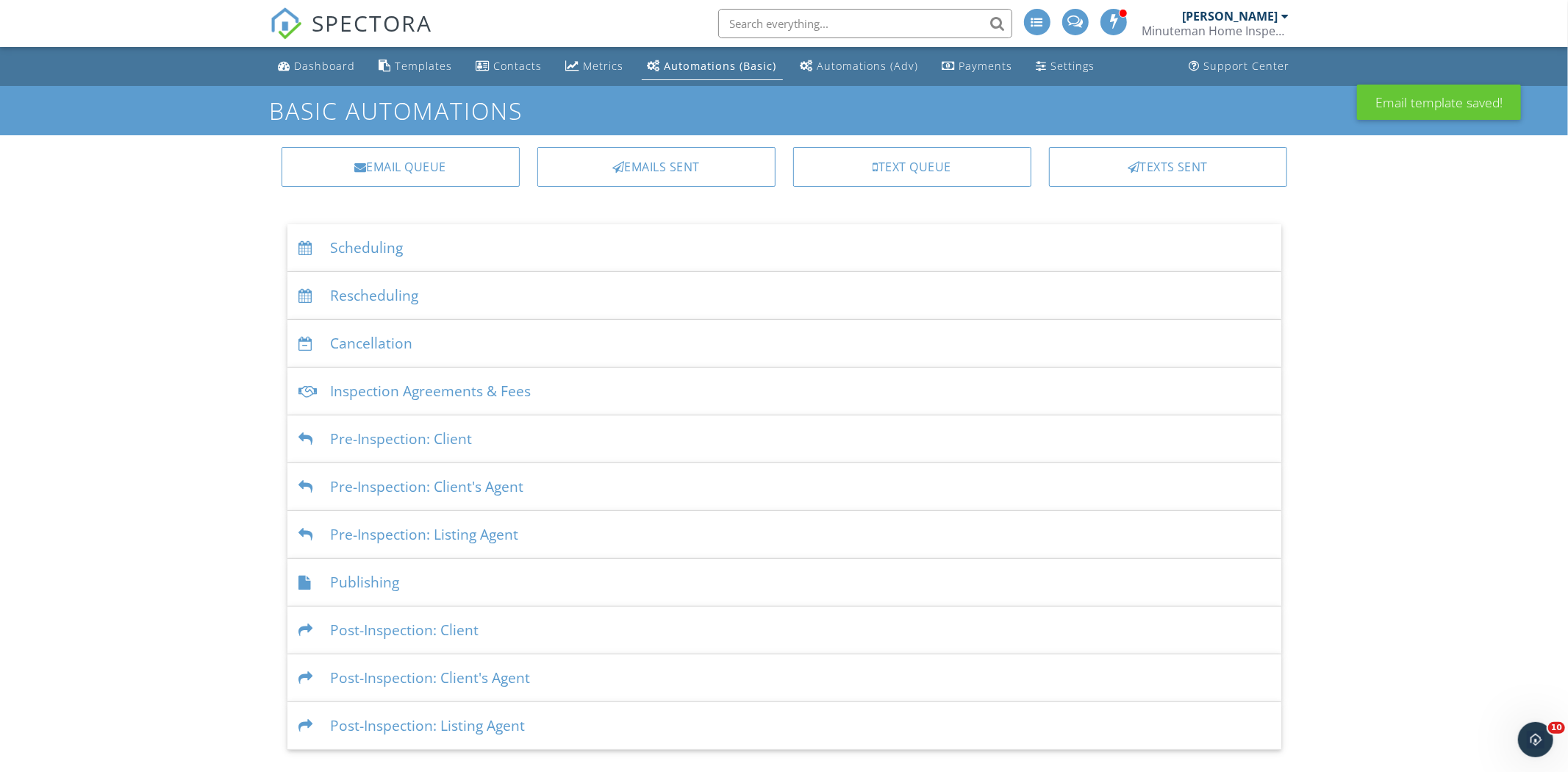
click at [150, 302] on div "Dashboard Templates Contacts Metrics Automations (Basic) Automations (Adv) Paym…" at bounding box center [784, 399] width 1568 height 703
click at [188, 167] on div "Dashboard Templates Contacts Metrics Automations (Basic) Automations (Adv) Paym…" at bounding box center [784, 399] width 1568 height 703
